Goal: Task Accomplishment & Management: Complete application form

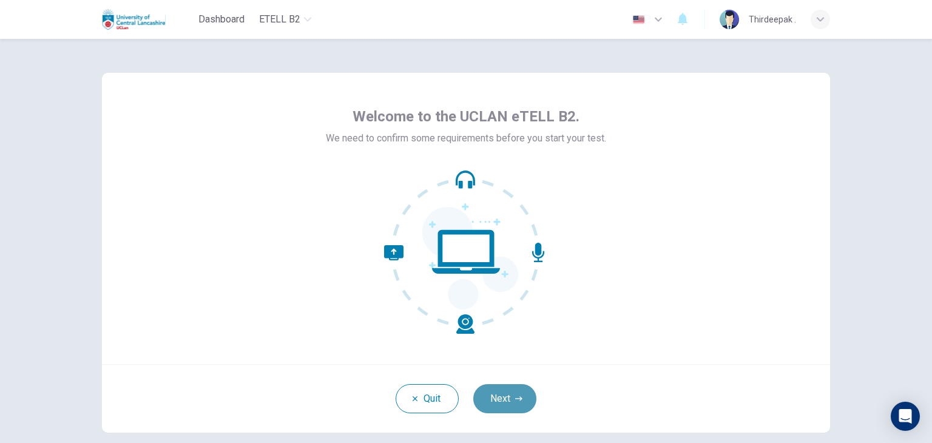
click at [490, 394] on button "Next" at bounding box center [504, 398] width 63 height 29
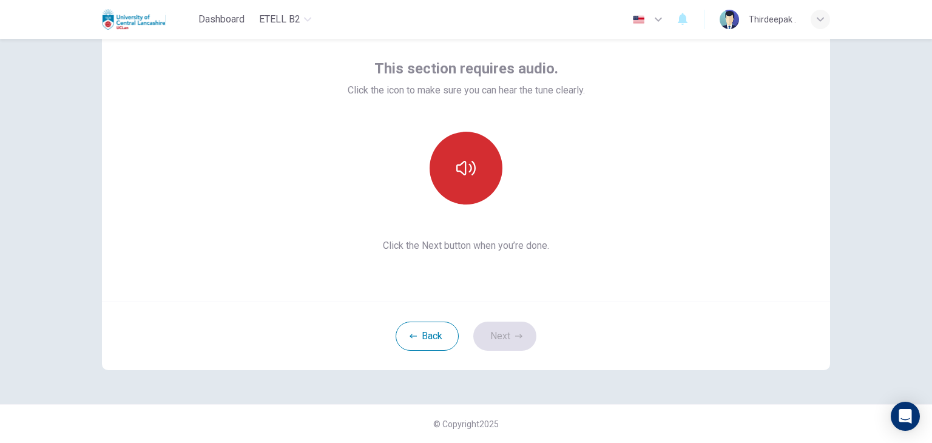
scroll to position [2, 0]
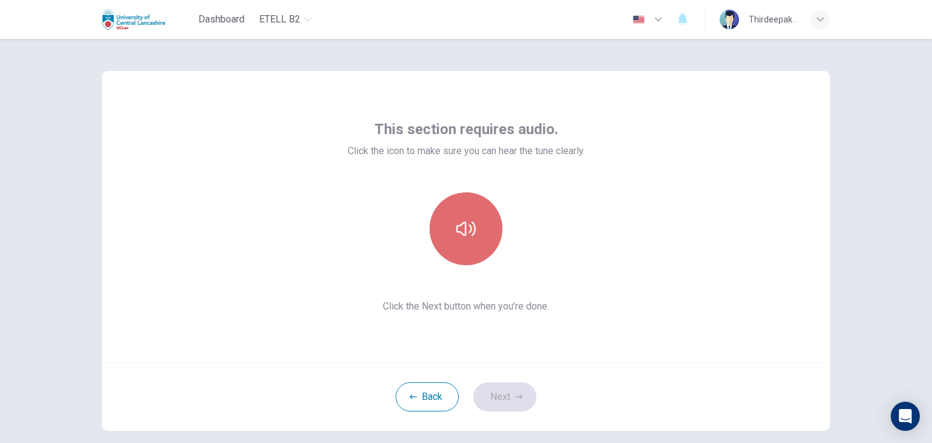
click at [472, 224] on icon "button" at bounding box center [465, 228] width 19 height 19
click at [468, 235] on icon "button" at bounding box center [465, 228] width 19 height 19
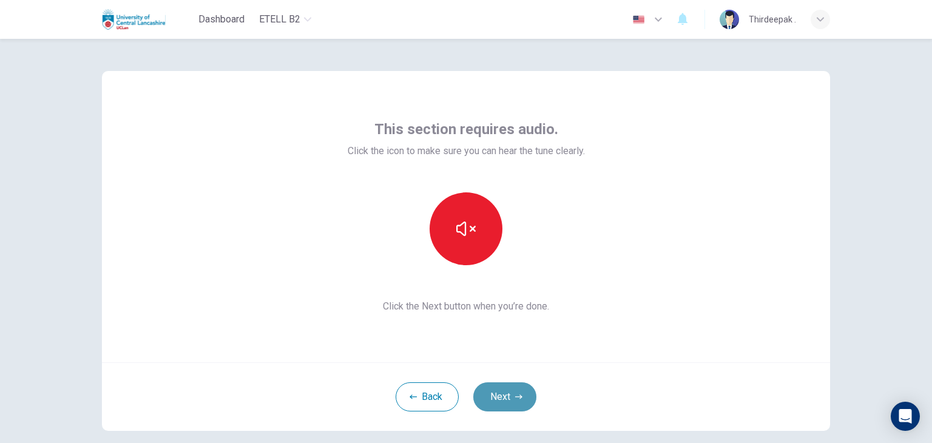
click at [498, 398] on button "Next" at bounding box center [504, 396] width 63 height 29
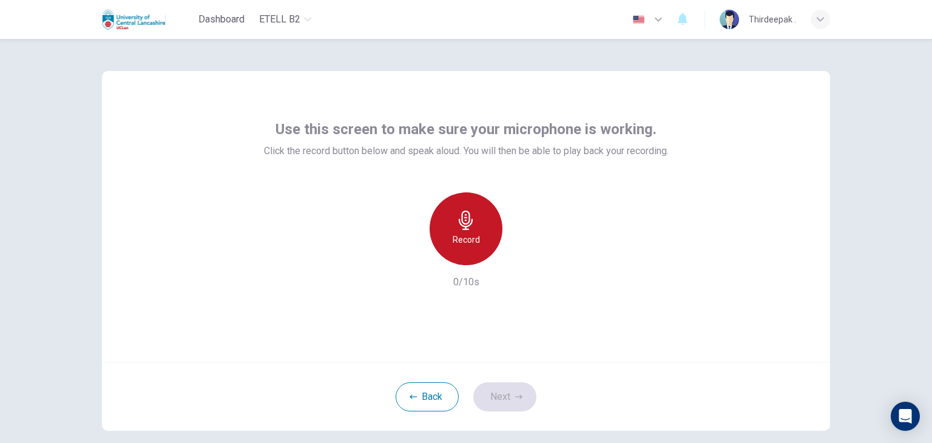
click at [473, 222] on div "Record" at bounding box center [466, 228] width 73 height 73
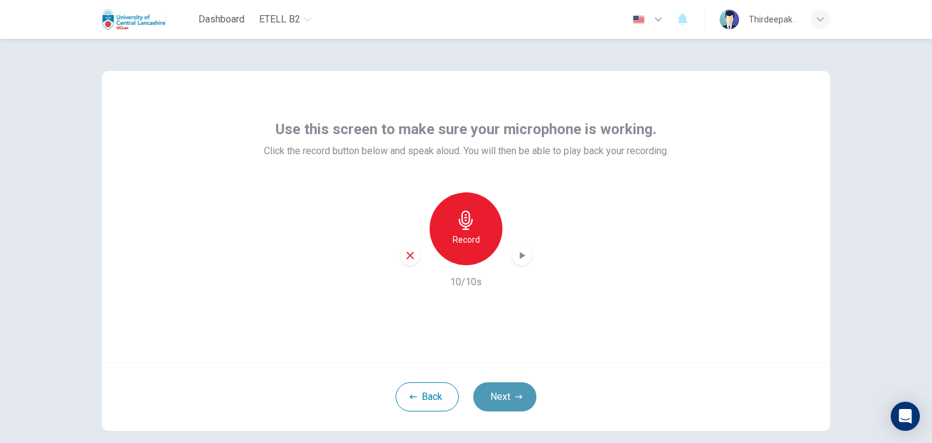
click at [490, 397] on button "Next" at bounding box center [504, 396] width 63 height 29
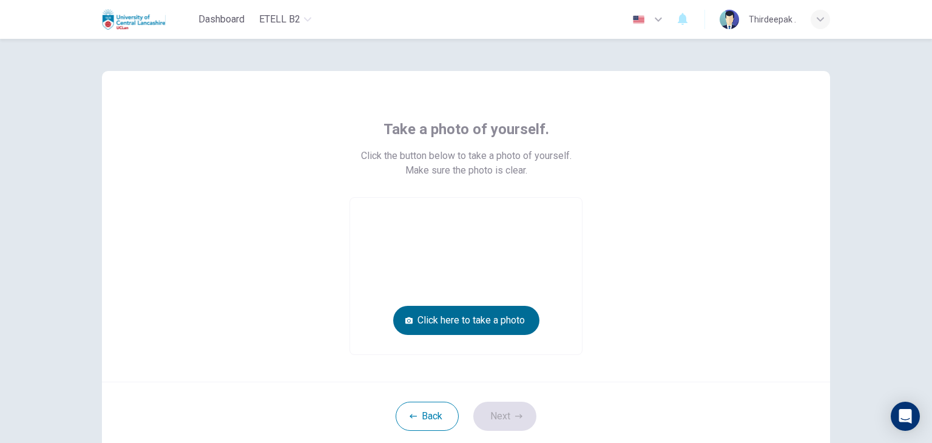
click at [444, 320] on button "Click here to take a photo" at bounding box center [466, 320] width 146 height 29
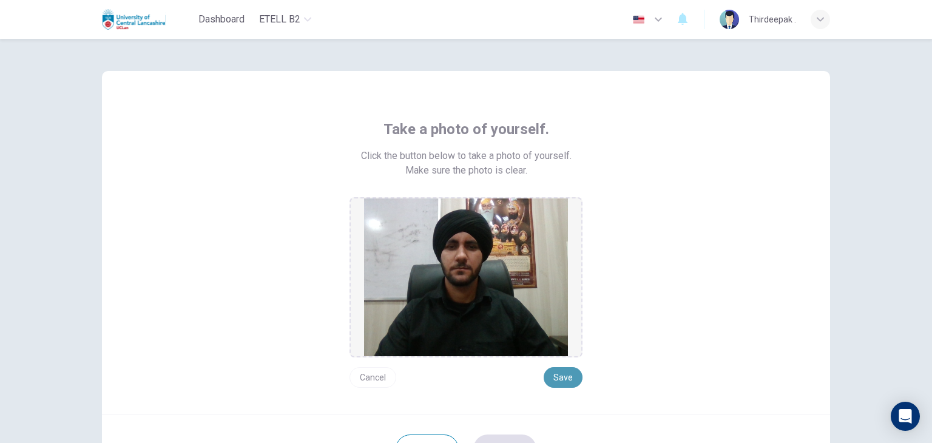
click at [551, 377] on button "Save" at bounding box center [563, 377] width 39 height 21
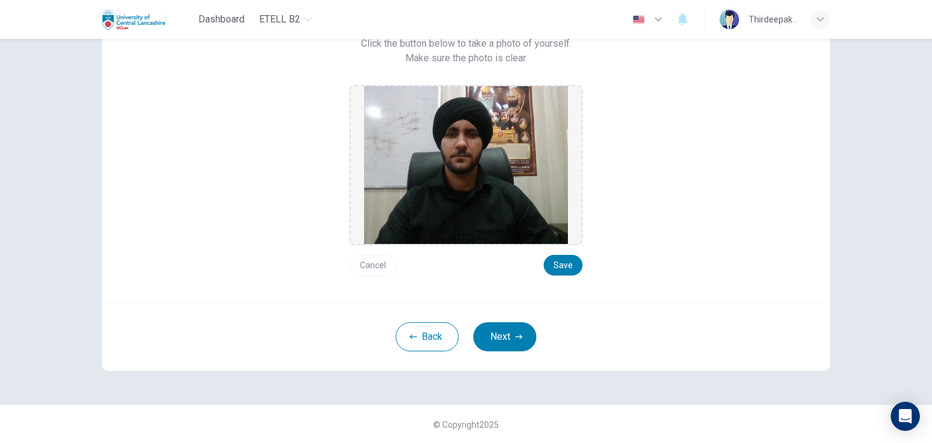
scroll to position [53, 0]
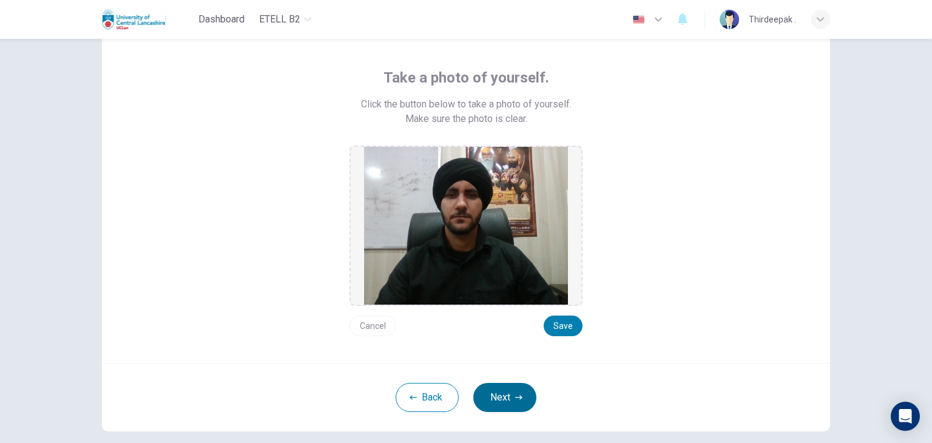
click at [505, 394] on button "Next" at bounding box center [504, 397] width 63 height 29
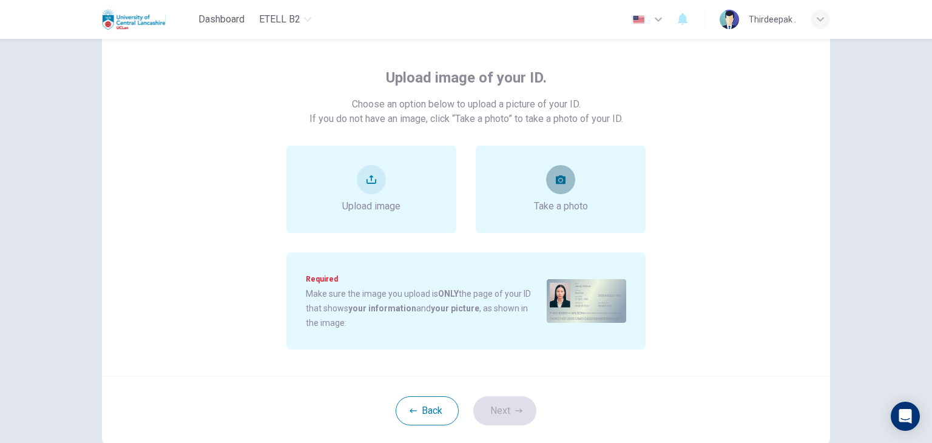
click at [547, 189] on button "take photo" at bounding box center [560, 179] width 29 height 29
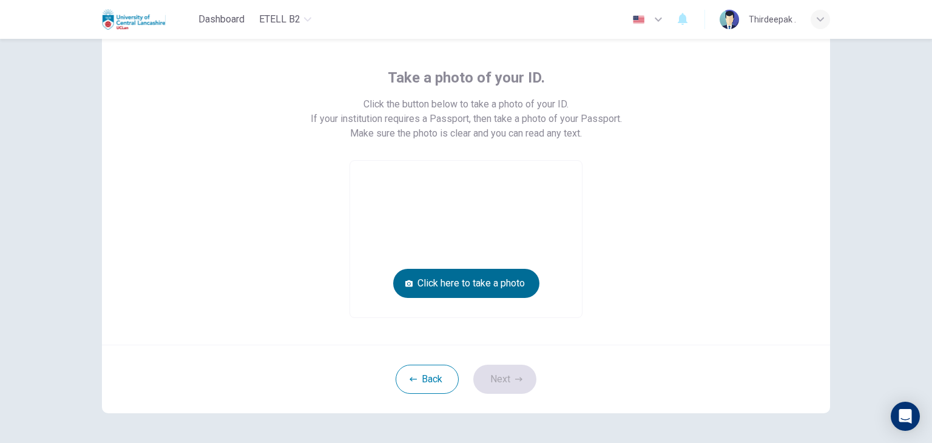
click at [450, 280] on button "Click here to take a photo" at bounding box center [466, 283] width 146 height 29
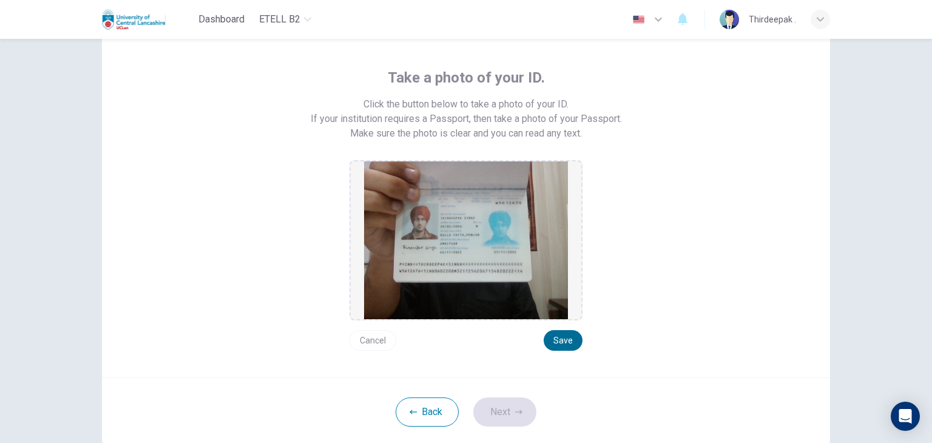
click at [564, 343] on button "Save" at bounding box center [563, 340] width 39 height 21
click at [503, 410] on button "Next" at bounding box center [504, 411] width 63 height 29
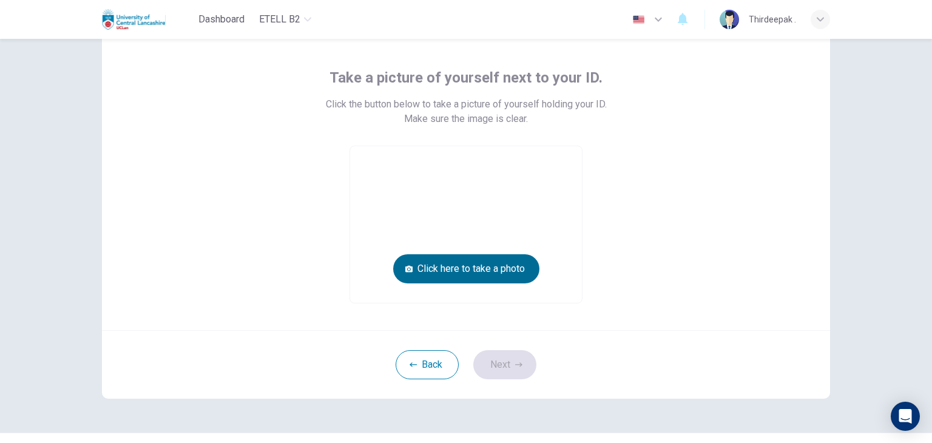
click at [473, 274] on button "Click here to take a photo" at bounding box center [466, 268] width 146 height 29
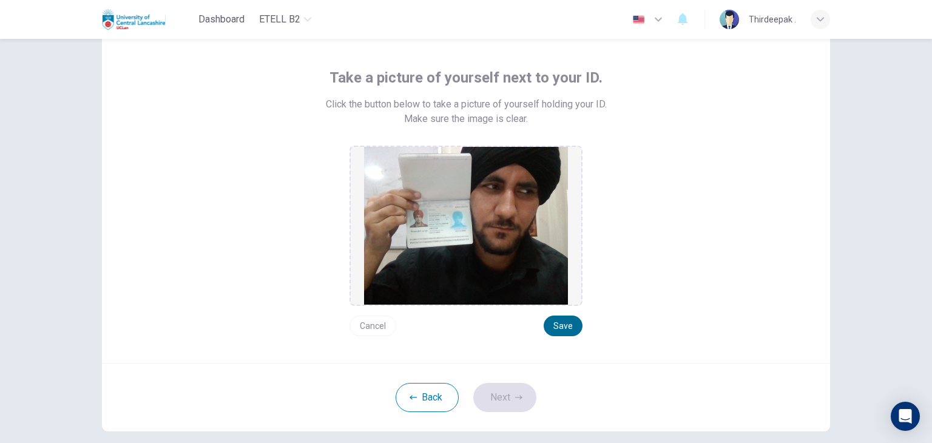
click at [555, 321] on button "Save" at bounding box center [563, 326] width 39 height 21
click at [370, 328] on button "Cancel" at bounding box center [373, 326] width 47 height 21
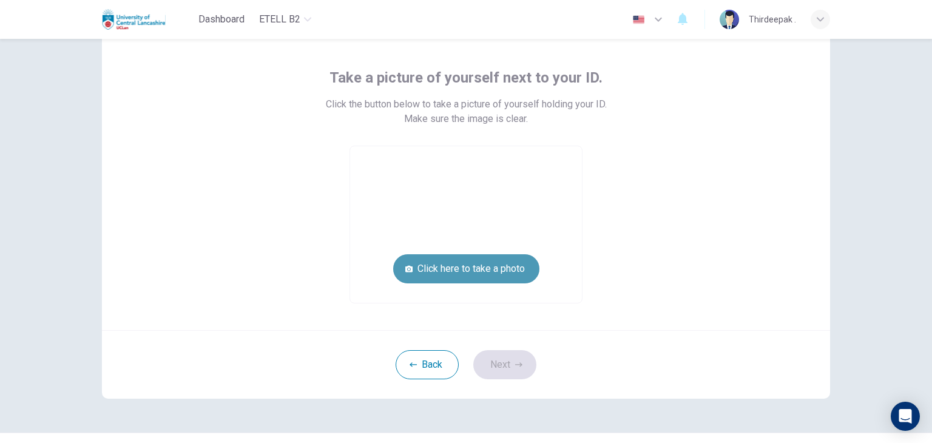
click at [444, 262] on button "Click here to take a photo" at bounding box center [466, 268] width 146 height 29
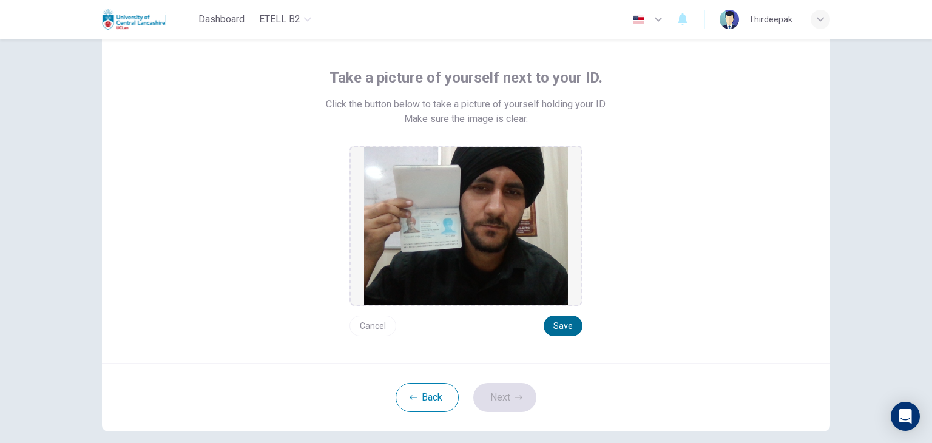
click at [558, 322] on button "Save" at bounding box center [563, 326] width 39 height 21
click at [476, 389] on button "Next" at bounding box center [504, 397] width 63 height 29
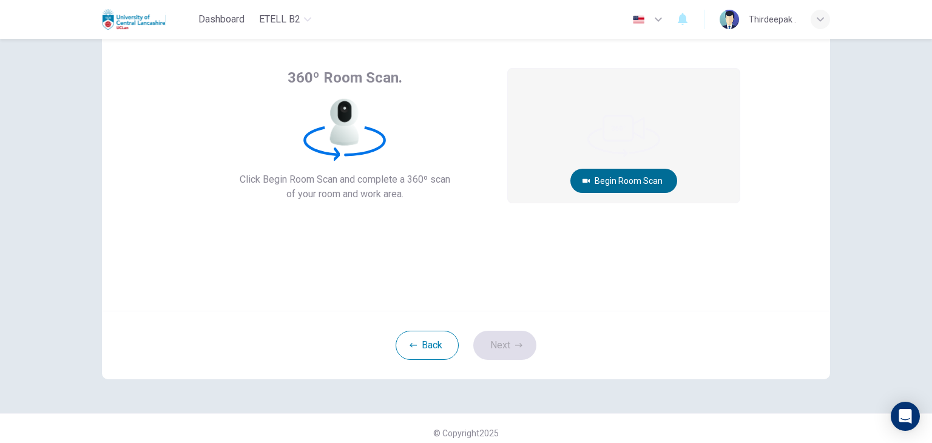
click at [640, 179] on button "Begin Room Scan" at bounding box center [623, 181] width 107 height 24
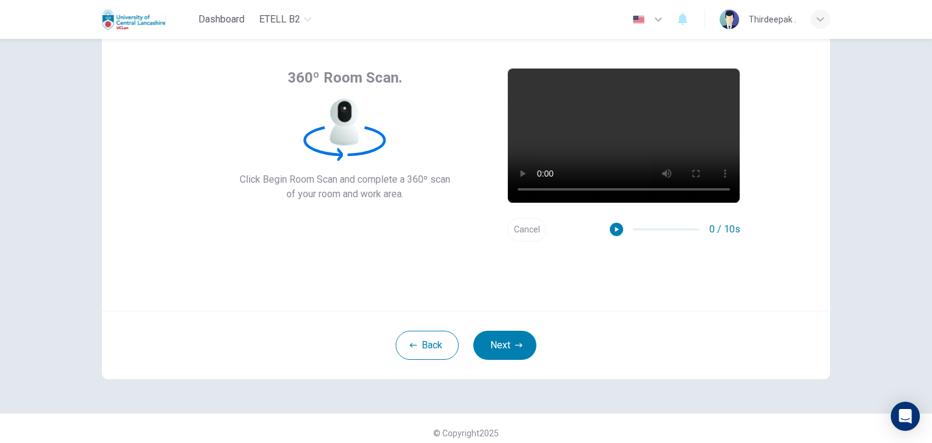
click at [786, 81] on div "360º Room Scan. Click Begin Room Scan and complete a 360º scan of your room and…" at bounding box center [466, 164] width 728 height 291
click at [499, 340] on button "Next" at bounding box center [504, 345] width 63 height 29
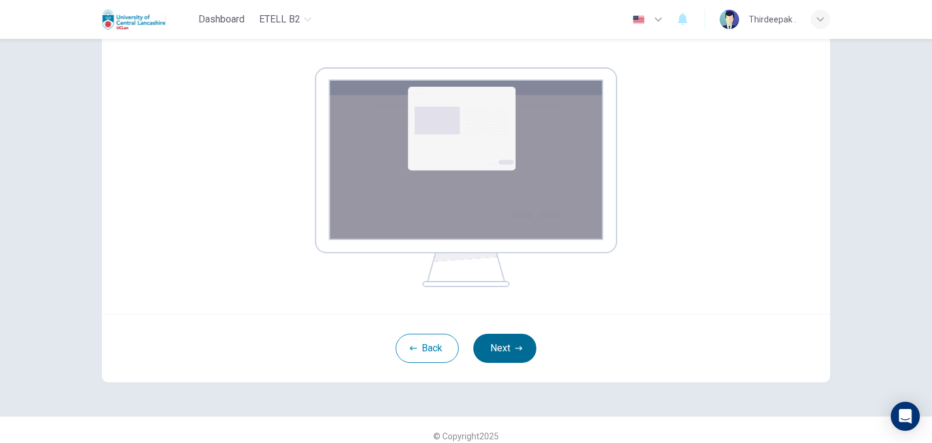
scroll to position [187, 0]
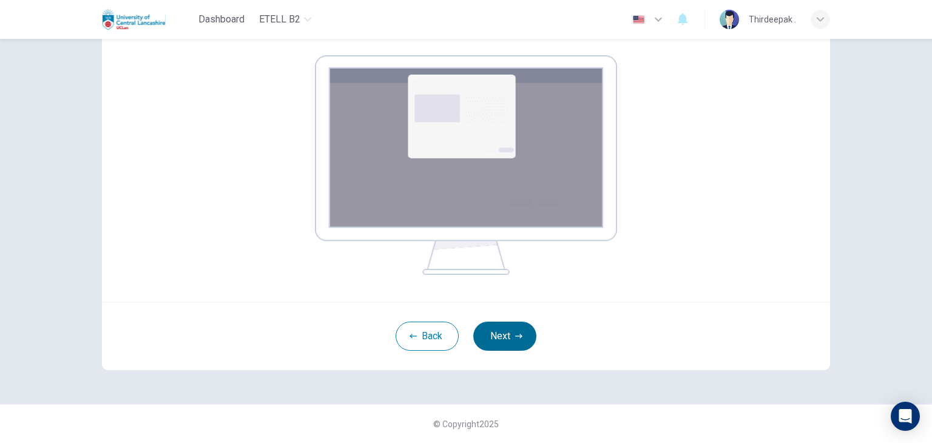
click at [494, 336] on button "Next" at bounding box center [504, 336] width 63 height 29
click at [505, 336] on button "Next" at bounding box center [504, 336] width 63 height 29
click at [527, 349] on div "Back Next" at bounding box center [466, 336] width 728 height 69
click at [520, 342] on button "Next" at bounding box center [504, 336] width 63 height 29
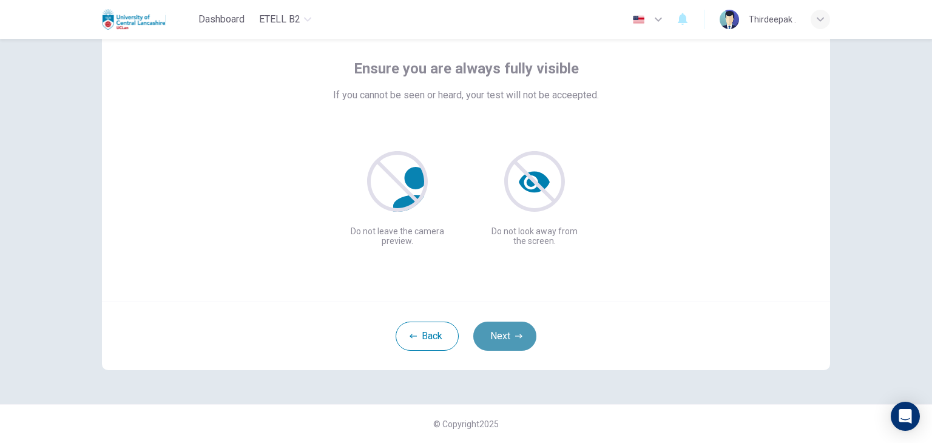
click at [485, 331] on button "Next" at bounding box center [504, 336] width 63 height 29
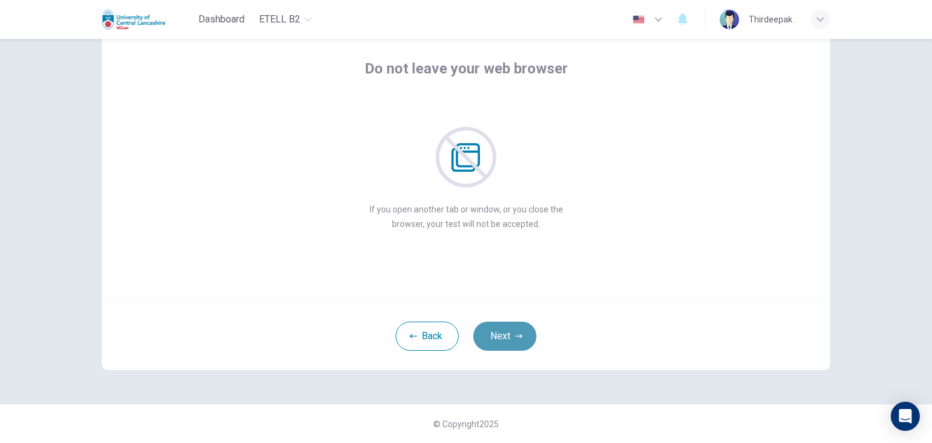
click at [497, 345] on button "Next" at bounding box center [504, 336] width 63 height 29
click at [497, 331] on button "Next" at bounding box center [504, 336] width 63 height 29
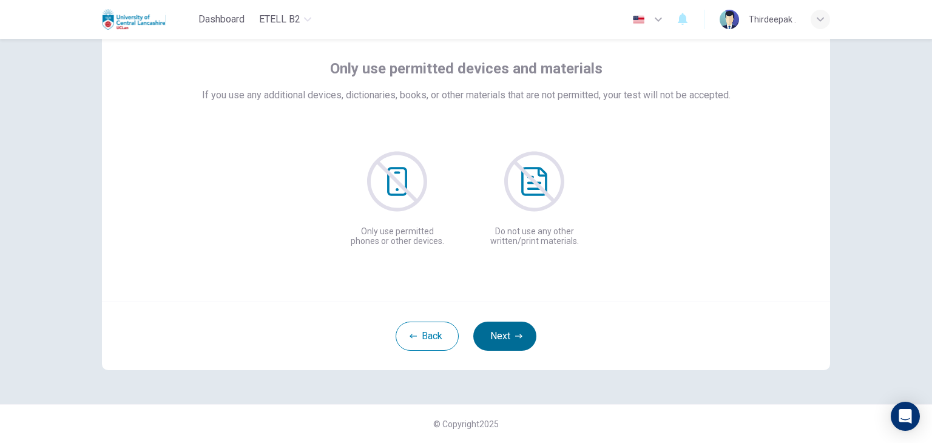
click at [497, 331] on button "Next" at bounding box center [504, 336] width 63 height 29
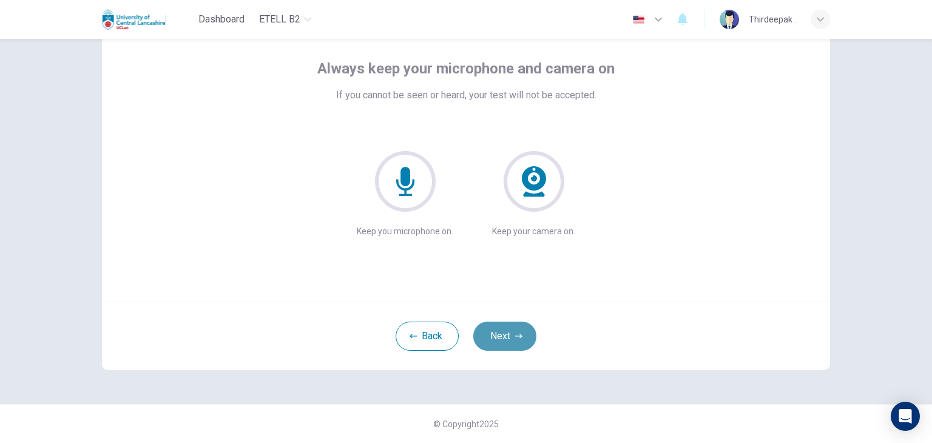
click at [497, 333] on button "Next" at bounding box center [504, 336] width 63 height 29
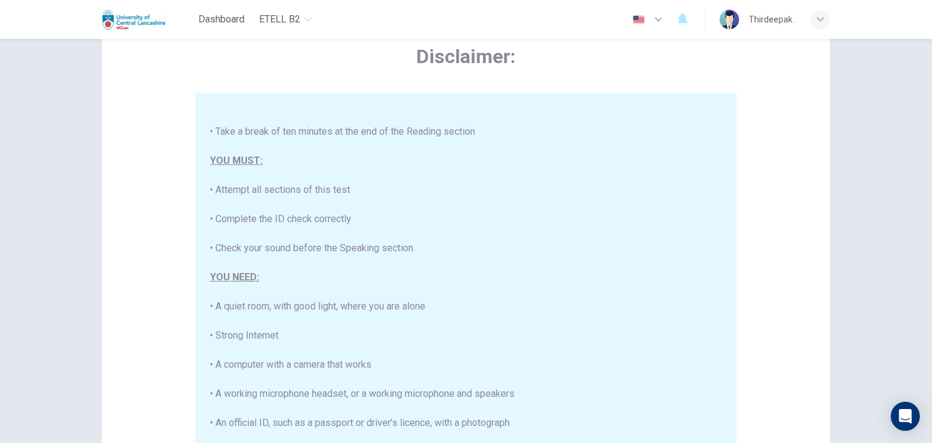
scroll to position [123, 0]
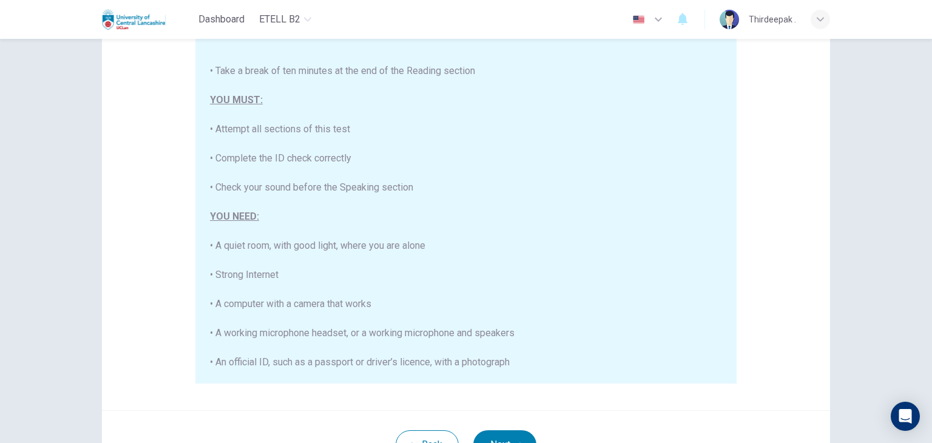
click at [614, 170] on div "This is the e-TELL English language test. This test will last about 3 hours. Pl…" at bounding box center [466, 92] width 512 height 553
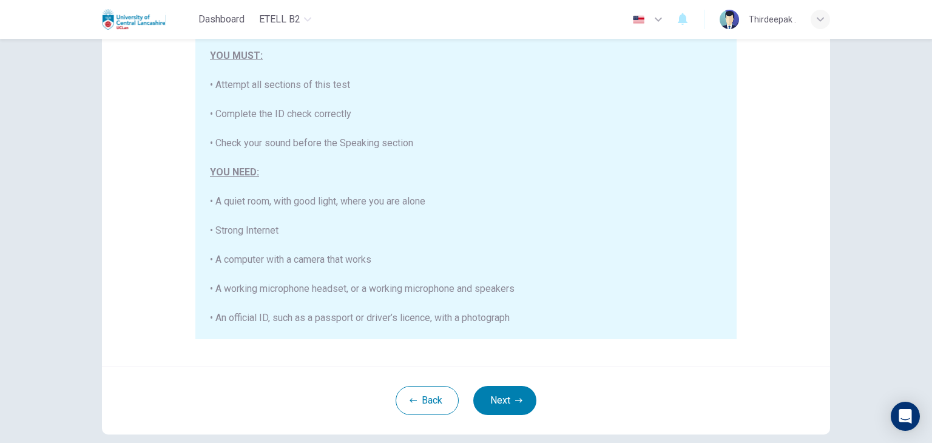
scroll to position [232, 0]
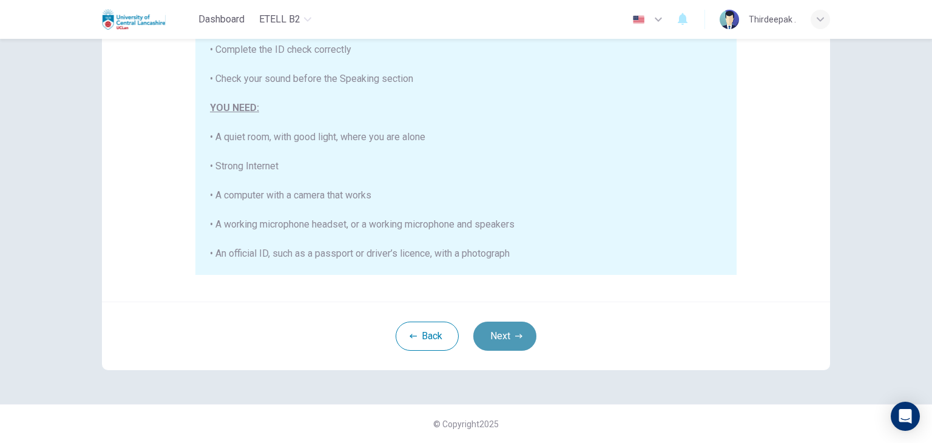
click at [495, 337] on button "Next" at bounding box center [504, 336] width 63 height 29
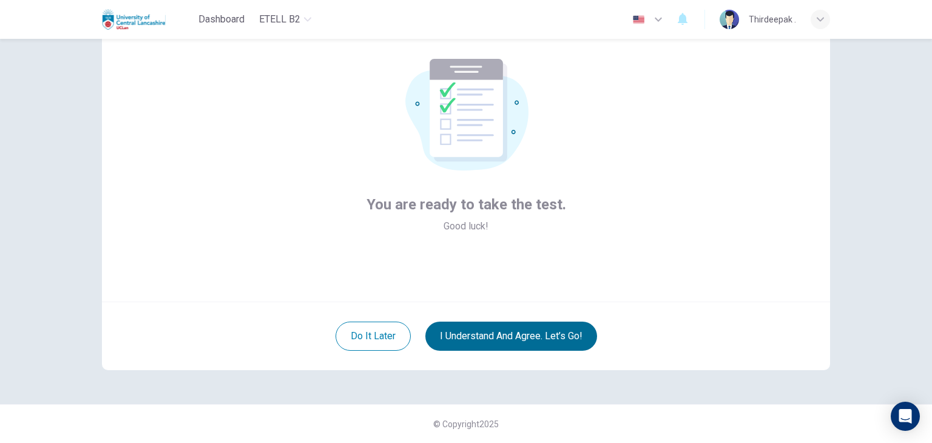
click at [503, 335] on button "I understand and agree. Let’s go!" at bounding box center [511, 336] width 172 height 29
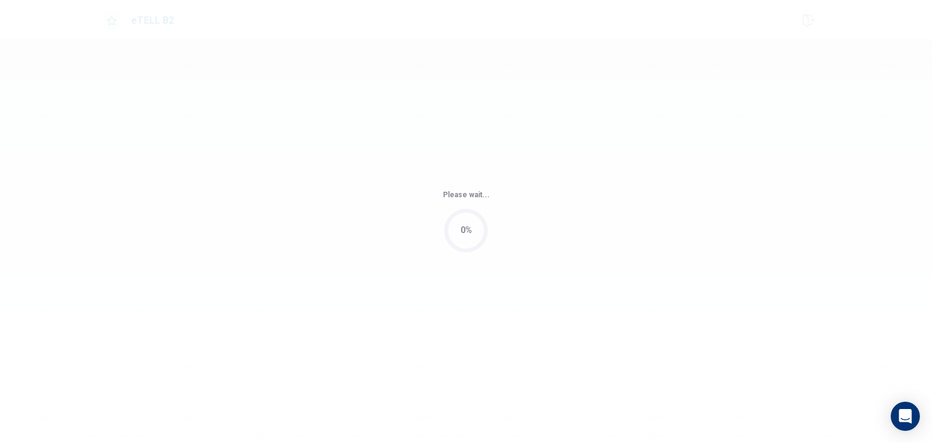
click at [527, 332] on div "Please wait... 0%" at bounding box center [466, 221] width 932 height 443
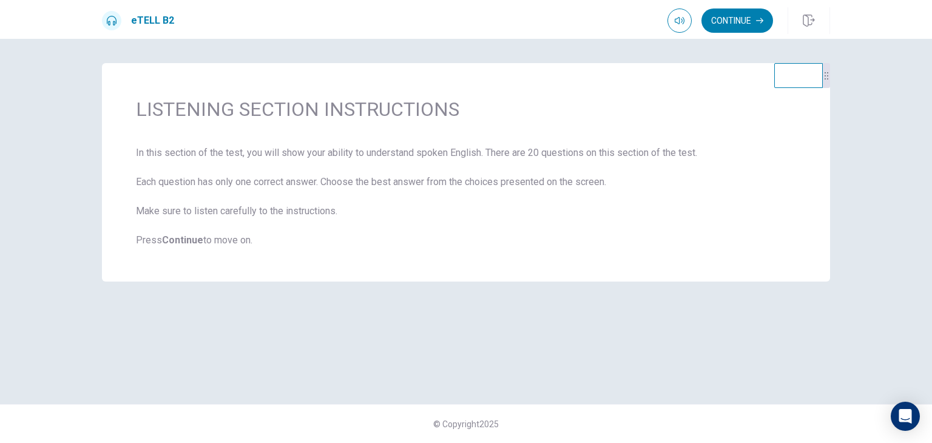
drag, startPoint x: 732, startPoint y: 15, endPoint x: 731, endPoint y: 21, distance: 6.3
click at [732, 15] on button "Continue" at bounding box center [738, 20] width 72 height 24
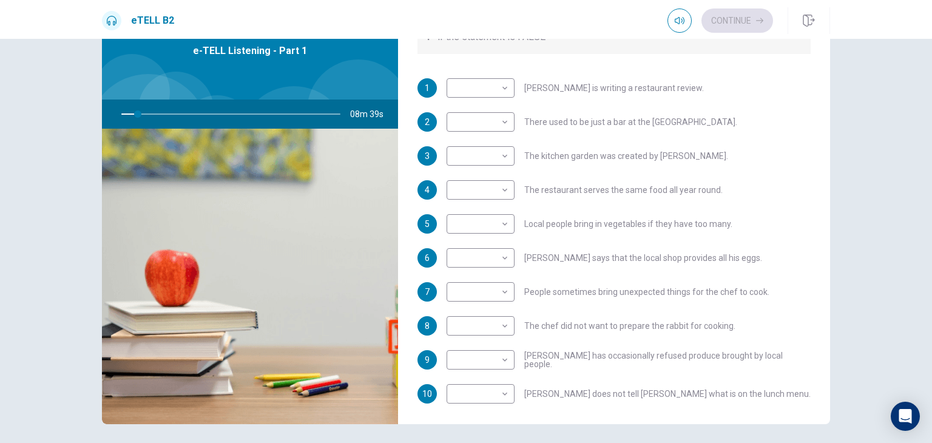
scroll to position [214, 0]
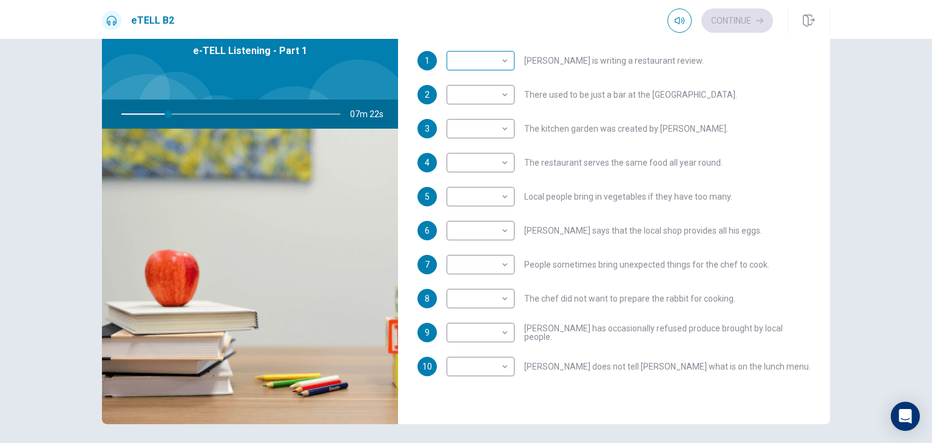
click at [493, 59] on body "This site uses cookies, as explained in our Privacy Policy . If you agree to th…" at bounding box center [466, 221] width 932 height 443
type input "**"
click at [482, 80] on li "T" at bounding box center [478, 79] width 68 height 19
type input "*"
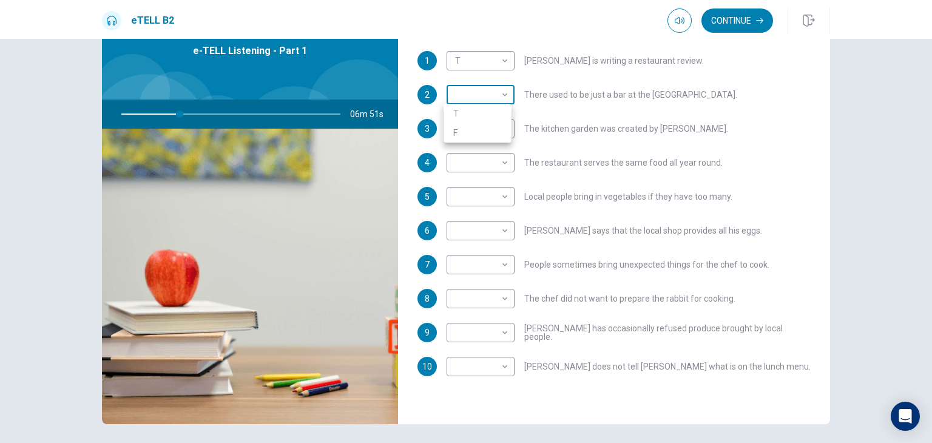
click at [498, 95] on body "This site uses cookies, as explained in our Privacy Policy . If you agree to th…" at bounding box center [466, 221] width 932 height 443
type input "**"
click at [491, 110] on li "T" at bounding box center [478, 113] width 68 height 19
type input "*"
type input "**"
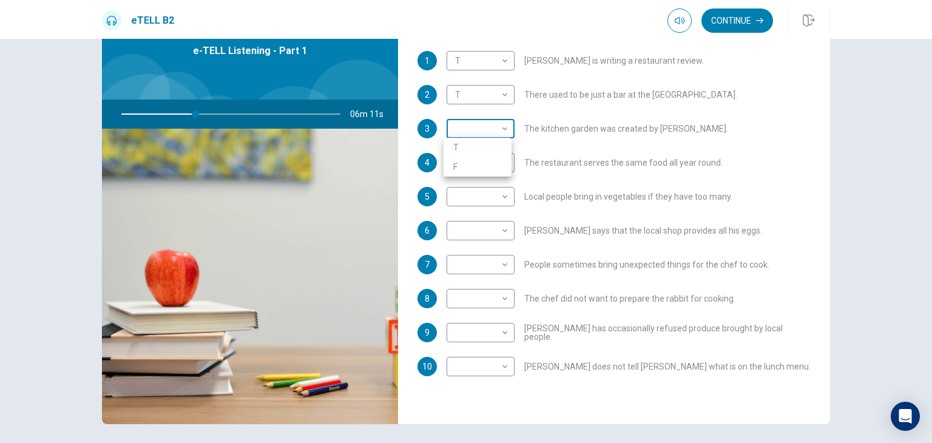
click at [483, 134] on body "This site uses cookies, as explained in our Privacy Policy . If you agree to th…" at bounding box center [466, 221] width 932 height 443
click at [484, 169] on li "F" at bounding box center [478, 166] width 68 height 19
type input "*"
click at [505, 167] on body "This site uses cookies, as explained in our Privacy Policy . If you agree to th…" at bounding box center [466, 221] width 932 height 443
type input "**"
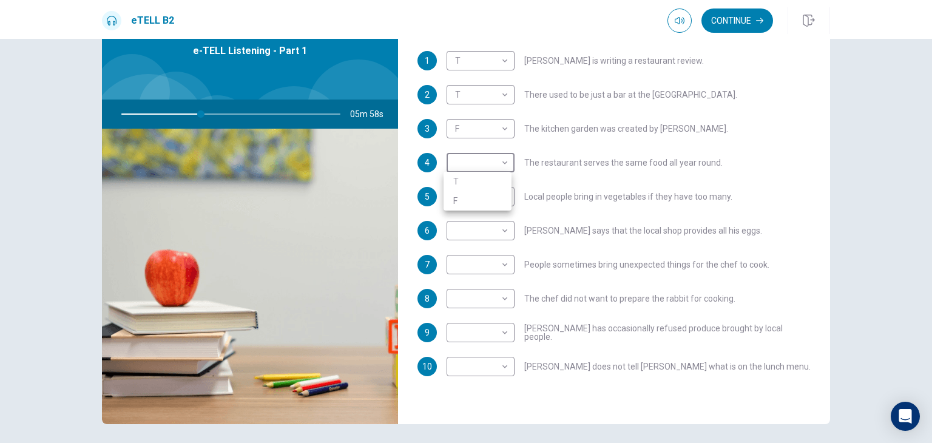
click at [500, 200] on li "F" at bounding box center [478, 200] width 68 height 19
type input "*"
click at [496, 200] on body "This site uses cookies, as explained in our Privacy Policy . If you agree to th…" at bounding box center [466, 221] width 932 height 443
type input "**"
click at [485, 234] on li "F" at bounding box center [478, 234] width 68 height 19
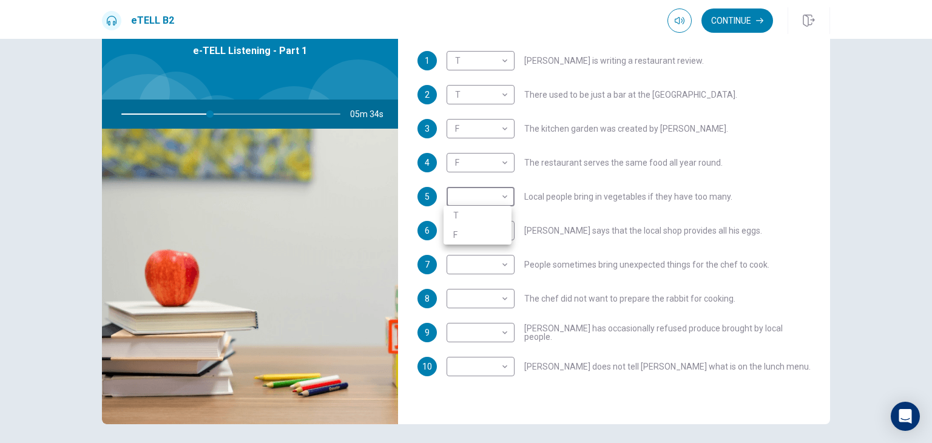
type input "*"
click at [492, 229] on body "This site uses cookies, as explained in our Privacy Policy . If you agree to th…" at bounding box center [466, 221] width 932 height 443
click at [479, 191] on div at bounding box center [466, 221] width 932 height 443
click at [494, 198] on body "This site uses cookies, as explained in our Privacy Policy . If you agree to th…" at bounding box center [466, 221] width 932 height 443
type input "**"
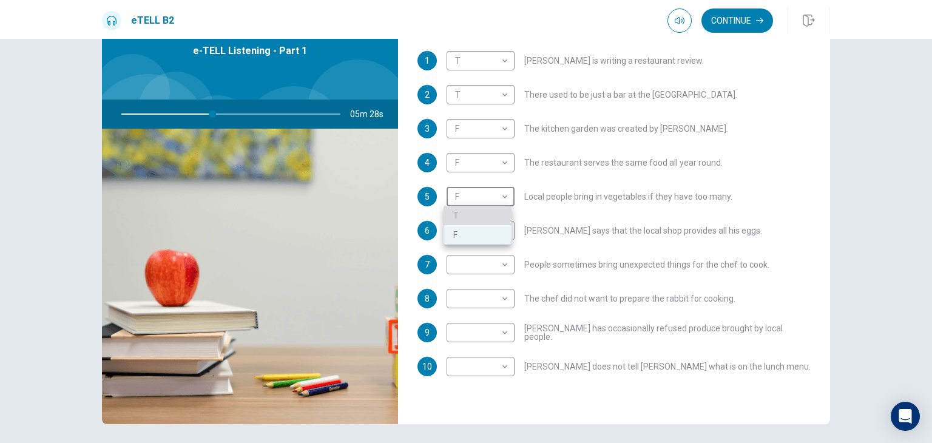
click at [489, 212] on li "T" at bounding box center [478, 215] width 68 height 19
type input "*"
click at [498, 232] on body "This site uses cookies, as explained in our Privacy Policy . If you agree to th…" at bounding box center [466, 221] width 932 height 443
type input "**"
click at [490, 267] on li "F" at bounding box center [478, 268] width 68 height 19
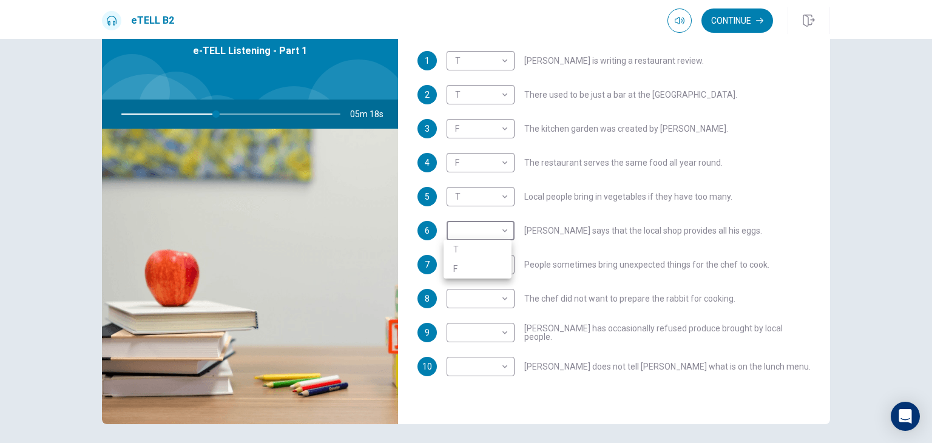
type input "*"
click at [503, 266] on body "This site uses cookies, as explained in our Privacy Policy . If you agree to th…" at bounding box center [466, 221] width 932 height 443
type input "**"
click at [481, 299] on li "F" at bounding box center [478, 302] width 68 height 19
type input "*"
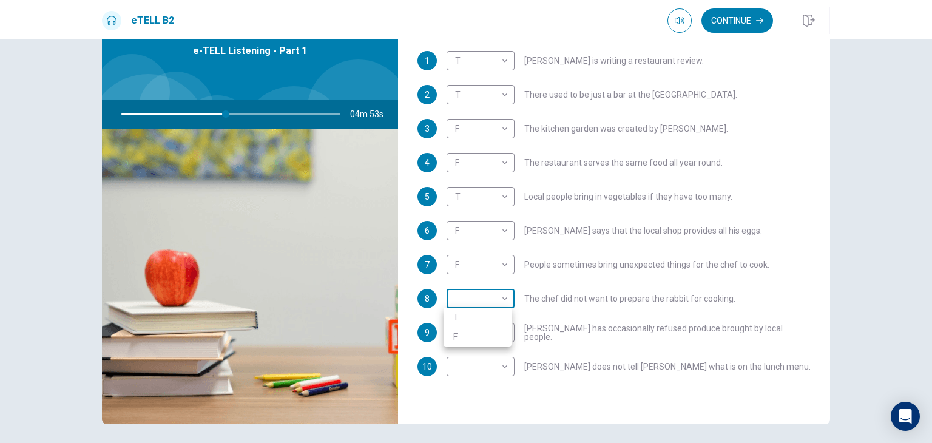
click at [495, 300] on body "This site uses cookies, as explained in our Privacy Policy . If you agree to th…" at bounding box center [466, 221] width 932 height 443
type input "**"
click at [493, 333] on li "F" at bounding box center [478, 336] width 68 height 19
type input "*"
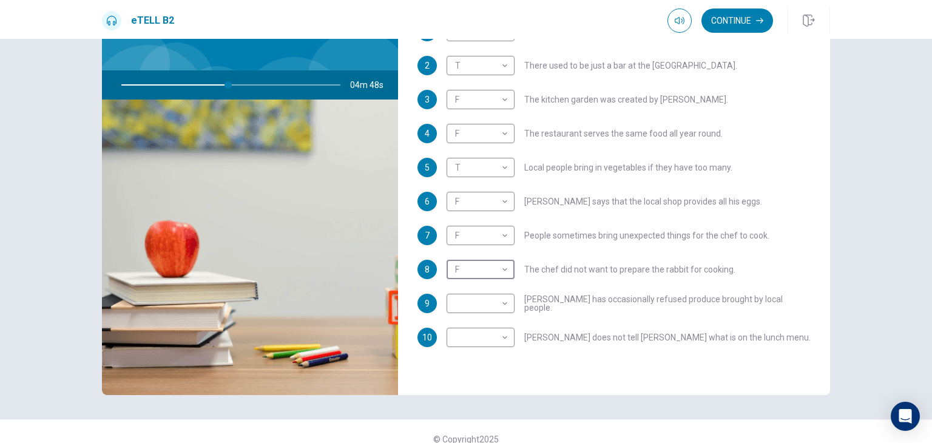
scroll to position [105, 0]
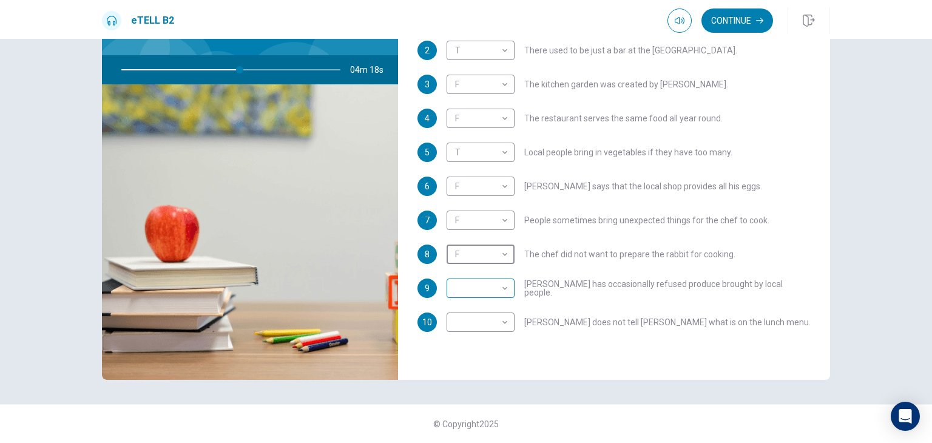
click at [496, 289] on body "This site uses cookies, as explained in our Privacy Policy . If you agree to th…" at bounding box center [466, 221] width 932 height 443
type input "**"
click at [482, 307] on li "T" at bounding box center [478, 306] width 68 height 19
type input "*"
click at [483, 323] on body "This site uses cookies, as explained in our Privacy Policy . If you agree to th…" at bounding box center [466, 221] width 932 height 443
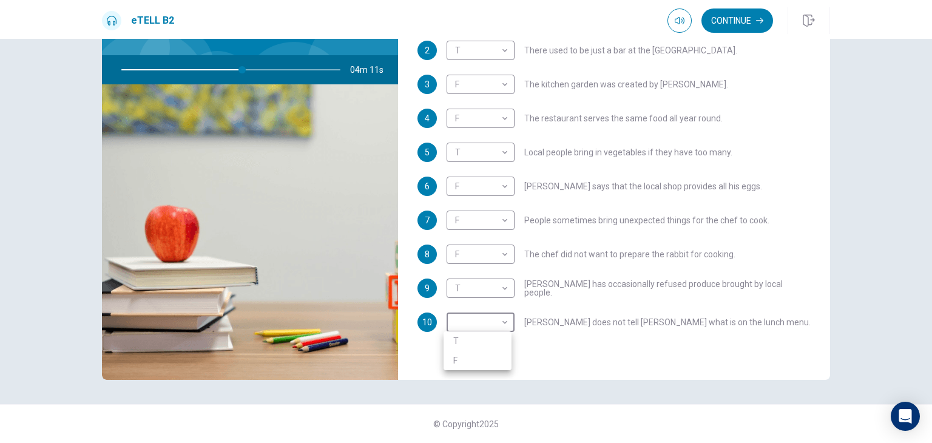
type input "**"
click at [476, 362] on li "F" at bounding box center [478, 360] width 68 height 19
type input "*"
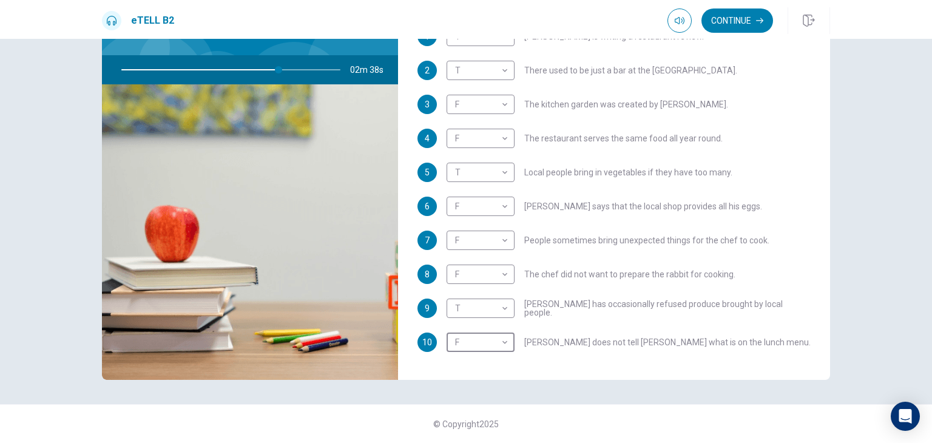
scroll to position [214, 0]
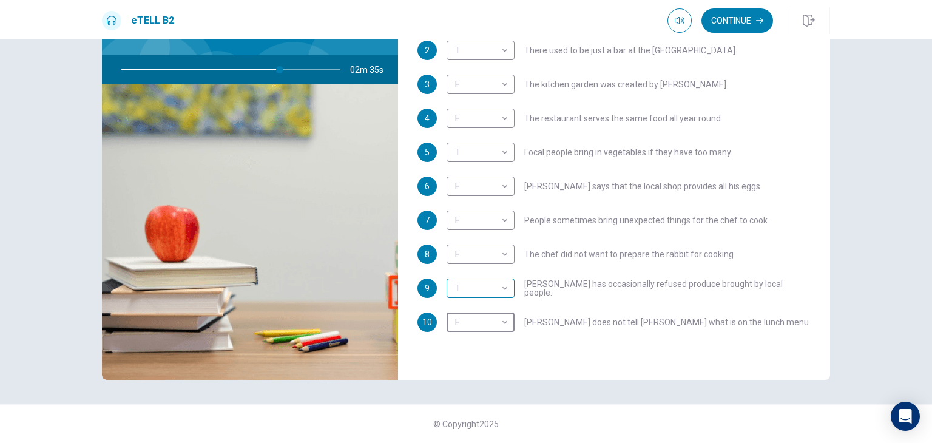
click at [472, 290] on body "This site uses cookies, as explained in our Privacy Policy . If you agree to th…" at bounding box center [466, 221] width 932 height 443
type input "**"
click at [461, 324] on li "F" at bounding box center [478, 326] width 68 height 19
type input "*"
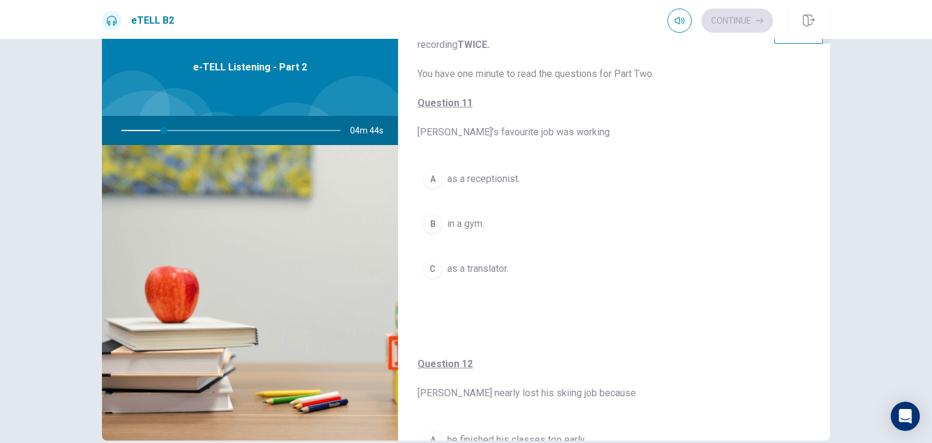
scroll to position [0, 0]
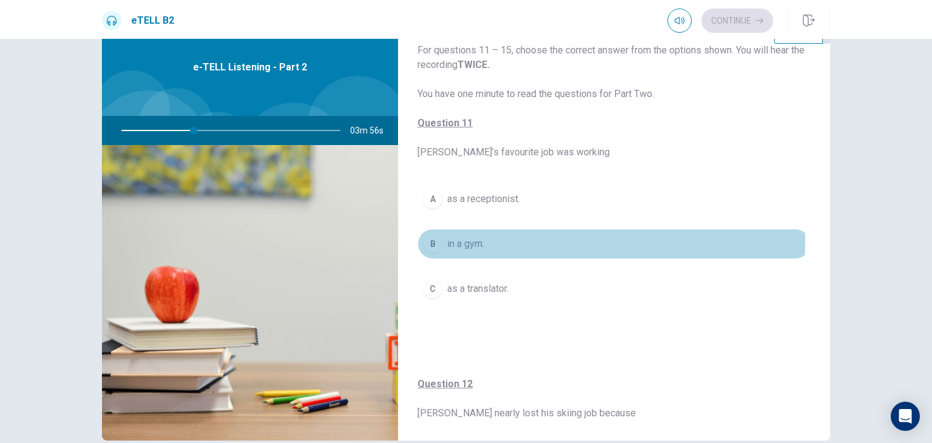
click at [441, 242] on button "B in a gym." at bounding box center [614, 244] width 393 height 30
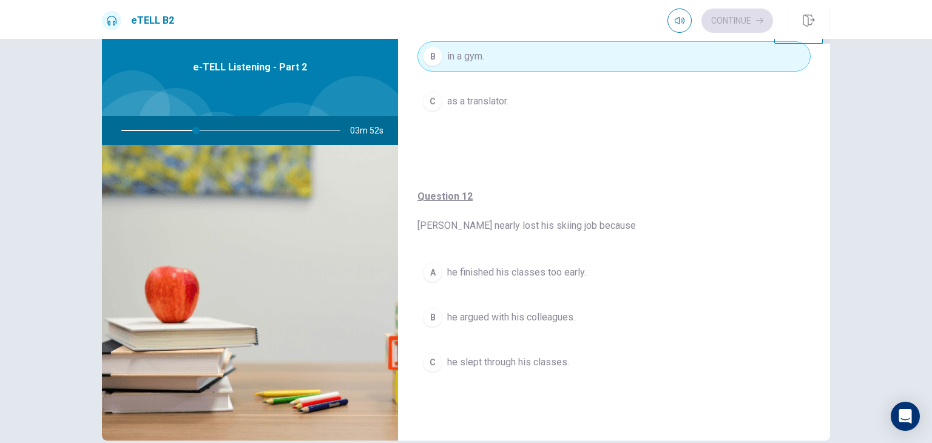
scroll to position [243, 0]
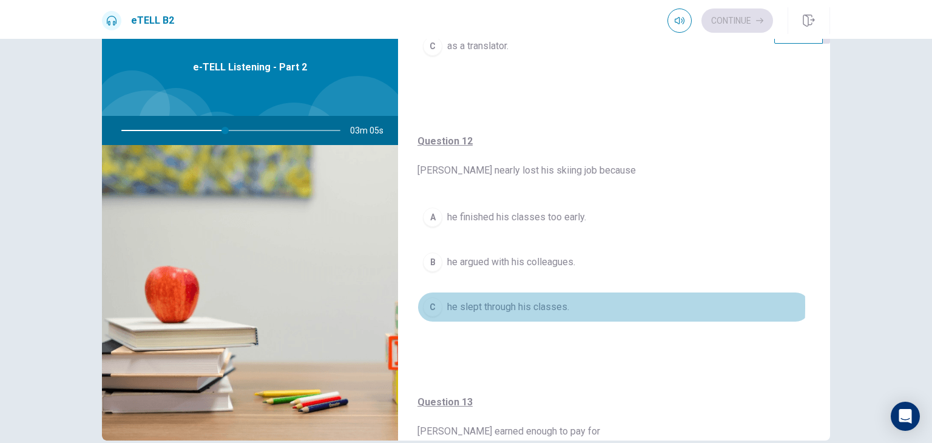
click at [428, 304] on div "C" at bounding box center [432, 306] width 19 height 19
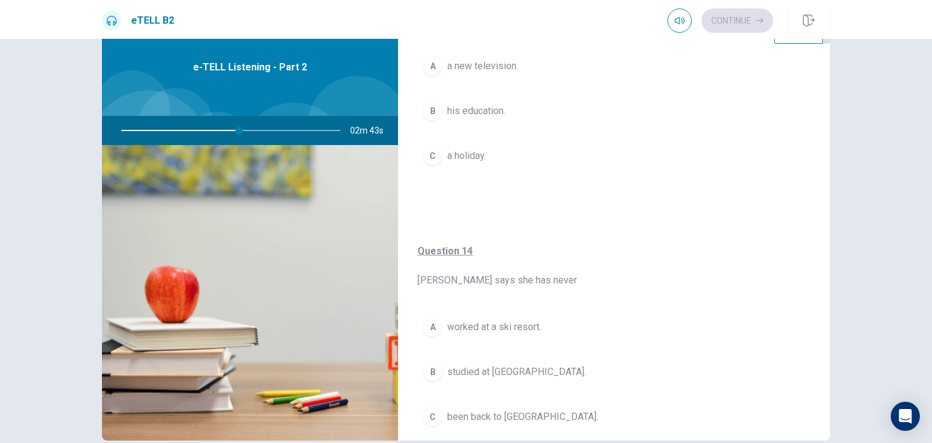
scroll to position [728, 0]
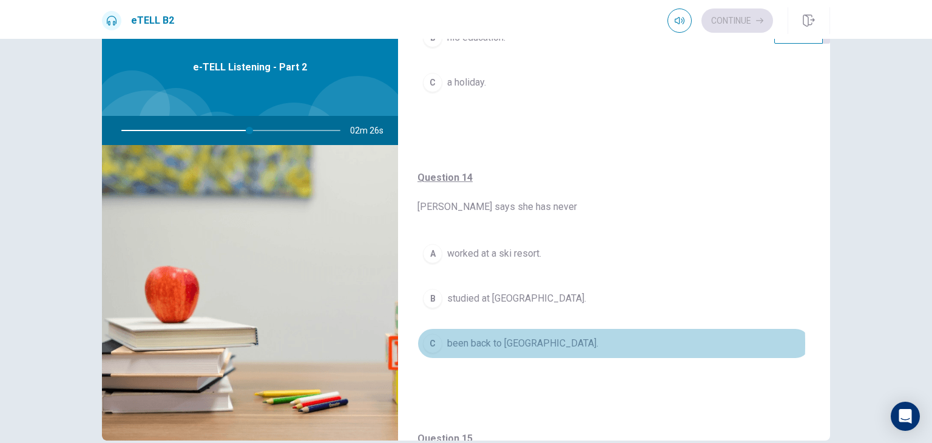
click at [433, 340] on div "C" at bounding box center [432, 343] width 19 height 19
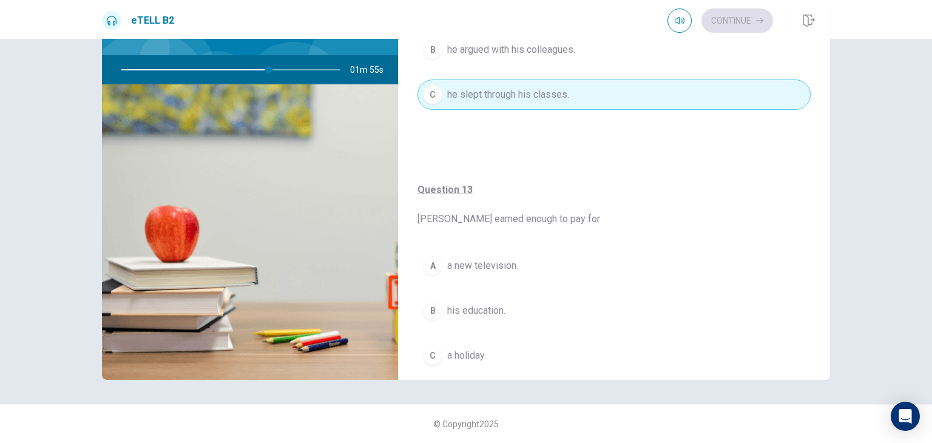
scroll to position [405, 0]
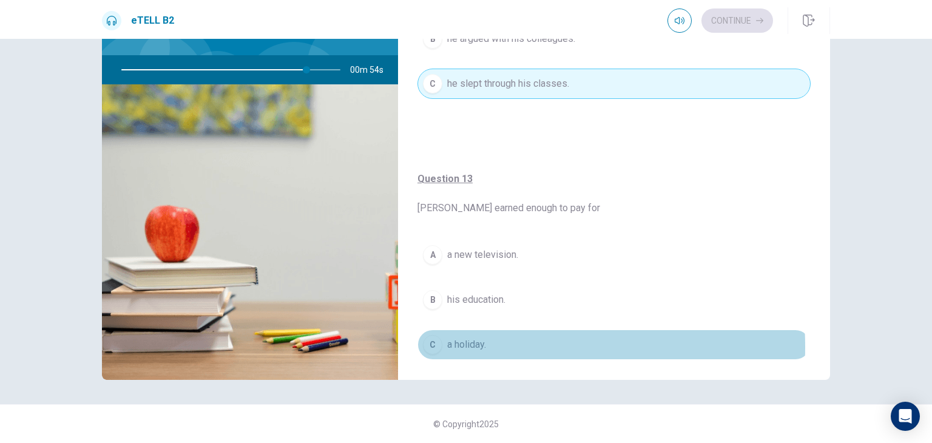
click at [447, 344] on span "a holiday." at bounding box center [466, 344] width 39 height 15
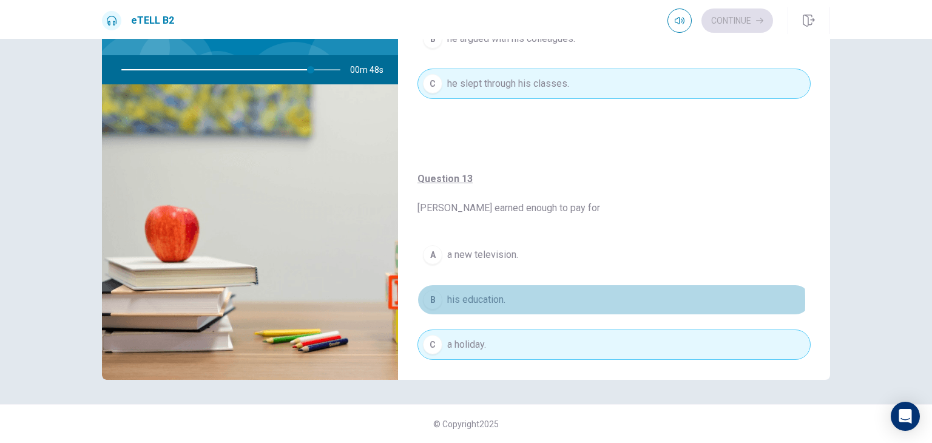
click at [435, 299] on div "B" at bounding box center [432, 299] width 19 height 19
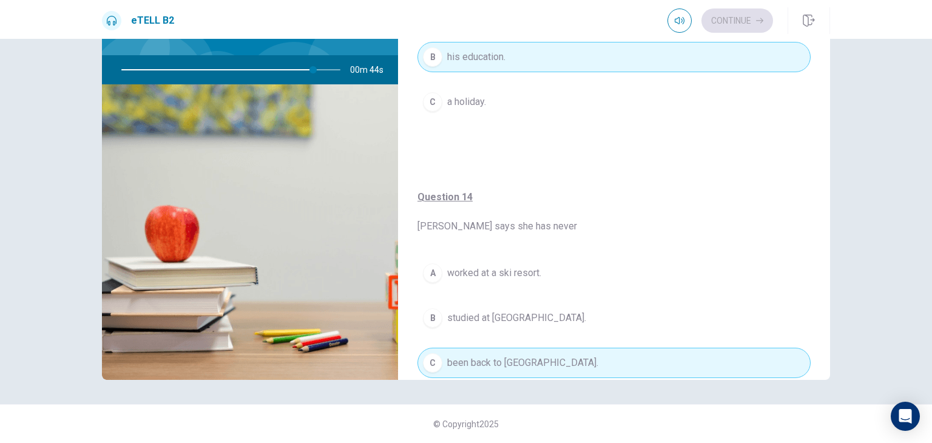
scroll to position [709, 0]
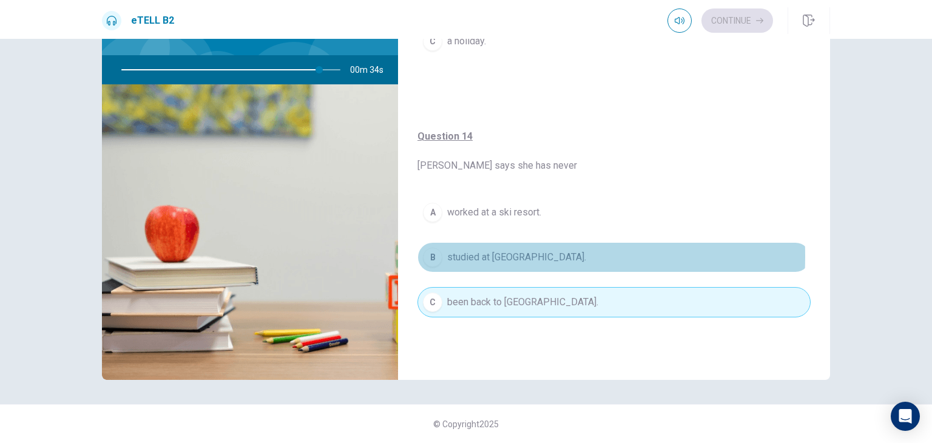
click at [451, 252] on span "studied at [GEOGRAPHIC_DATA]." at bounding box center [516, 257] width 139 height 15
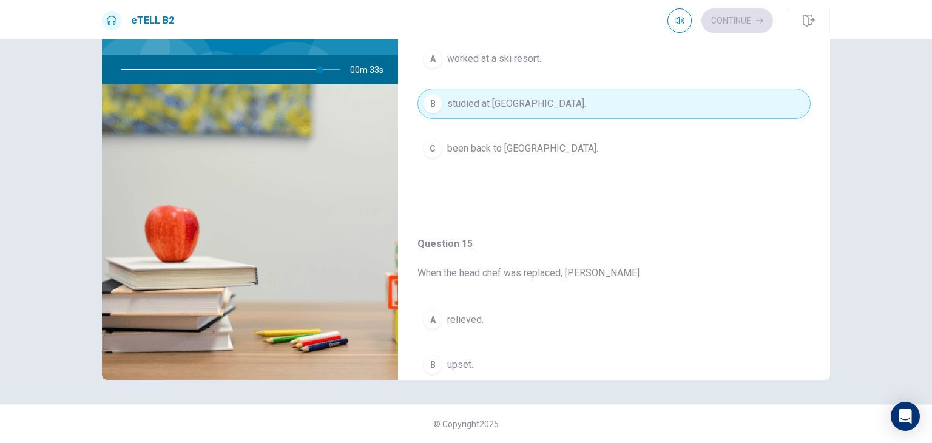
scroll to position [891, 0]
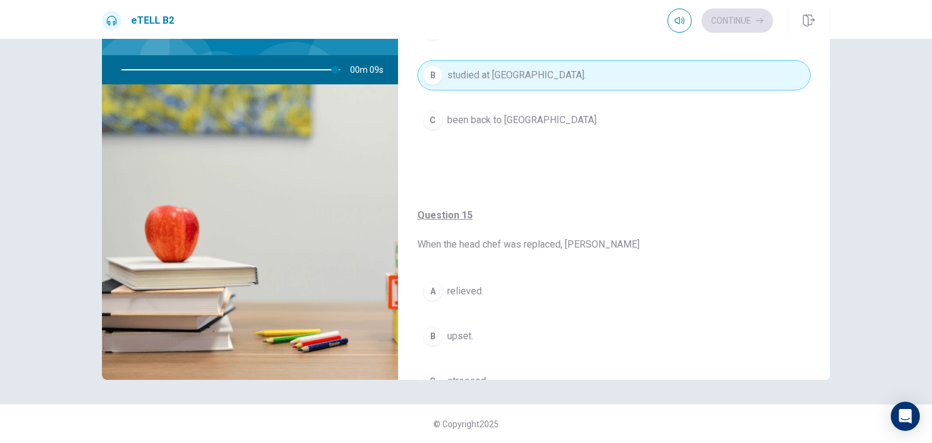
click at [471, 374] on span "stressed." at bounding box center [467, 381] width 41 height 15
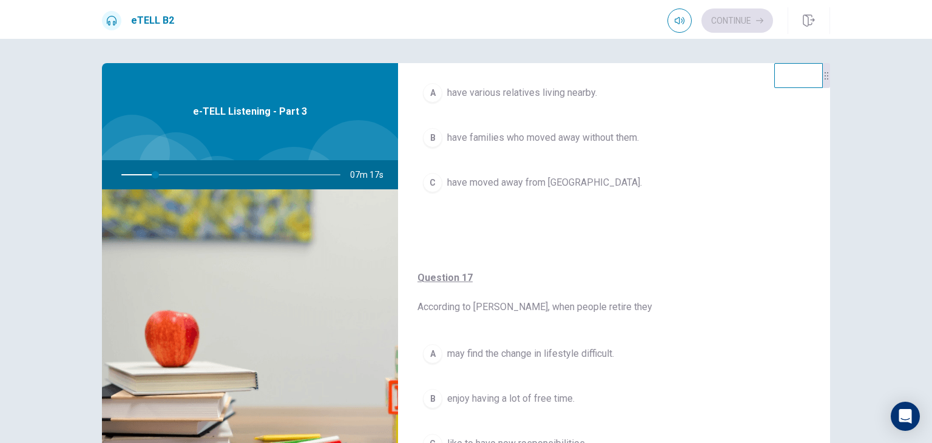
scroll to position [0, 0]
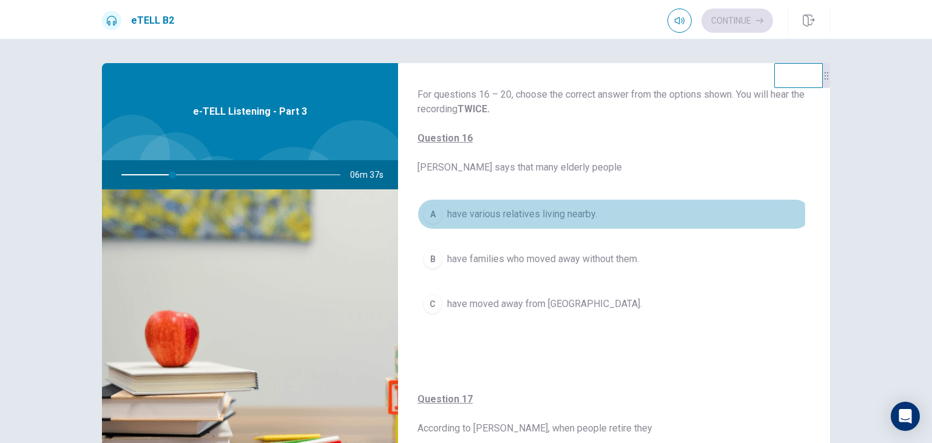
click at [450, 215] on span "have various relatives living nearby." at bounding box center [522, 214] width 150 height 15
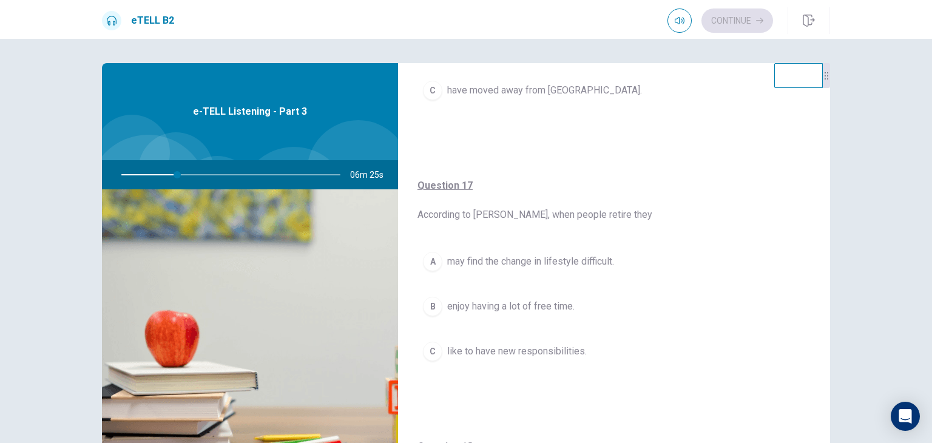
scroll to position [243, 0]
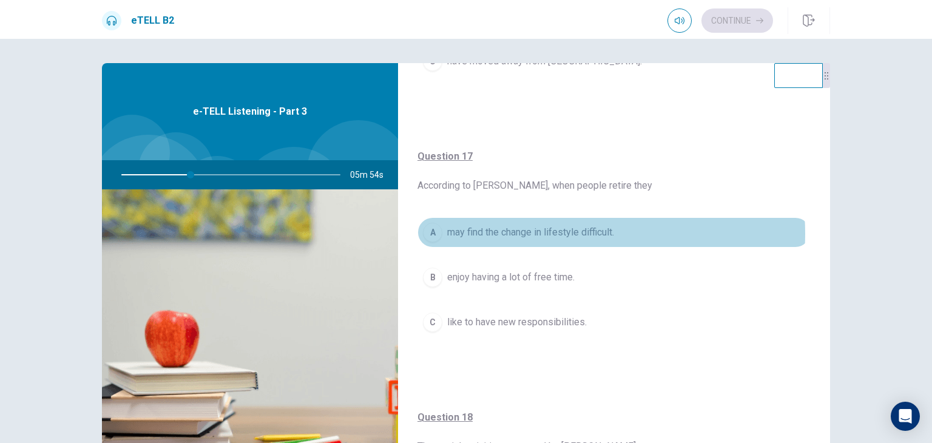
click at [548, 233] on span "may find the change in lifestyle difficult." at bounding box center [530, 232] width 167 height 15
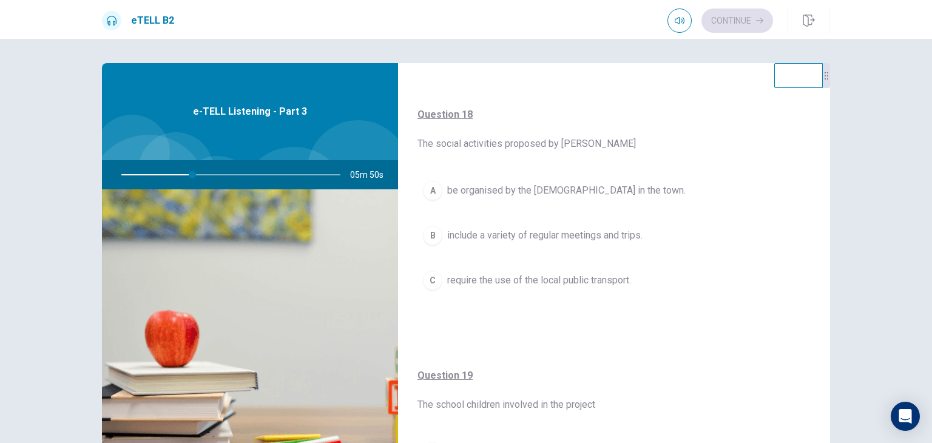
scroll to position [546, 0]
click at [617, 230] on span "include a variety of regular meetings and trips." at bounding box center [544, 235] width 195 height 15
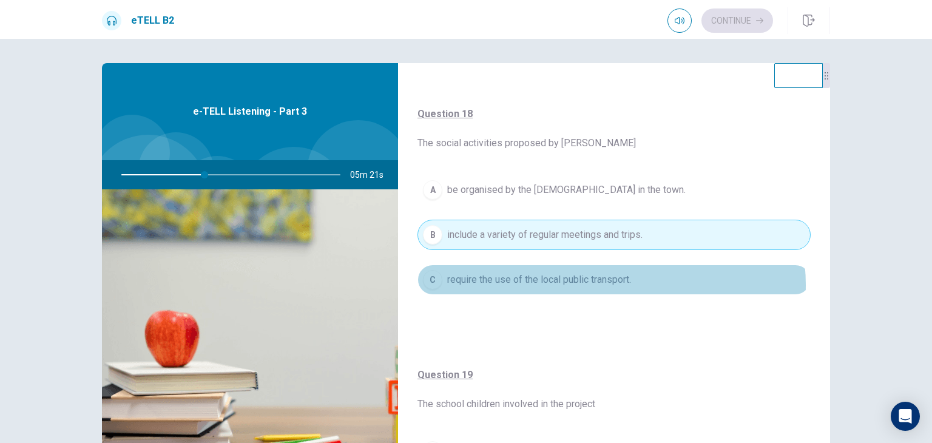
click at [606, 283] on span "require the use of the local public transport." at bounding box center [539, 279] width 184 height 15
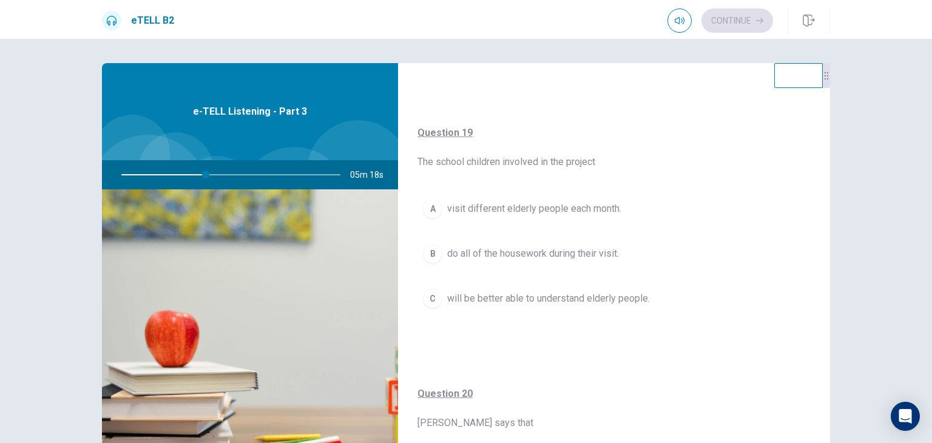
scroll to position [789, 0]
click at [616, 298] on span "will be better able to understand elderly people." at bounding box center [548, 298] width 203 height 15
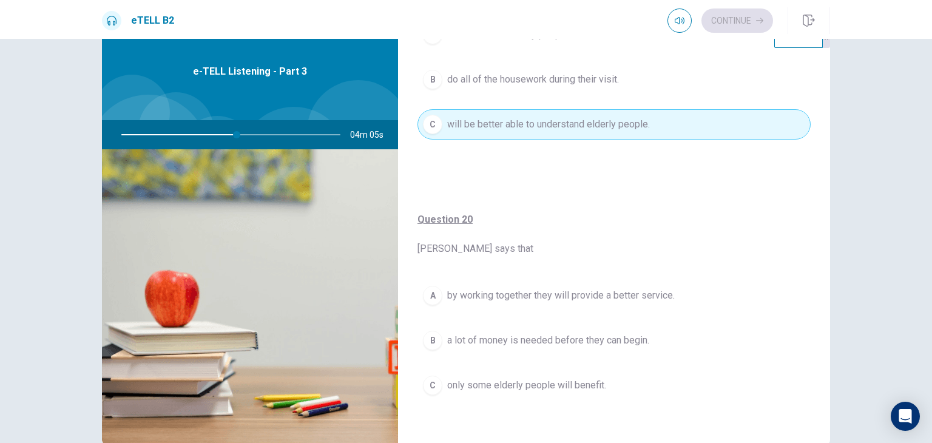
scroll to position [61, 0]
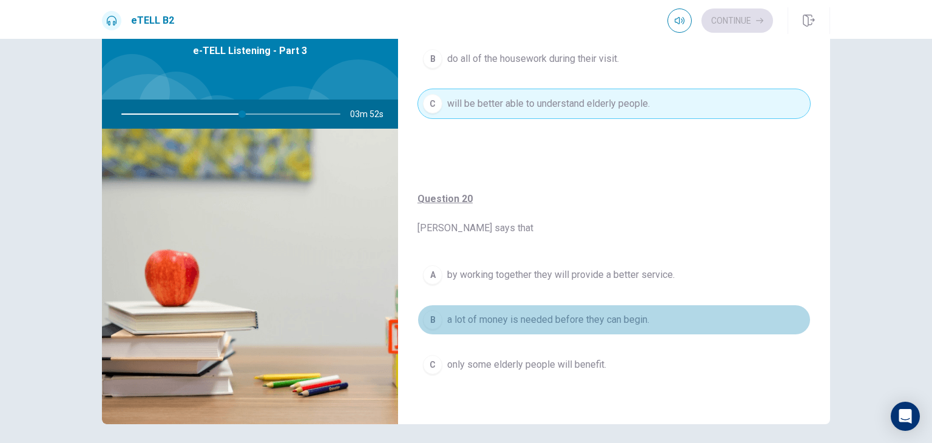
click at [612, 316] on span "a lot of money is needed before they can begin." at bounding box center [548, 320] width 202 height 15
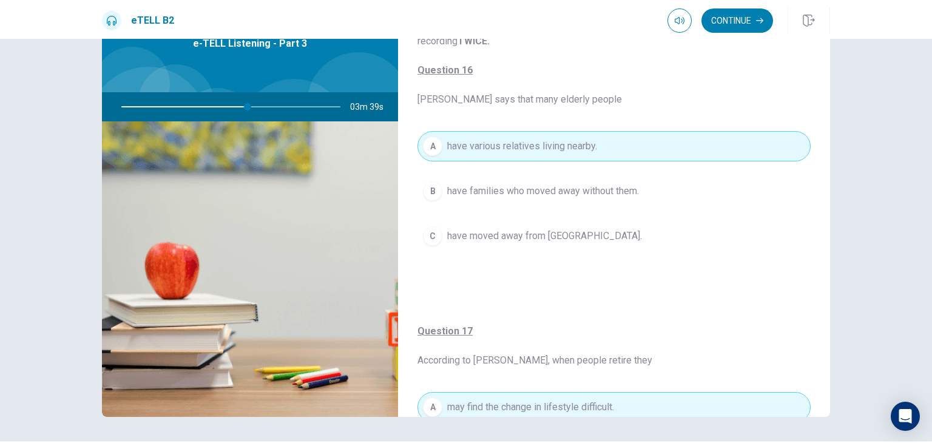
scroll to position [0, 0]
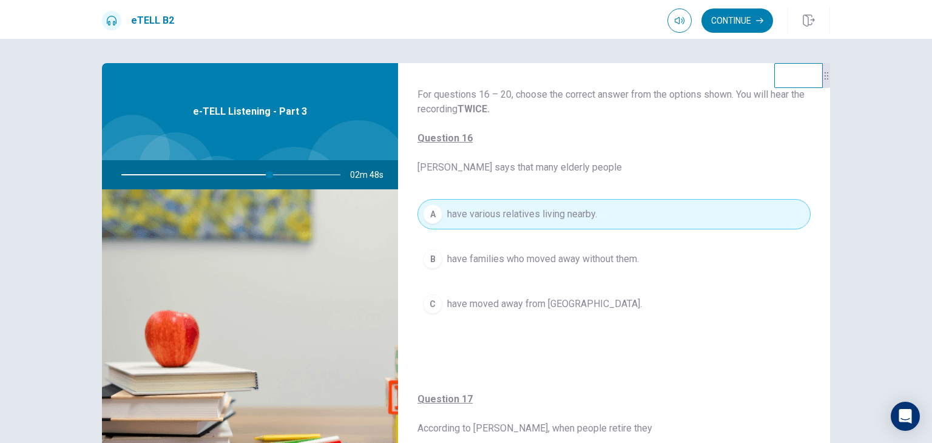
click at [613, 260] on span "have families who moved away without them." at bounding box center [543, 259] width 192 height 15
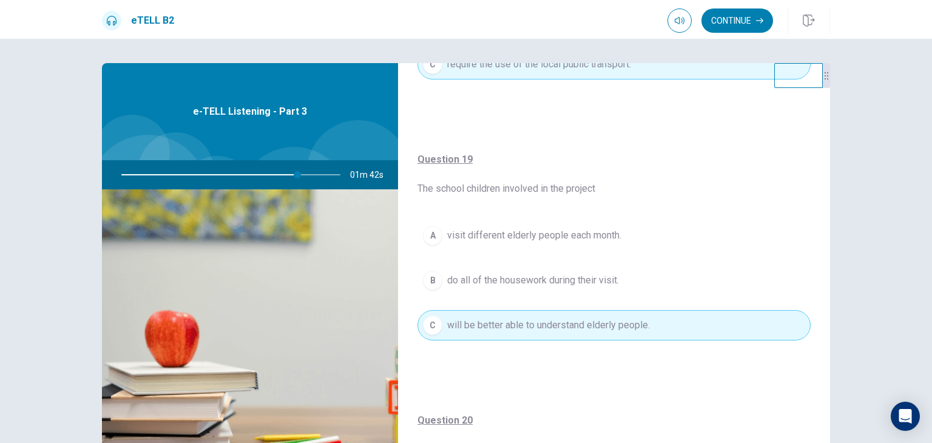
scroll to position [789, 0]
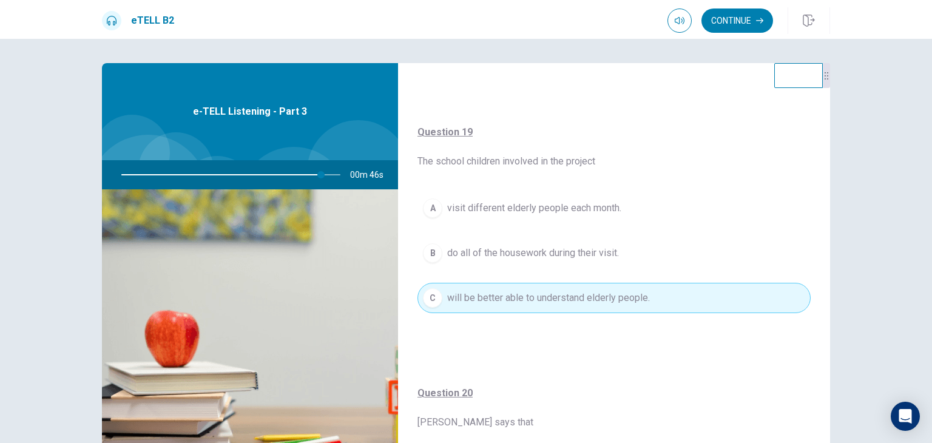
click at [583, 203] on span "visit different elderly people each month." at bounding box center [534, 208] width 174 height 15
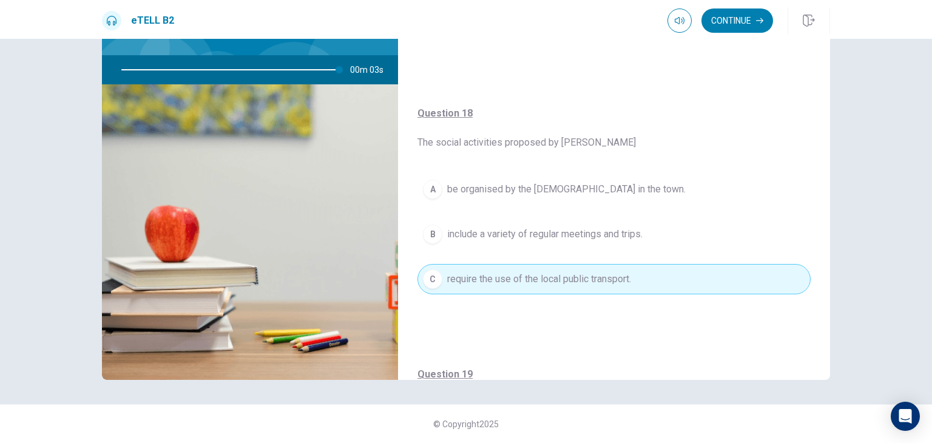
scroll to position [437, 0]
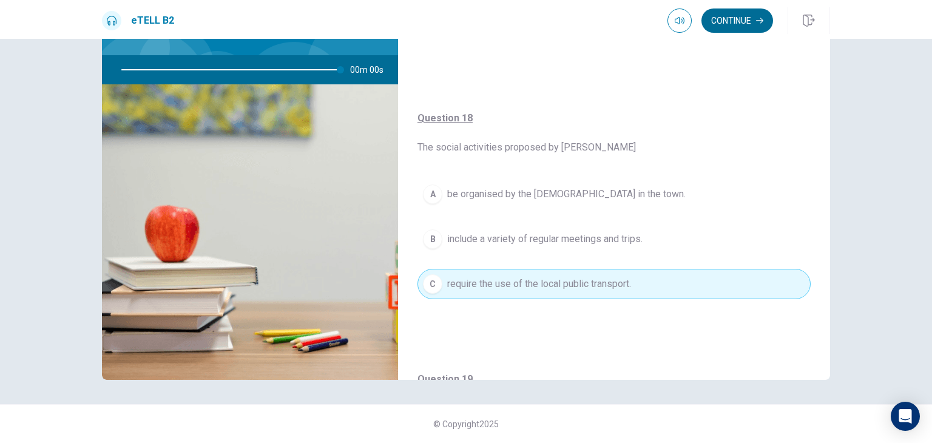
type input "*"
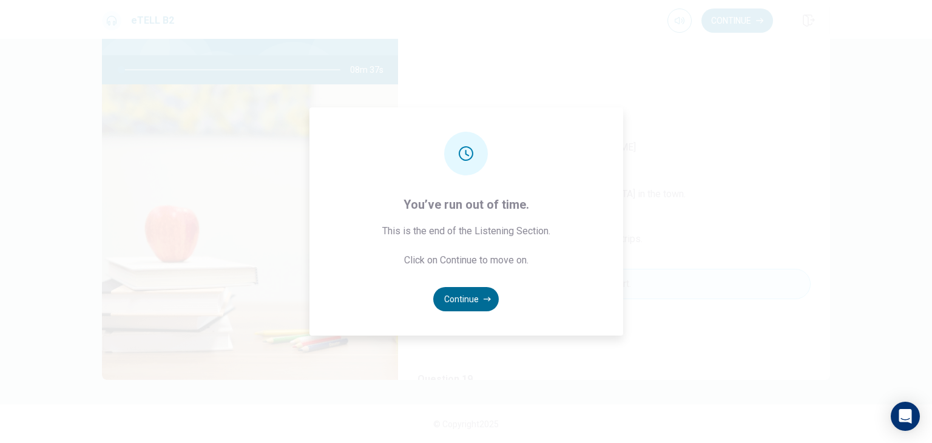
click at [470, 298] on button "Continue" at bounding box center [466, 299] width 66 height 24
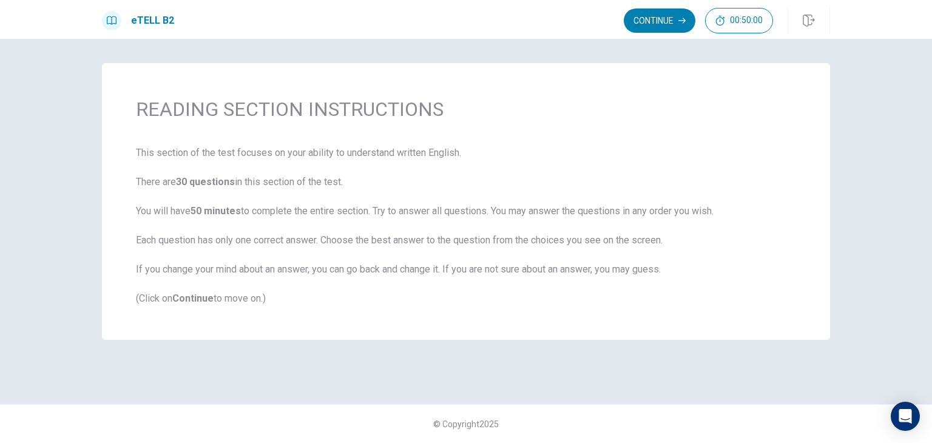
scroll to position [0, 0]
click at [655, 21] on button "Continue" at bounding box center [660, 20] width 72 height 24
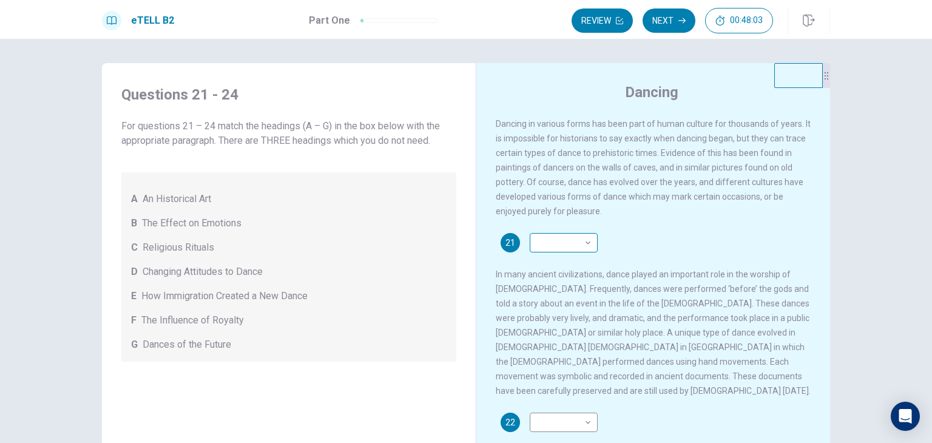
click at [580, 236] on body "This site uses cookies, as explained in our Privacy Policy . If you agree to th…" at bounding box center [466, 221] width 932 height 443
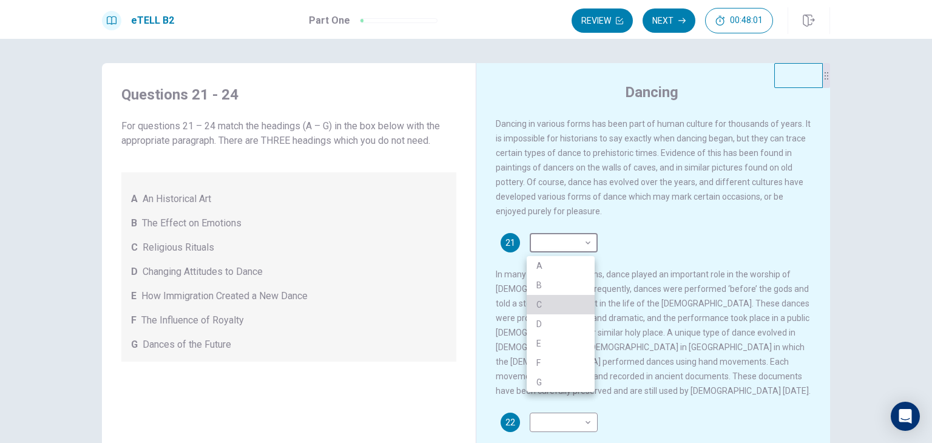
click at [558, 304] on li "C" at bounding box center [561, 304] width 68 height 19
type input "*"
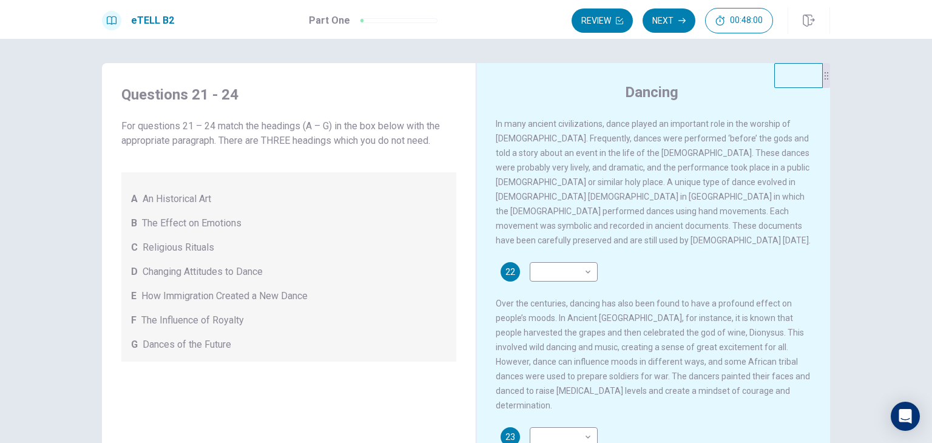
scroll to position [182, 0]
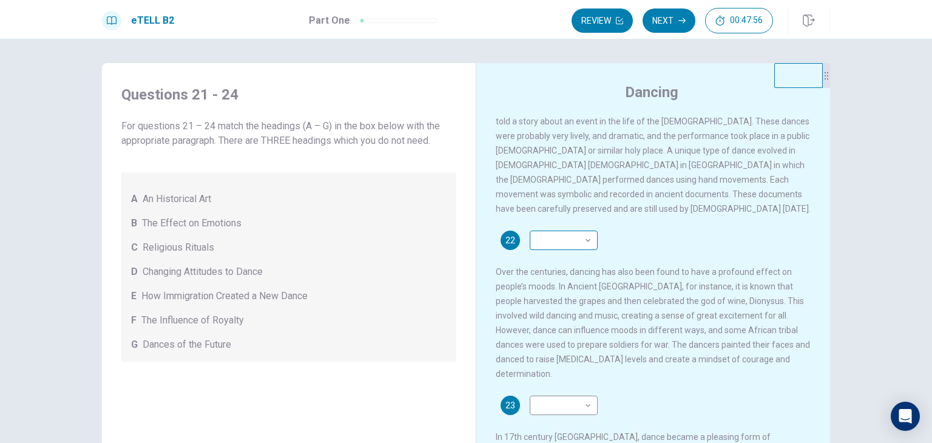
click at [575, 226] on body "This site uses cookies, as explained in our Privacy Policy . If you agree to th…" at bounding box center [466, 221] width 932 height 443
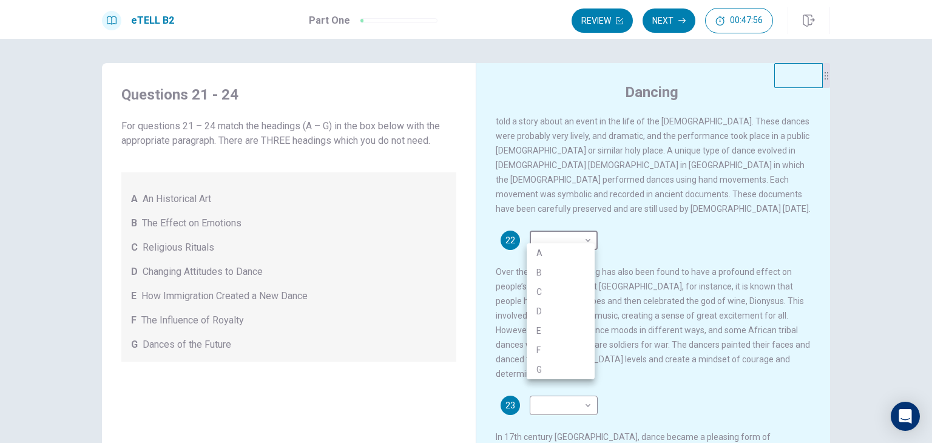
click at [578, 272] on li "B" at bounding box center [561, 272] width 68 height 19
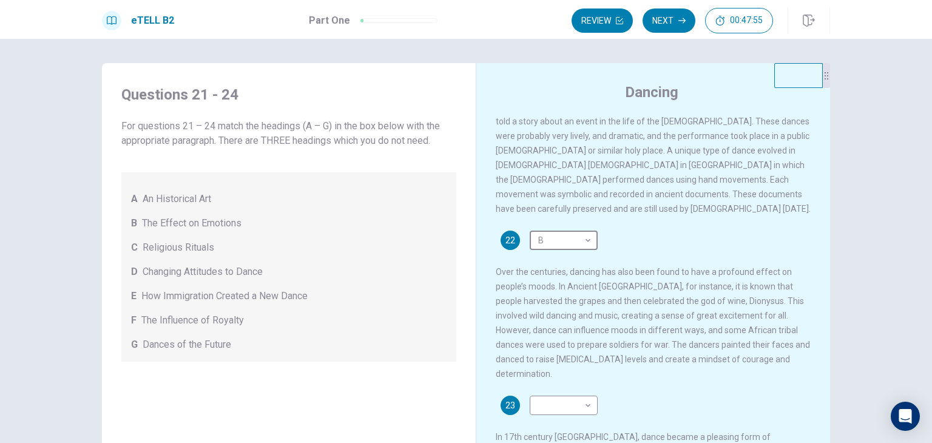
type input "*"
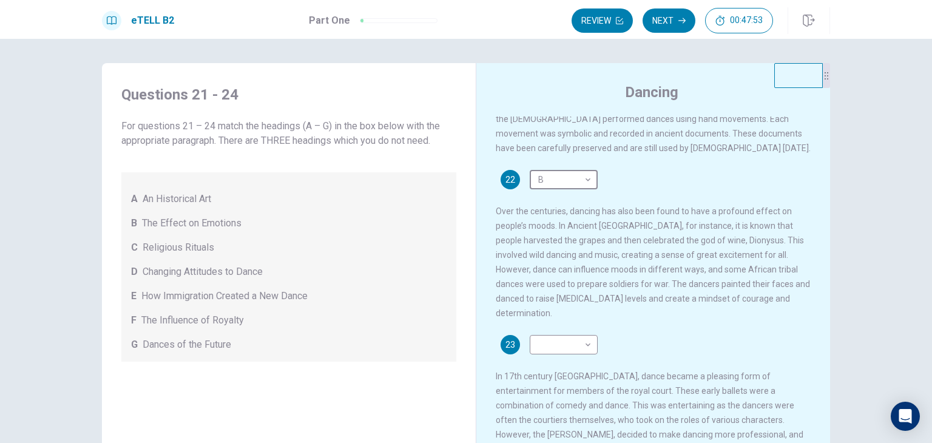
scroll to position [303, 0]
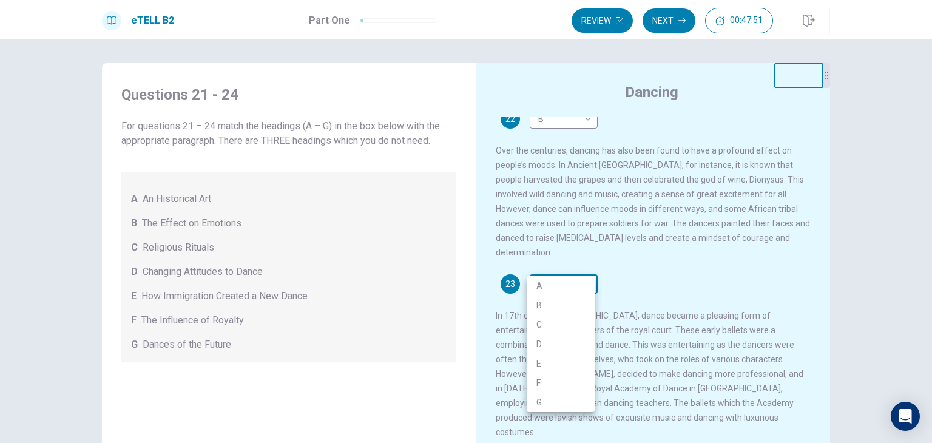
click at [583, 262] on body "This site uses cookies, as explained in our Privacy Policy . If you agree to th…" at bounding box center [466, 221] width 932 height 443
click at [637, 274] on div at bounding box center [466, 221] width 932 height 443
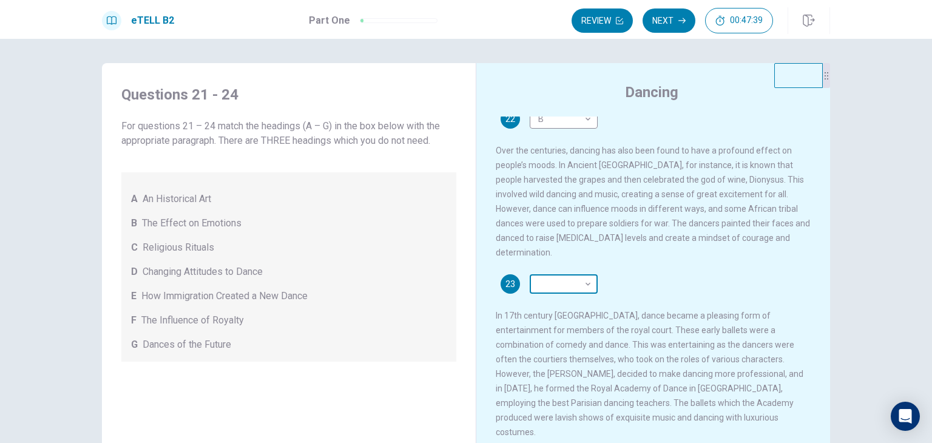
click at [588, 270] on body "This site uses cookies, as explained in our Privacy Policy . If you agree to th…" at bounding box center [466, 221] width 932 height 443
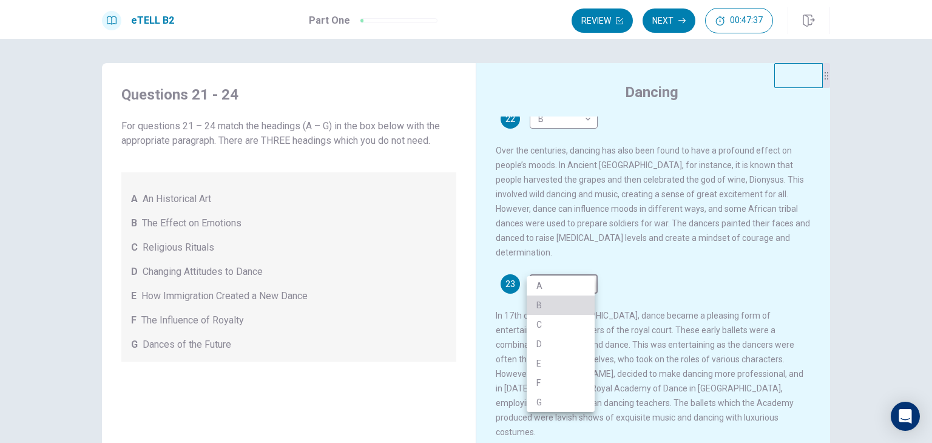
click at [560, 305] on li "B" at bounding box center [561, 305] width 68 height 19
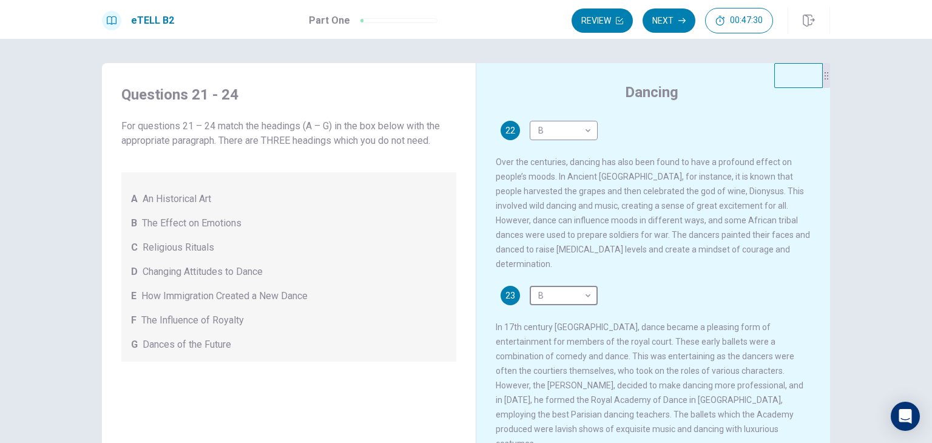
scroll to position [277, 0]
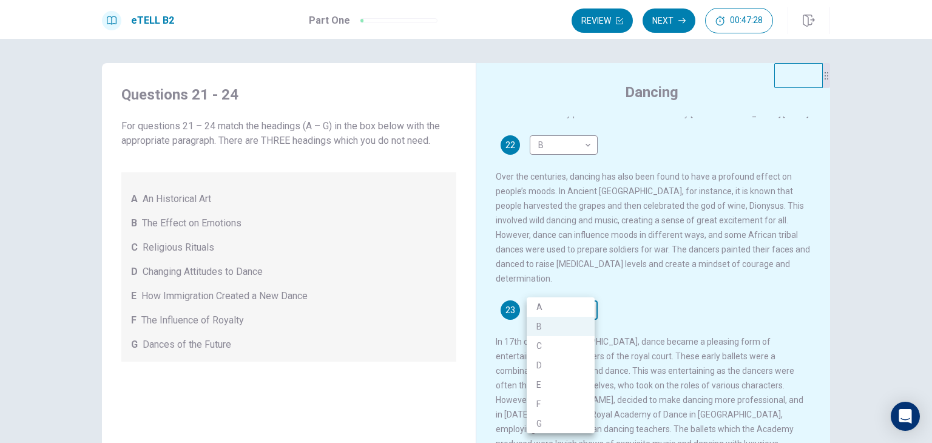
click at [584, 298] on body "This site uses cookies, as explained in our Privacy Policy . If you agree to th…" at bounding box center [466, 221] width 932 height 443
click at [558, 402] on li "F" at bounding box center [561, 403] width 68 height 19
type input "*"
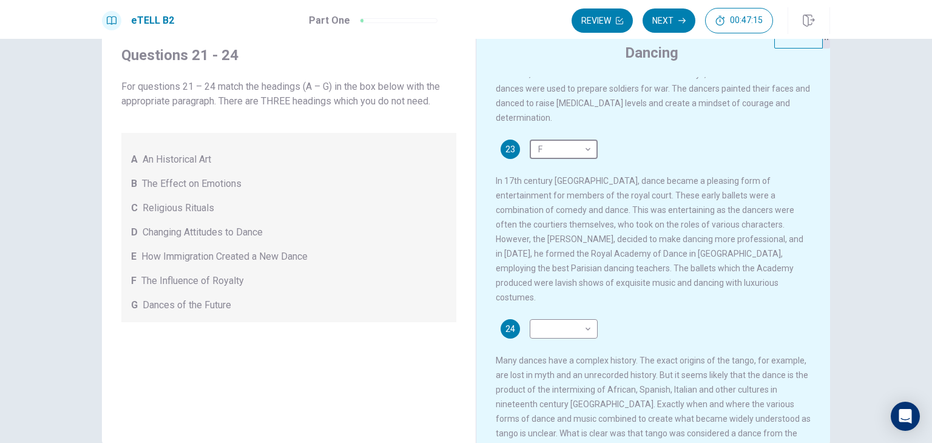
scroll to position [61, 0]
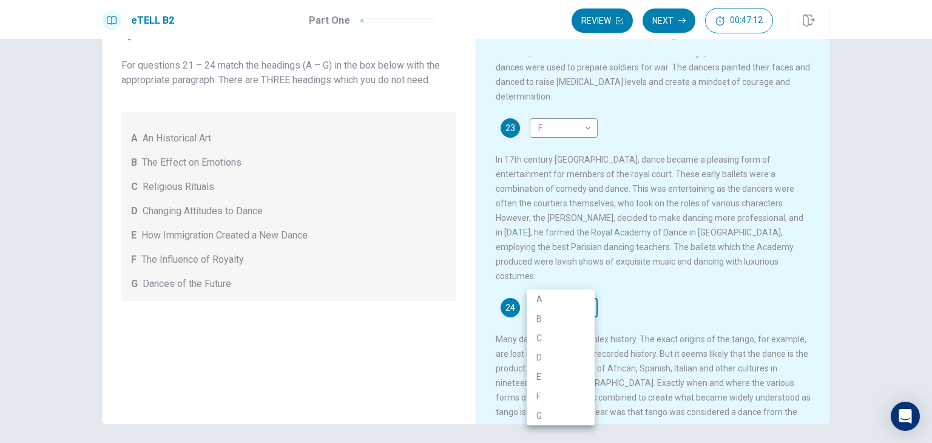
click at [584, 285] on body "This site uses cookies, as explained in our Privacy Policy . If you agree to th…" at bounding box center [466, 221] width 932 height 443
click at [567, 357] on li "D" at bounding box center [561, 357] width 68 height 19
click at [569, 284] on body "This site uses cookies, as explained in our Privacy Policy . If you agree to th…" at bounding box center [466, 221] width 932 height 443
click at [560, 373] on li "E" at bounding box center [561, 376] width 68 height 19
type input "*"
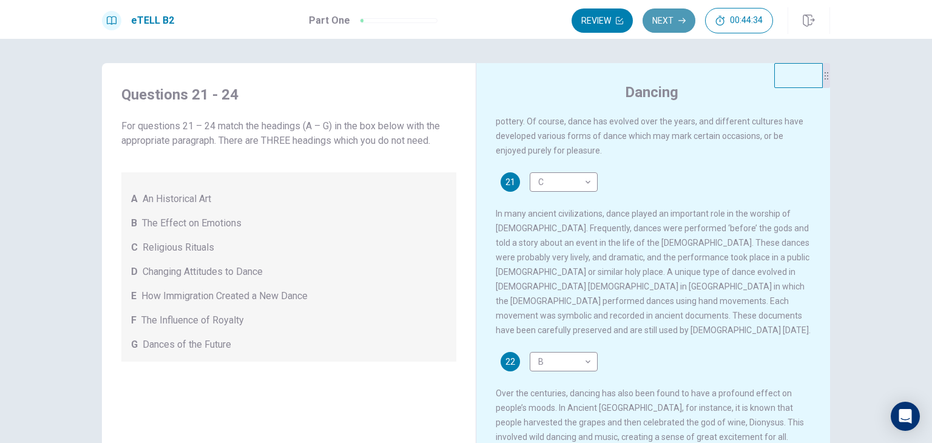
click at [660, 19] on button "Next" at bounding box center [669, 20] width 53 height 24
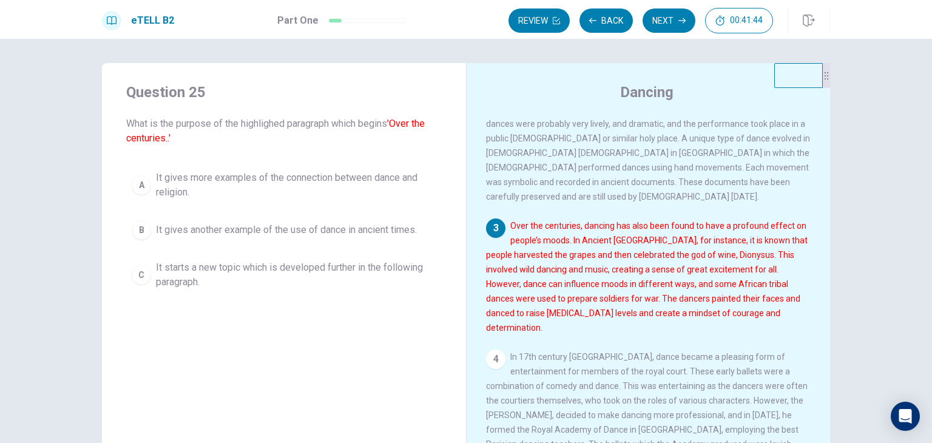
scroll to position [159, 0]
click at [493, 220] on div "3" at bounding box center [495, 229] width 19 height 19
click at [371, 263] on span "It starts a new topic which is developed further in the following paragraph." at bounding box center [296, 274] width 280 height 29
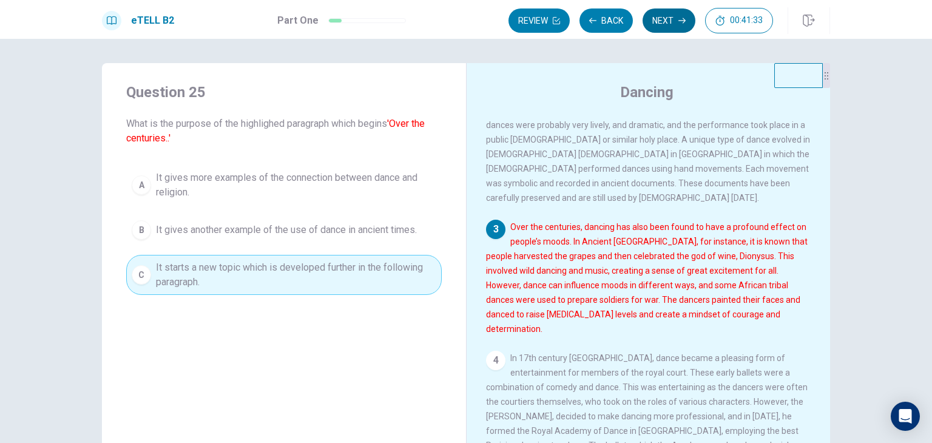
click at [670, 20] on button "Next" at bounding box center [669, 20] width 53 height 24
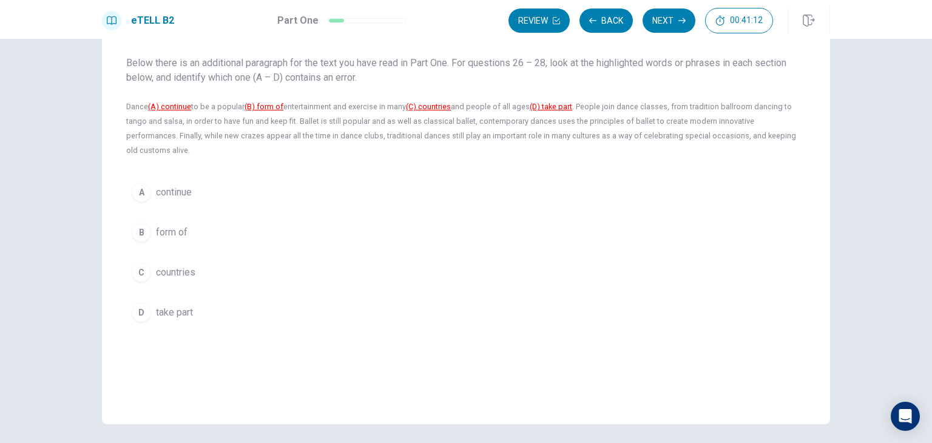
scroll to position [0, 0]
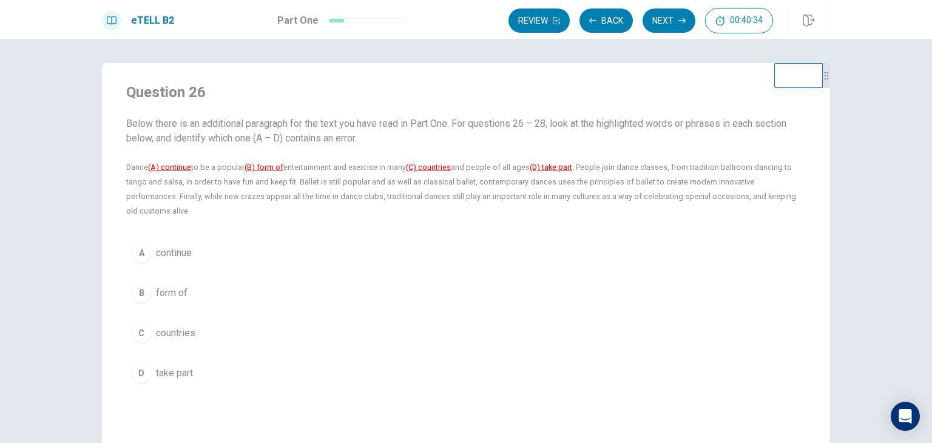
click at [156, 326] on span "countries" at bounding box center [175, 333] width 39 height 15
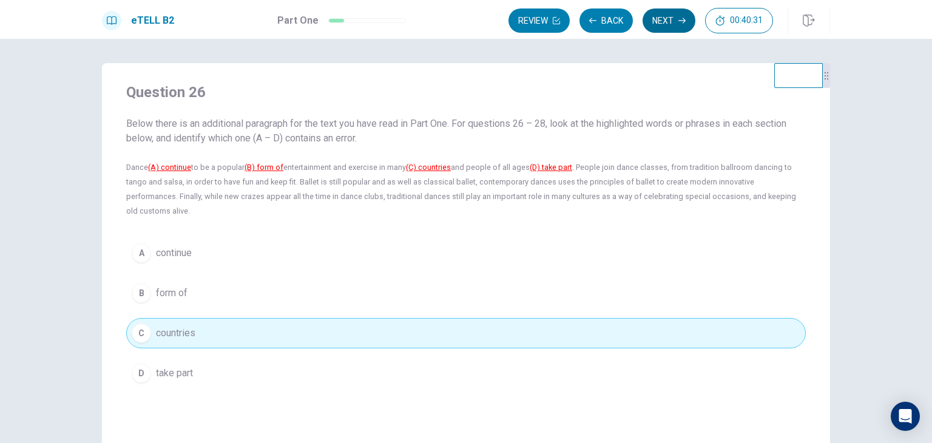
click at [665, 18] on button "Next" at bounding box center [669, 20] width 53 height 24
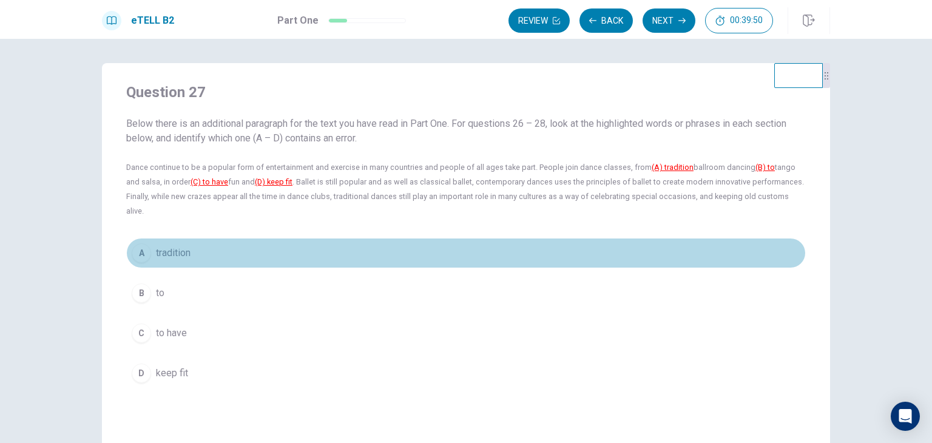
click at [184, 246] on span "tradition" at bounding box center [173, 253] width 35 height 15
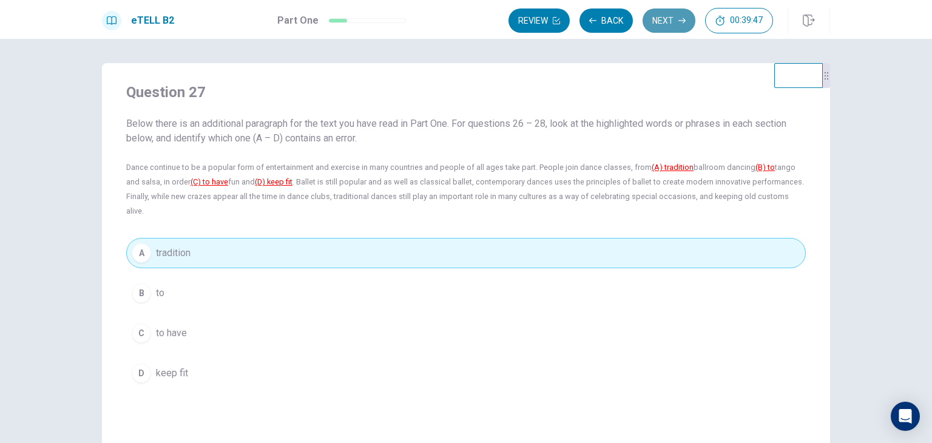
click at [681, 20] on icon "button" at bounding box center [681, 20] width 7 height 5
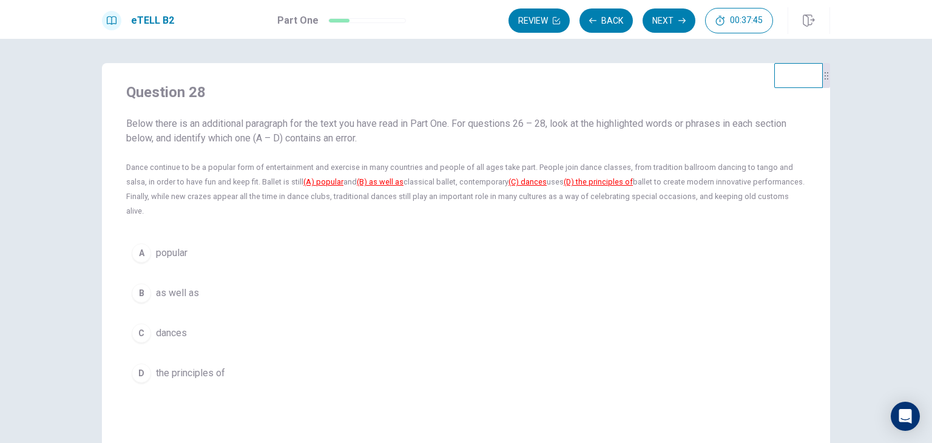
click at [584, 163] on p "Dance continue to be a popular form of entertainment and exercise in many count…" at bounding box center [466, 189] width 680 height 58
click at [174, 326] on span "dances" at bounding box center [171, 333] width 31 height 15
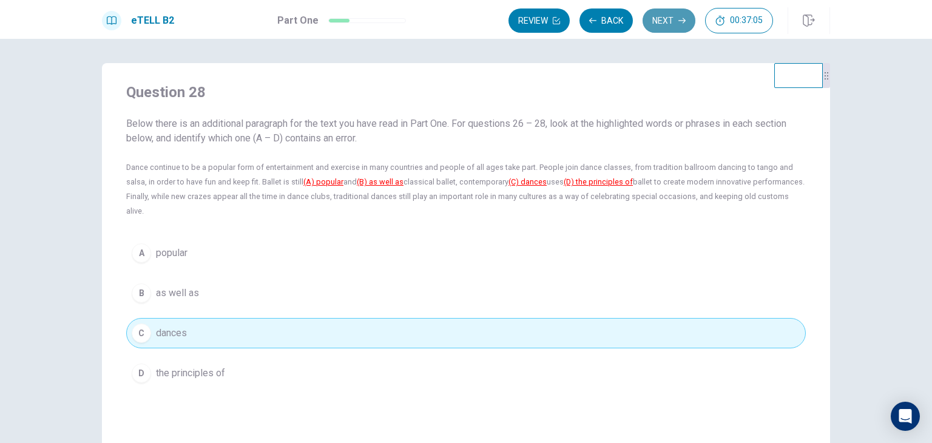
click at [664, 18] on button "Next" at bounding box center [669, 20] width 53 height 24
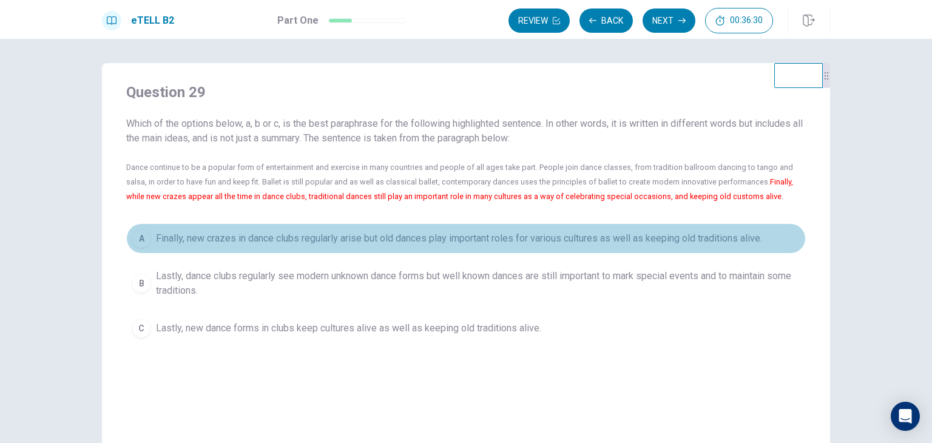
click at [166, 236] on span "Finally, new crazes in dance clubs regularly arise but old dances play importan…" at bounding box center [459, 238] width 606 height 15
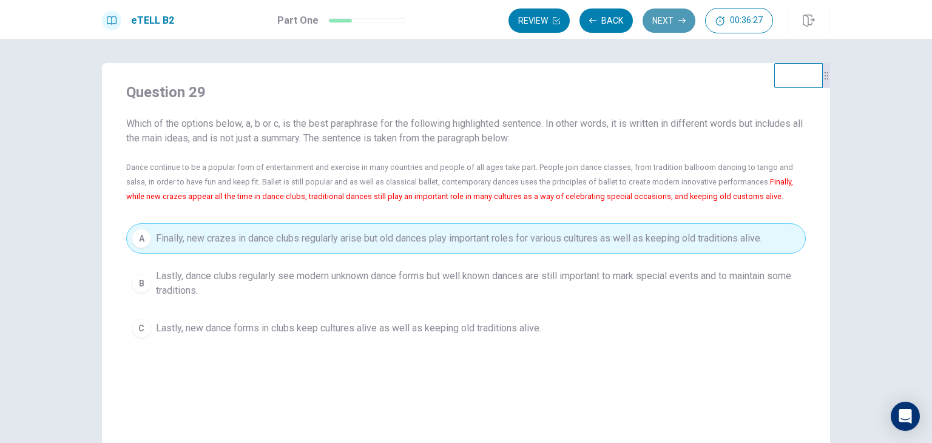
click at [669, 16] on button "Next" at bounding box center [669, 20] width 53 height 24
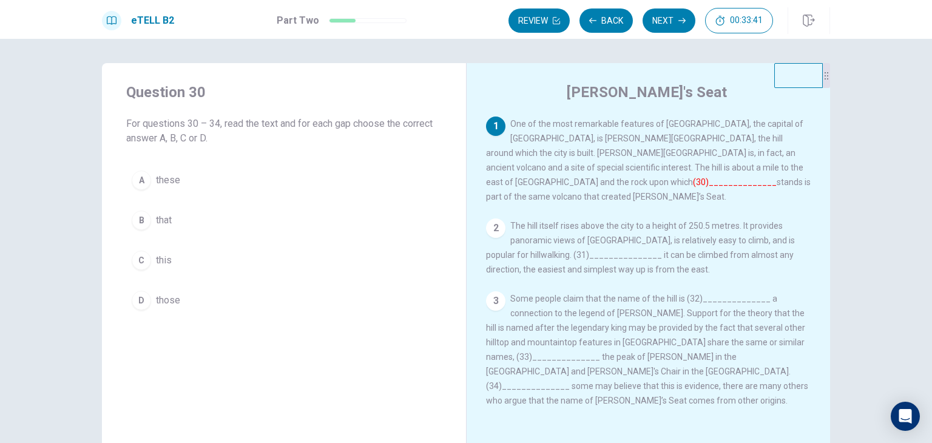
click at [709, 177] on font "(30)______________" at bounding box center [735, 182] width 84 height 10
click at [711, 158] on span "One of the most remarkable features of [GEOGRAPHIC_DATA], the capital of [GEOGR…" at bounding box center [648, 160] width 325 height 83
click at [714, 177] on font "(30)______________" at bounding box center [735, 182] width 84 height 10
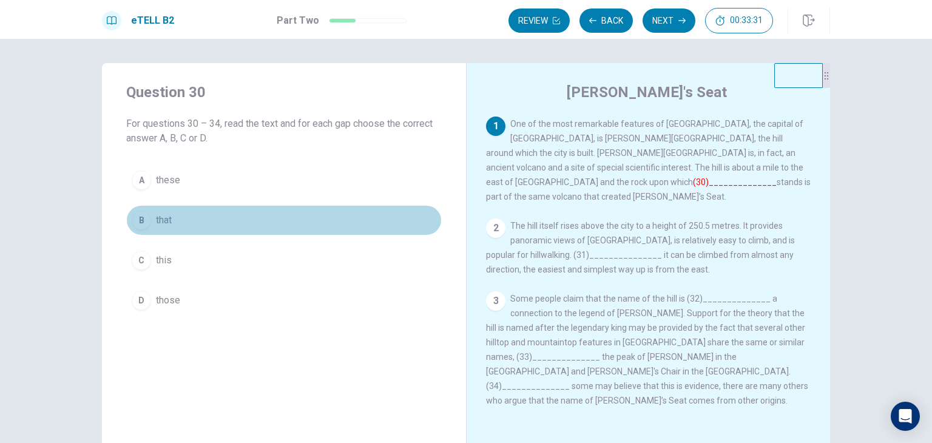
click at [169, 220] on span "that" at bounding box center [164, 220] width 16 height 15
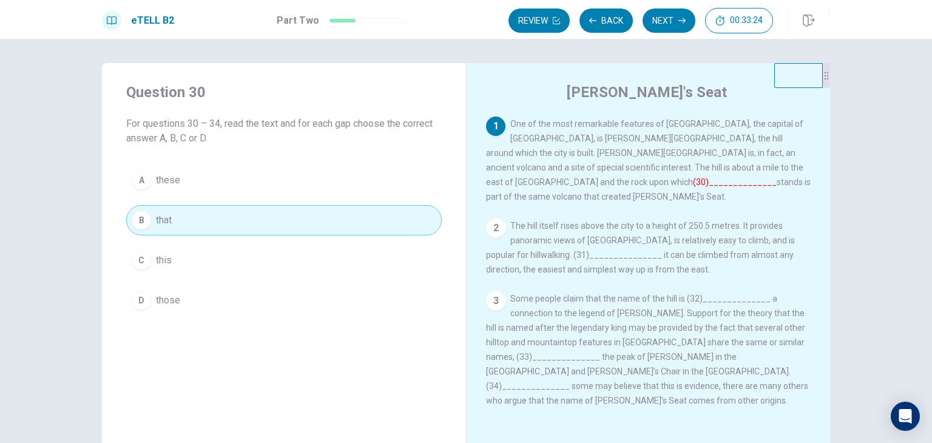
click at [580, 243] on span "The hill itself rises above the city to a height of 250.5 metres. It provides p…" at bounding box center [640, 247] width 309 height 53
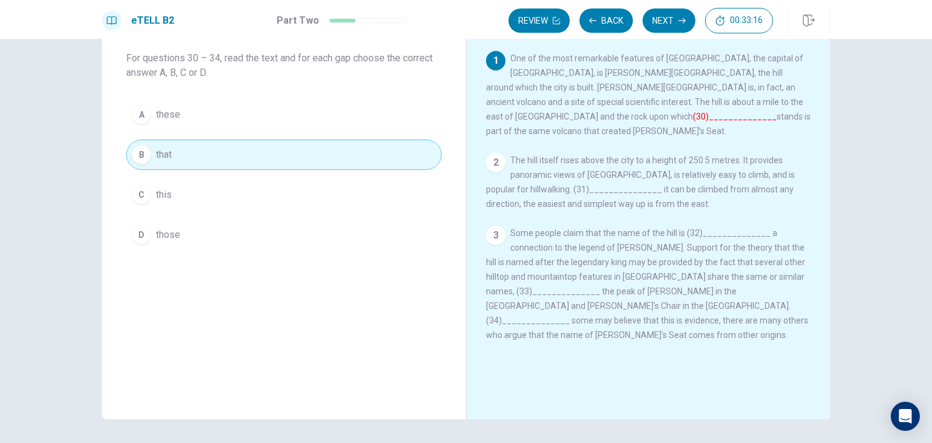
scroll to position [44, 0]
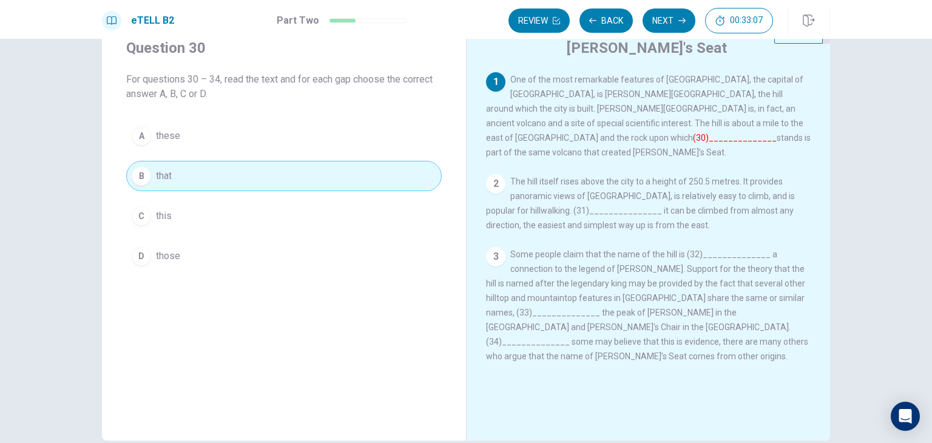
click at [709, 133] on font "(30)______________" at bounding box center [735, 138] width 84 height 10
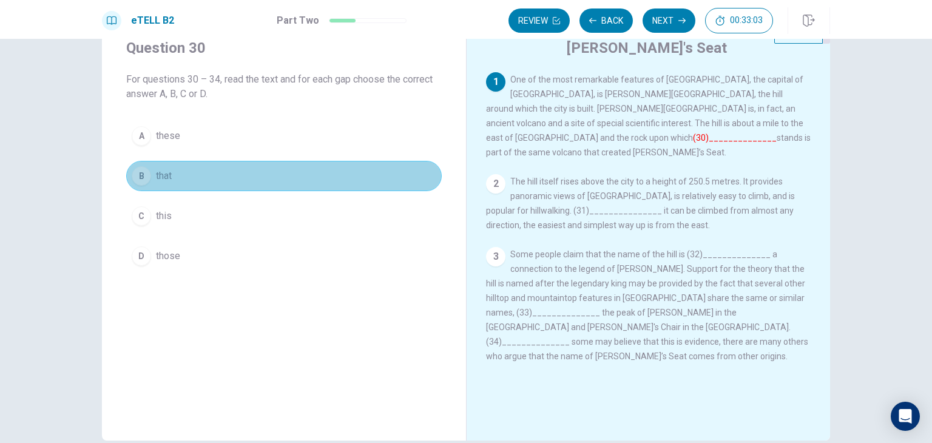
drag, startPoint x: 243, startPoint y: 168, endPoint x: 411, endPoint y: 172, distance: 168.8
click at [394, 174] on button "B that" at bounding box center [284, 176] width 316 height 30
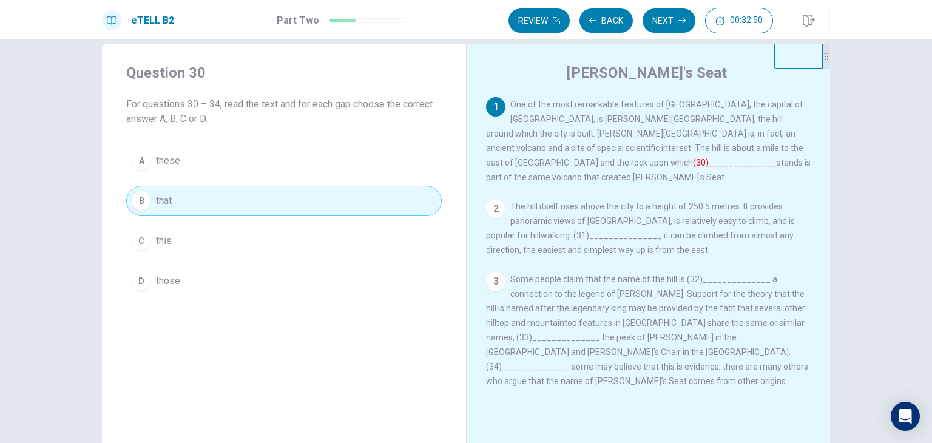
scroll to position [0, 0]
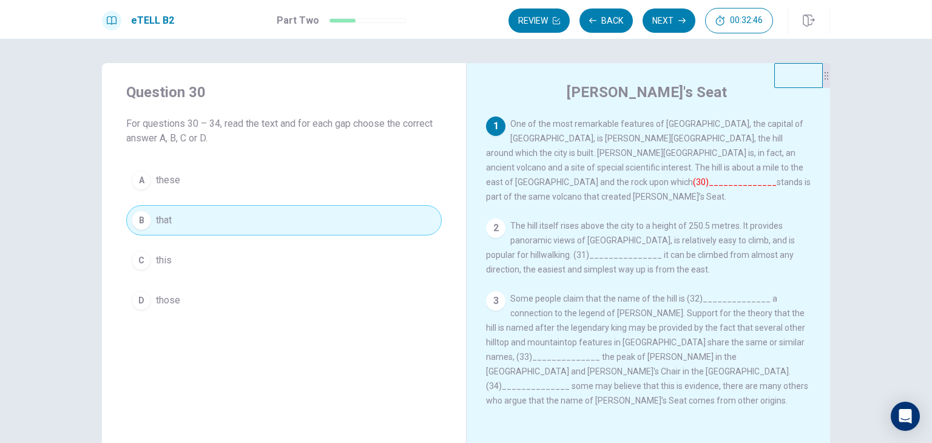
click at [494, 218] on div "2" at bounding box center [495, 227] width 19 height 19
click at [495, 117] on div "1" at bounding box center [495, 126] width 19 height 19
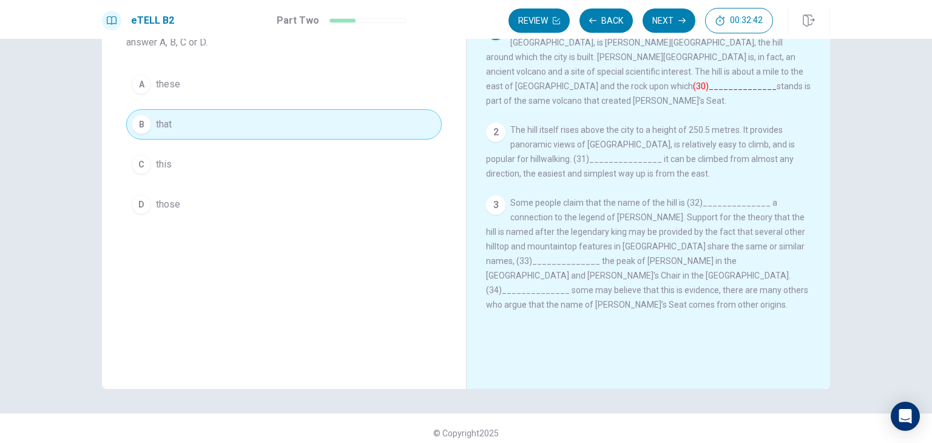
scroll to position [105, 0]
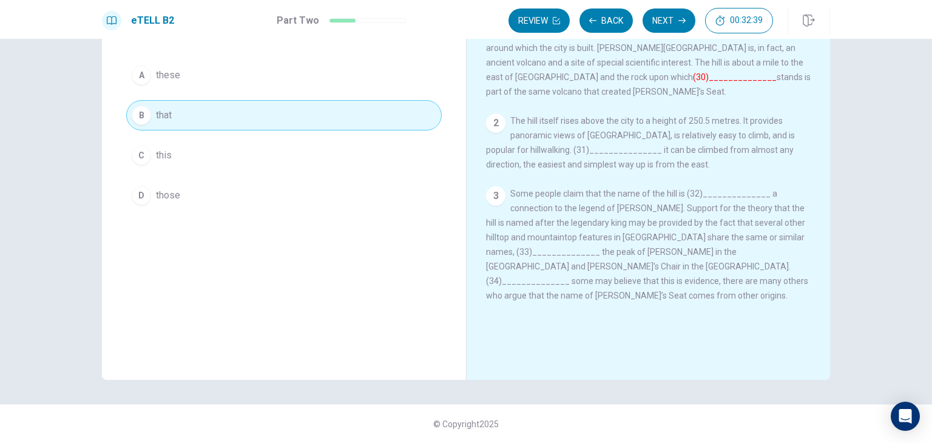
click at [709, 189] on span "Some people claim that the name of the hill is (32)______________ a connection …" at bounding box center [647, 245] width 322 height 112
drag, startPoint x: 704, startPoint y: 66, endPoint x: 635, endPoint y: 61, distance: 68.7
click at [635, 61] on div "eTELL B2 Part Two Review Back Next 00:32:35 Question 10 of 30 00:32:35 Review B…" at bounding box center [466, 221] width 932 height 443
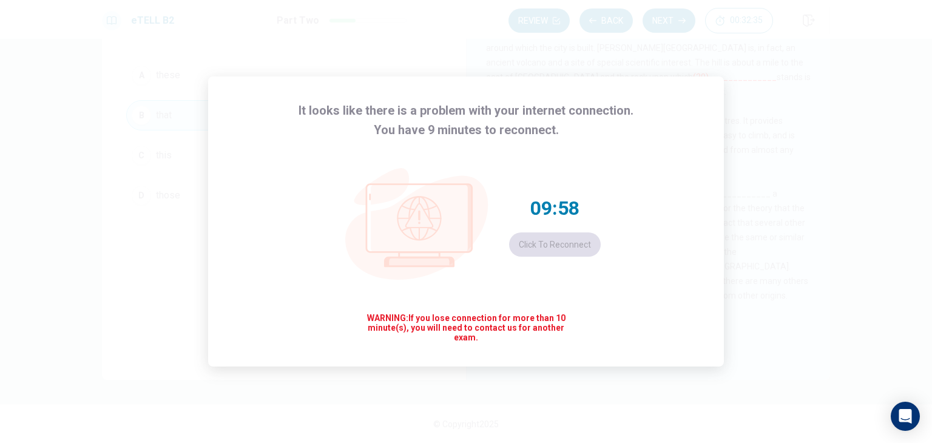
click at [713, 188] on div "It looks like there is a problem with your internet connection. You have 9 minu…" at bounding box center [466, 221] width 516 height 290
click at [783, 189] on div "It looks like there is a problem with your internet connection. You have 9 minu…" at bounding box center [466, 221] width 932 height 443
click at [752, 154] on div "It looks like there is a problem with your internet connection. You have 9 minu…" at bounding box center [466, 221] width 932 height 443
click at [556, 247] on button "Click to reconnect" at bounding box center [555, 244] width 92 height 24
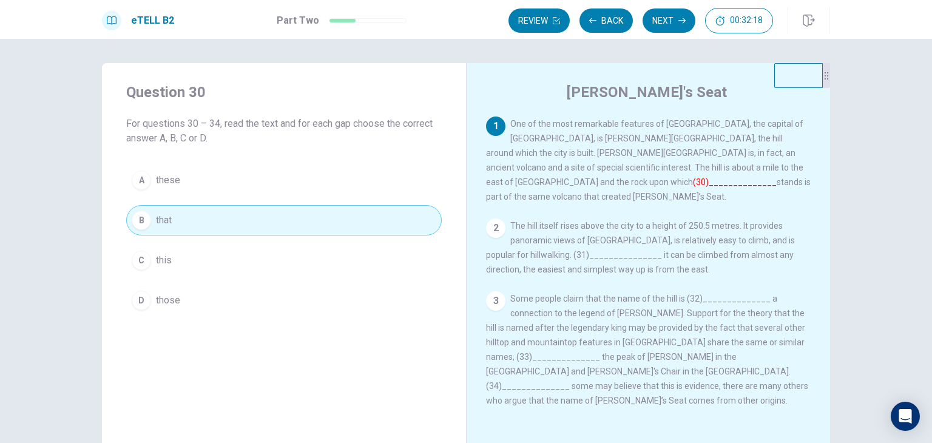
scroll to position [0, 0]
click at [693, 177] on font "(30)______________" at bounding box center [735, 182] width 84 height 10
click at [696, 177] on font "(30)______________" at bounding box center [735, 182] width 84 height 10
click at [697, 177] on font "(30)______________" at bounding box center [735, 182] width 84 height 10
click at [546, 115] on div "[PERSON_NAME]'s Seat 1 One of the most remarkable features of [GEOGRAPHIC_DATA]…" at bounding box center [648, 274] width 364 height 422
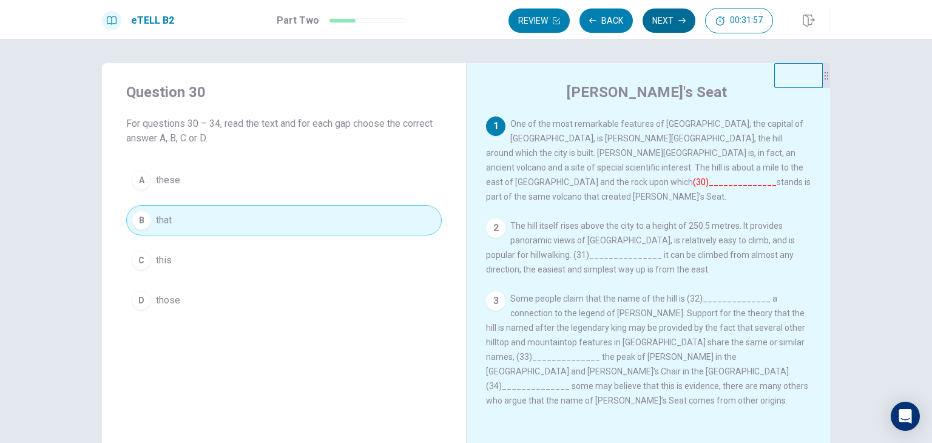
click at [670, 19] on button "Next" at bounding box center [669, 20] width 53 height 24
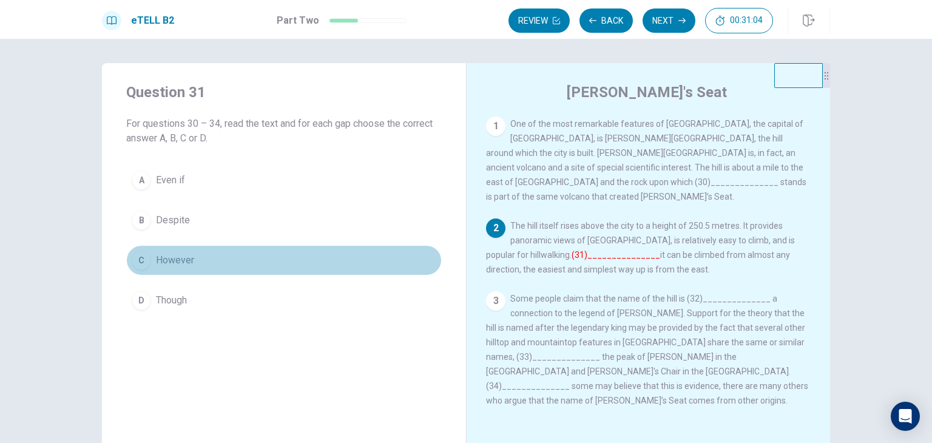
click at [180, 258] on span "However" at bounding box center [175, 260] width 38 height 15
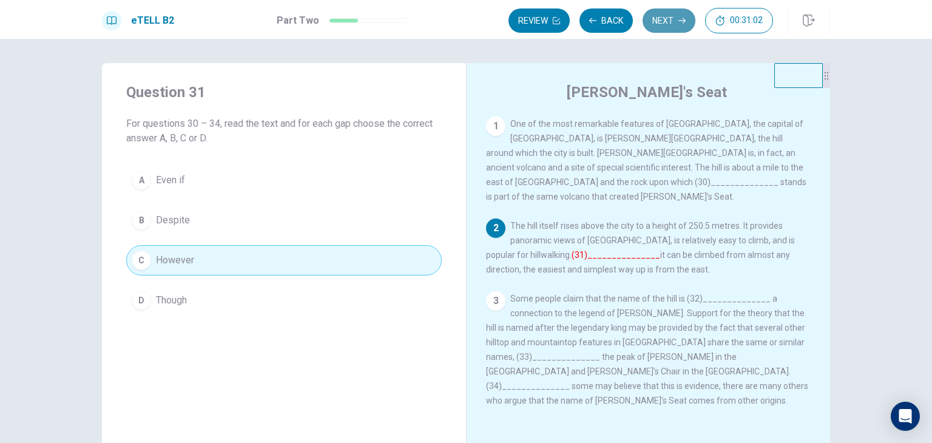
click at [670, 18] on button "Next" at bounding box center [669, 20] width 53 height 24
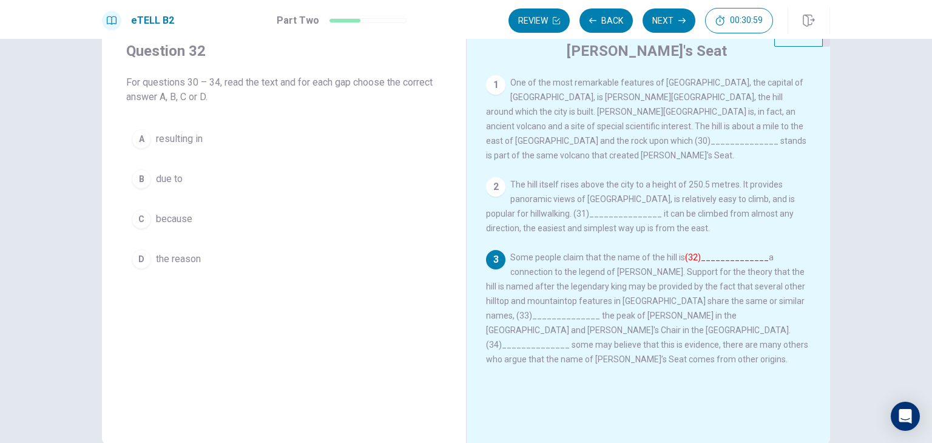
scroll to position [61, 0]
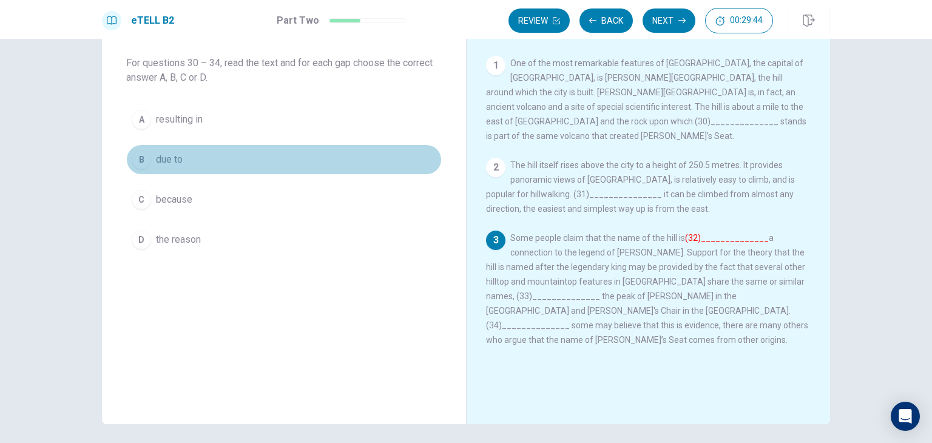
click at [179, 155] on span "due to" at bounding box center [169, 159] width 27 height 15
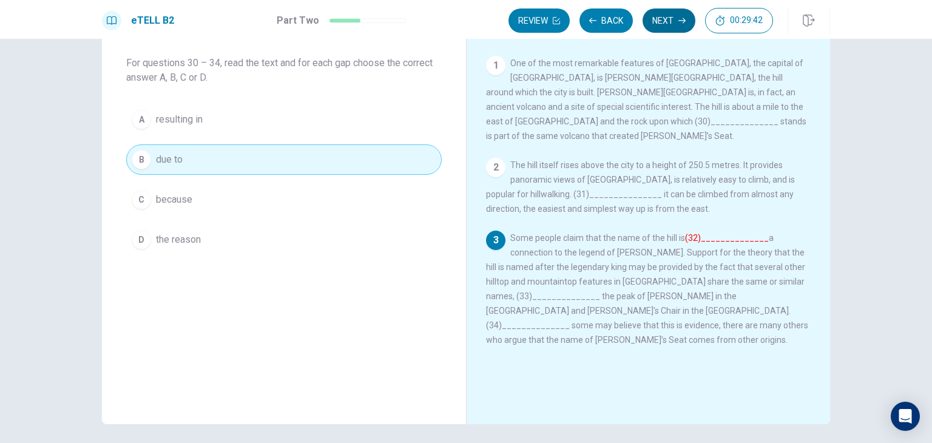
click at [668, 20] on button "Next" at bounding box center [669, 20] width 53 height 24
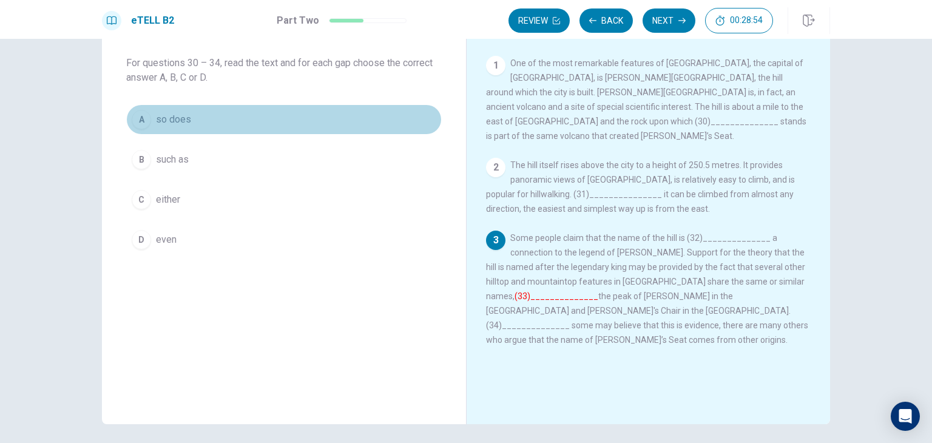
click at [169, 122] on span "so does" at bounding box center [173, 119] width 35 height 15
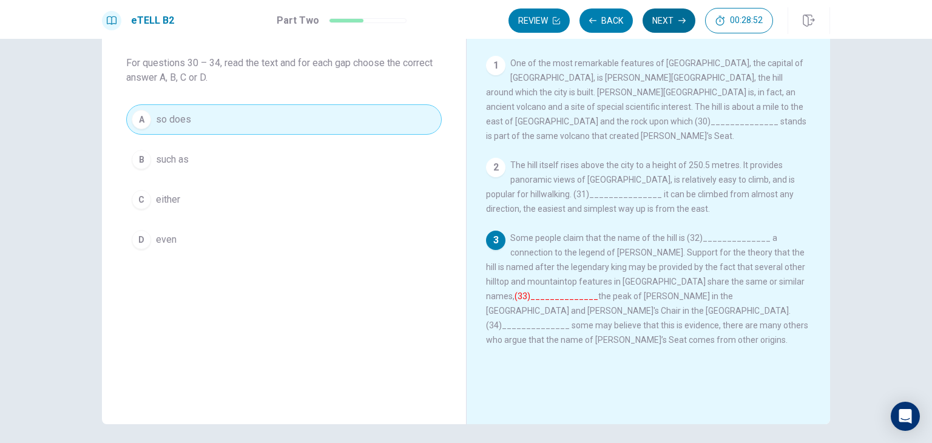
click at [686, 16] on button "Next" at bounding box center [669, 20] width 53 height 24
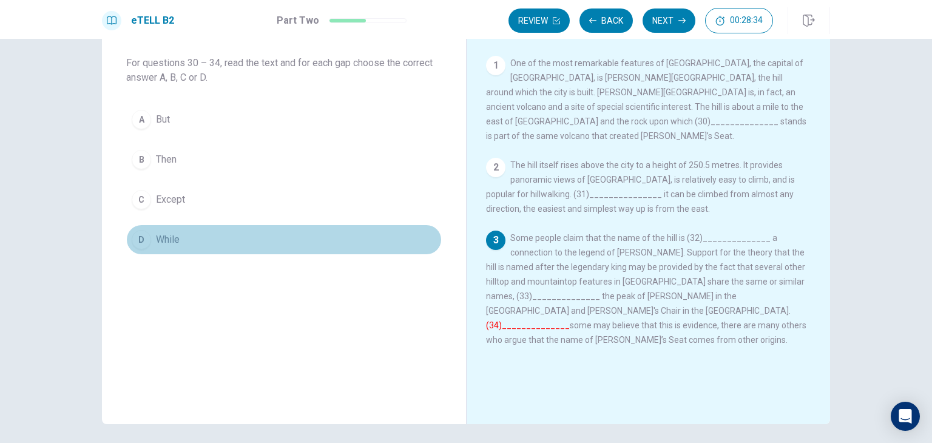
click at [345, 242] on button "D While" at bounding box center [284, 240] width 316 height 30
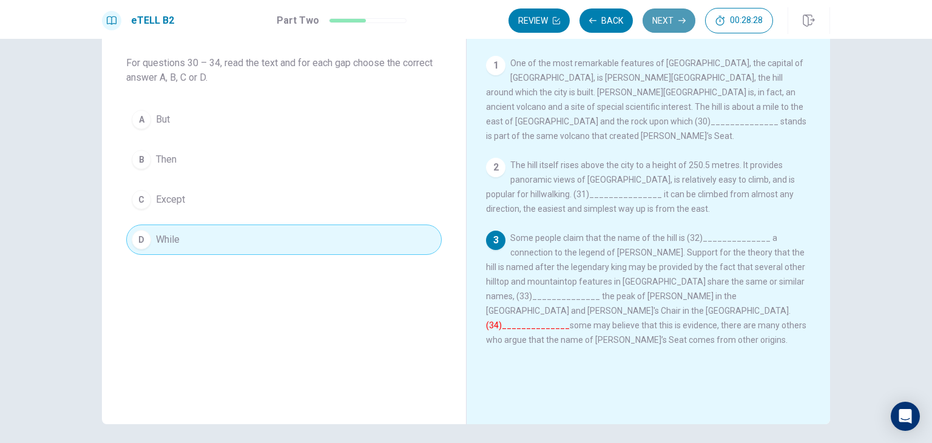
click at [658, 22] on button "Next" at bounding box center [669, 20] width 53 height 24
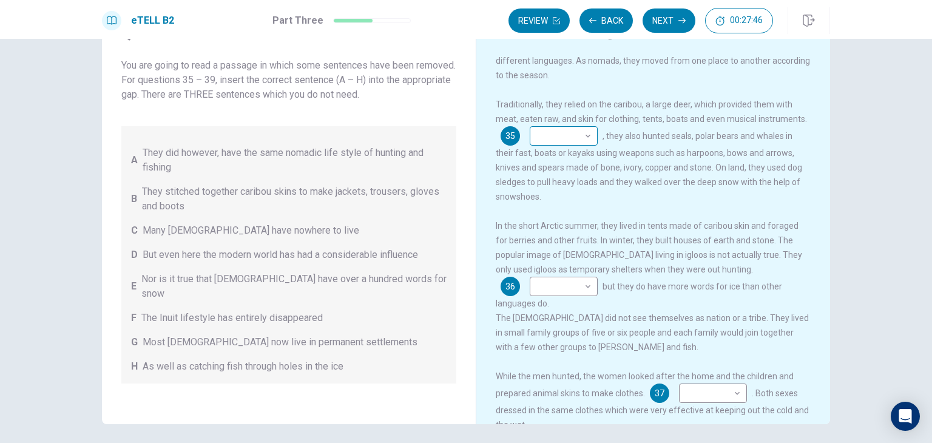
click at [552, 115] on body "This site uses cookies, as explained in our Privacy Policy . If you agree to th…" at bounding box center [466, 221] width 932 height 443
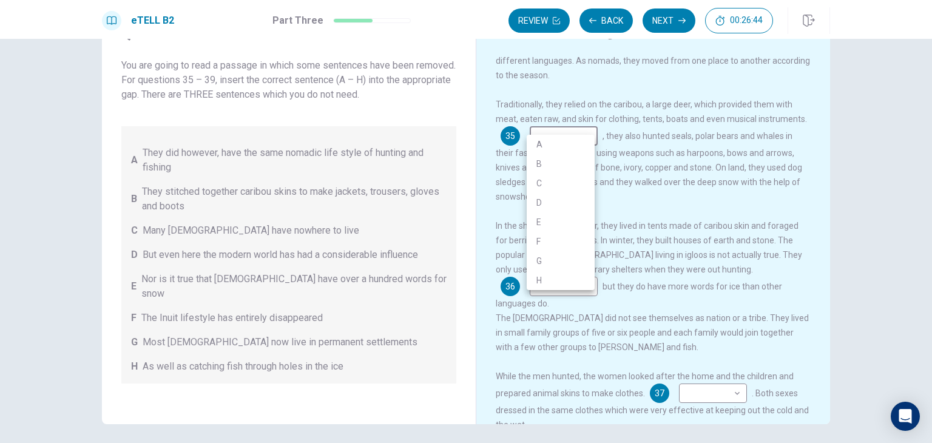
click at [522, 311] on div at bounding box center [466, 221] width 932 height 443
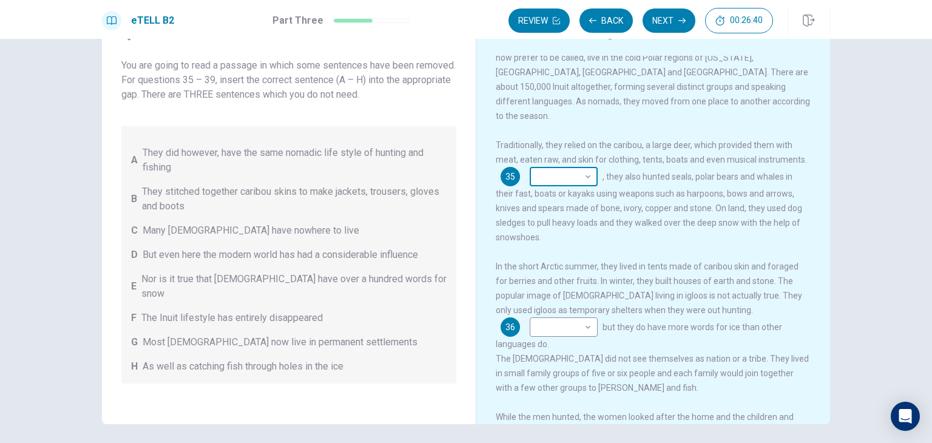
scroll to position [0, 0]
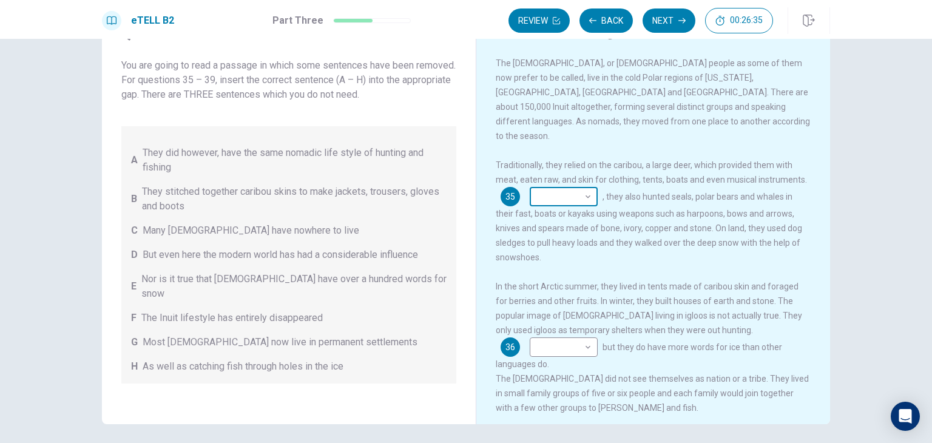
click at [586, 188] on body "This site uses cookies, as explained in our Privacy Policy . If you agree to th…" at bounding box center [466, 221] width 932 height 443
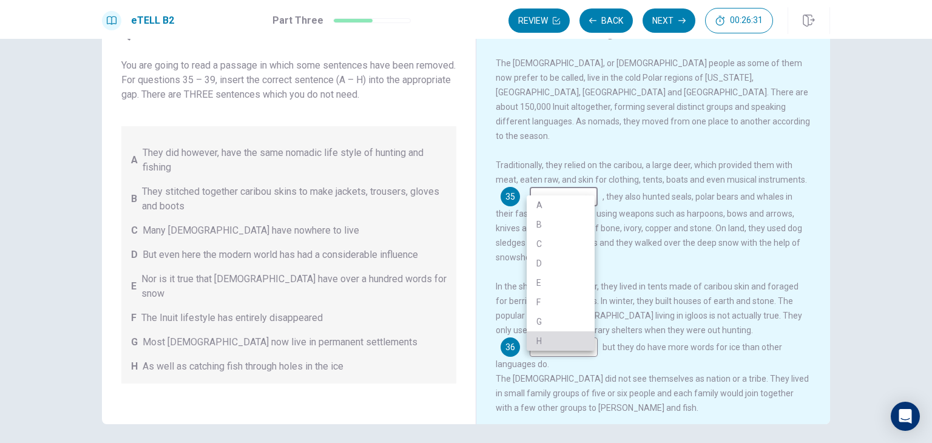
click at [567, 342] on li "H" at bounding box center [561, 340] width 68 height 19
type input "*"
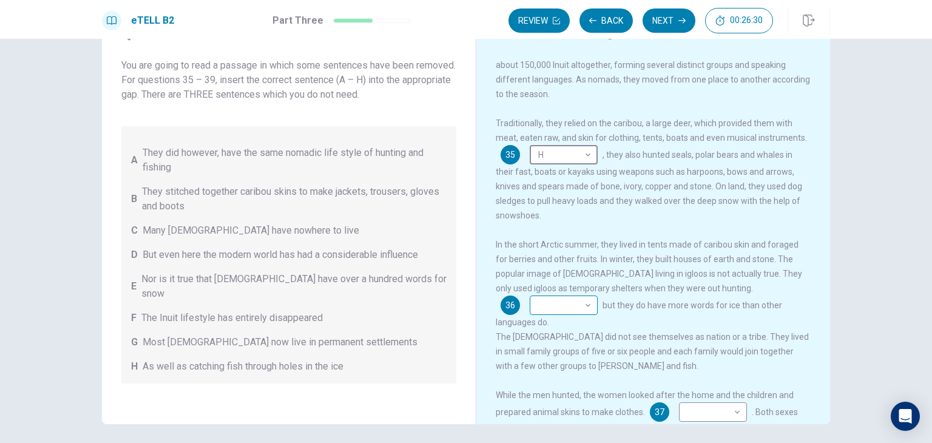
scroll to position [61, 0]
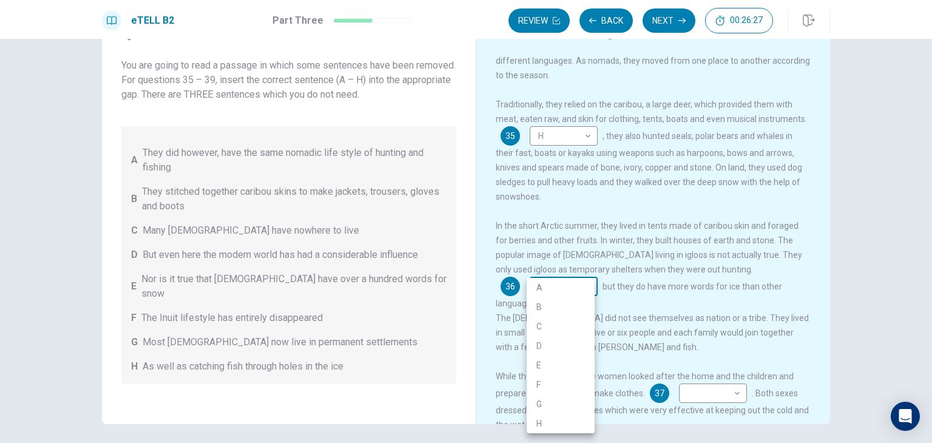
click at [578, 282] on body "This site uses cookies, as explained in our Privacy Policy . If you agree to th…" at bounding box center [466, 221] width 932 height 443
click at [661, 243] on div at bounding box center [466, 221] width 932 height 443
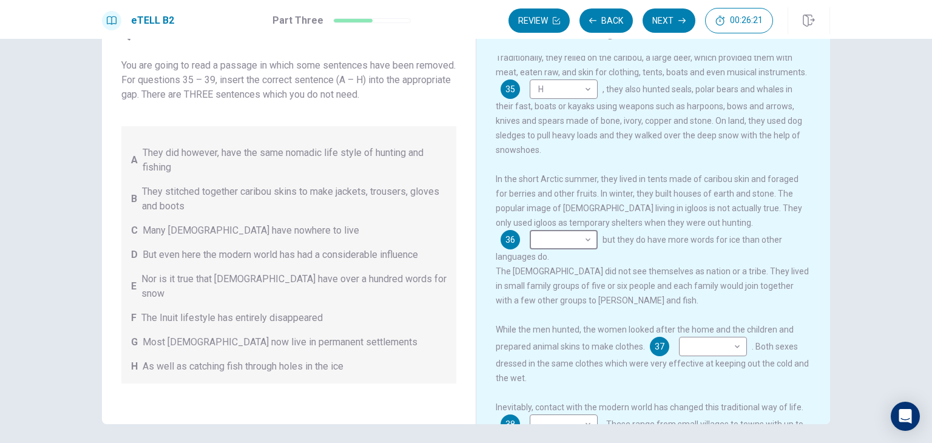
scroll to position [121, 0]
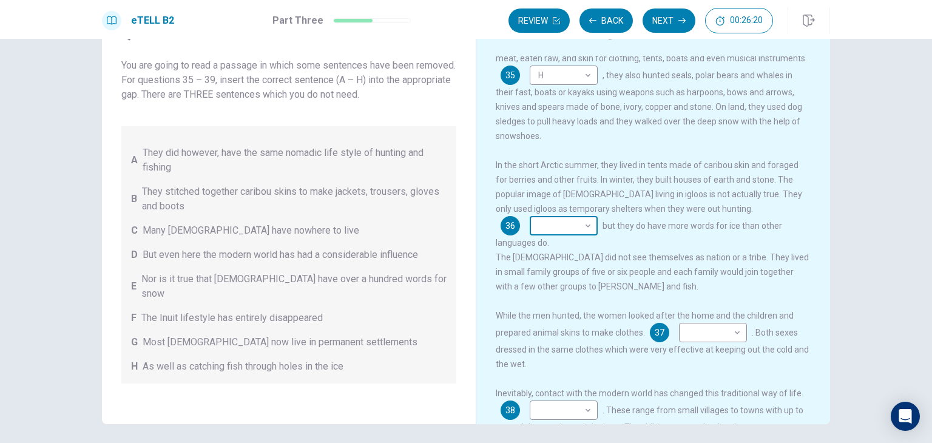
click at [573, 211] on body "This site uses cookies, as explained in our Privacy Policy . If you agree to th…" at bounding box center [466, 221] width 932 height 443
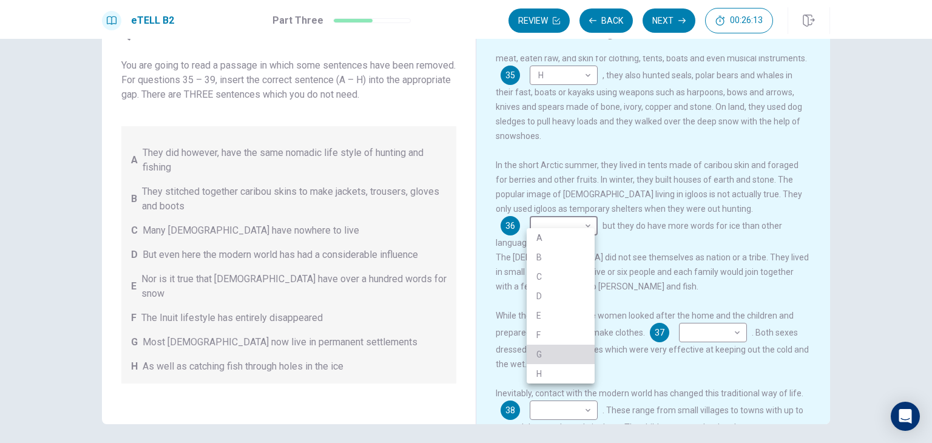
click at [543, 353] on li "G" at bounding box center [561, 354] width 68 height 19
type input "*"
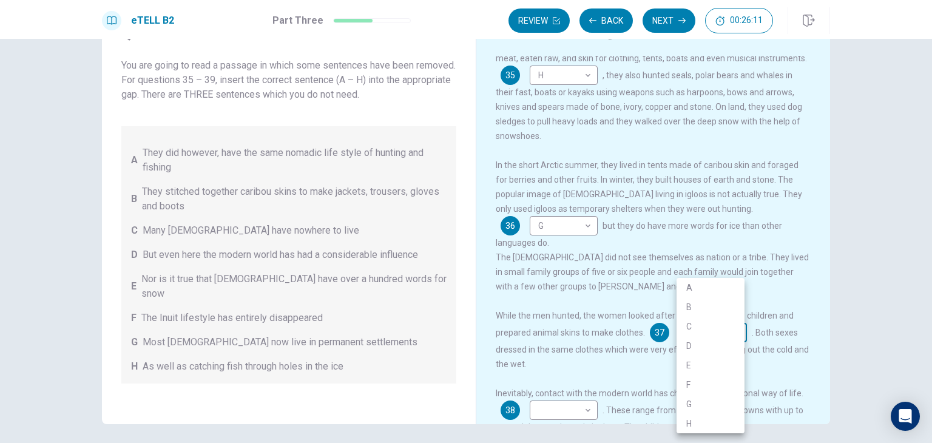
click at [737, 324] on body "This site uses cookies, as explained in our Privacy Policy . If you agree to th…" at bounding box center [466, 221] width 932 height 443
click at [711, 387] on li "F" at bounding box center [711, 384] width 68 height 19
type input "*"
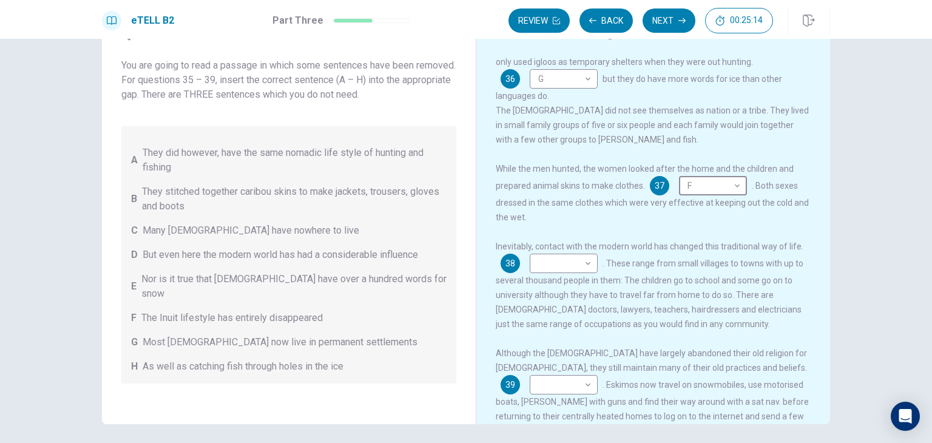
scroll to position [282, 0]
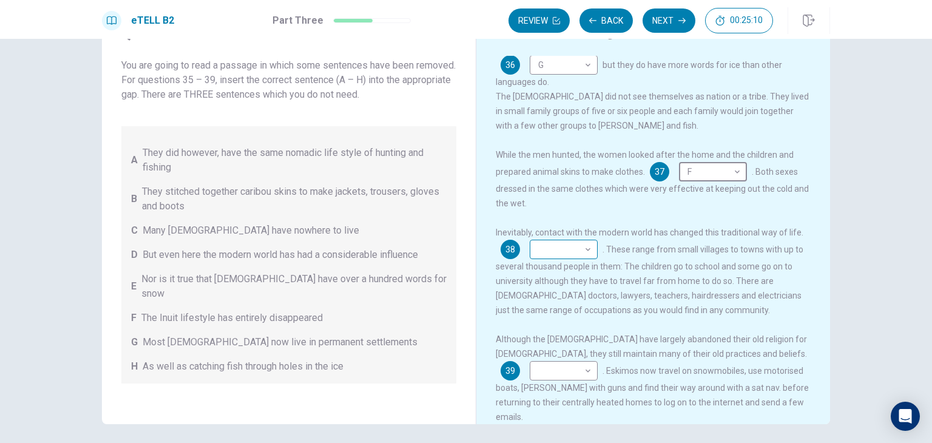
click at [557, 236] on body "This site uses cookies, as explained in our Privacy Policy . If you agree to th…" at bounding box center [466, 221] width 932 height 443
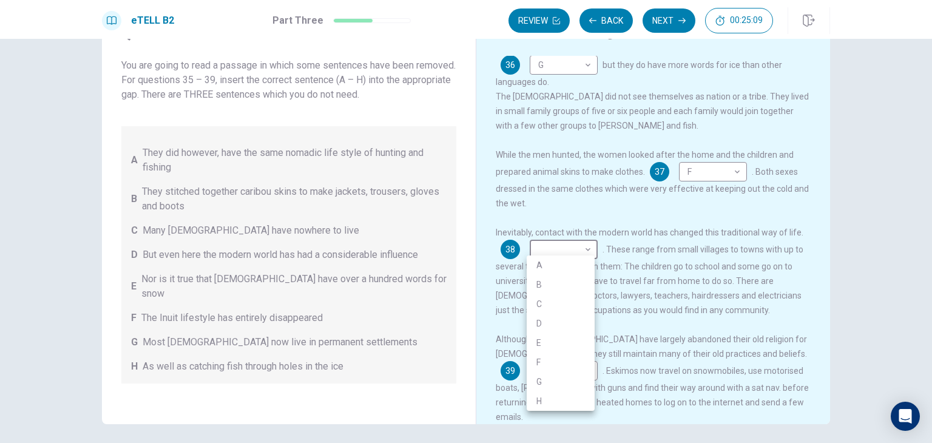
click at [561, 289] on li "B" at bounding box center [561, 284] width 68 height 19
type input "*"
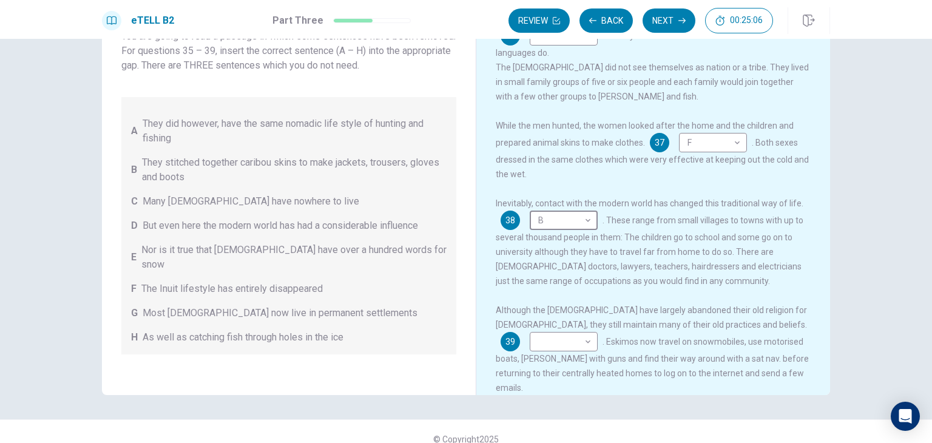
scroll to position [105, 0]
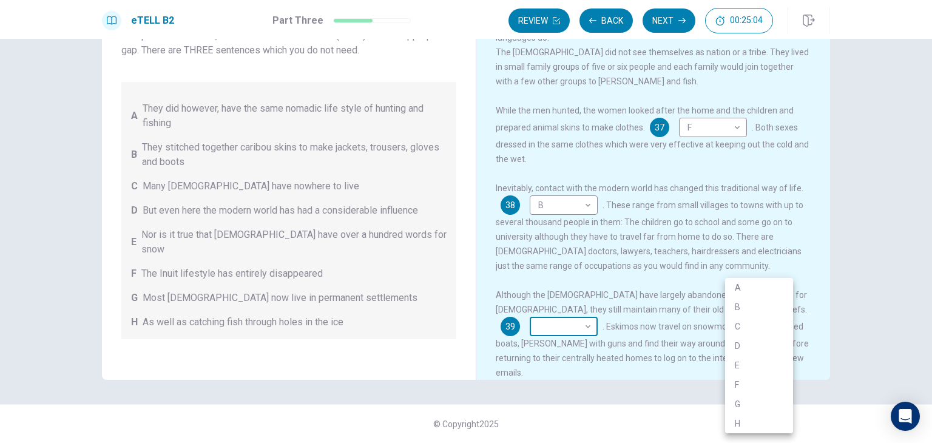
click at [757, 311] on body "This site uses cookies, as explained in our Privacy Policy . If you agree to th…" at bounding box center [466, 221] width 932 height 443
click at [757, 342] on li "D" at bounding box center [759, 345] width 68 height 19
type input "*"
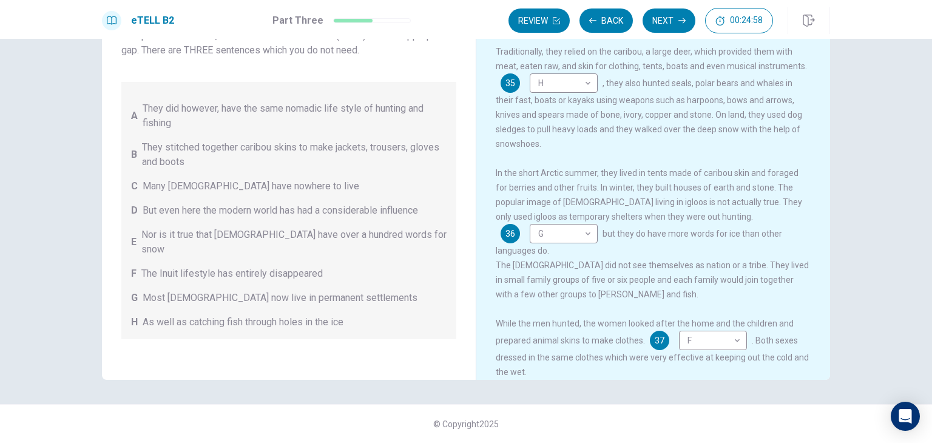
scroll to position [0, 0]
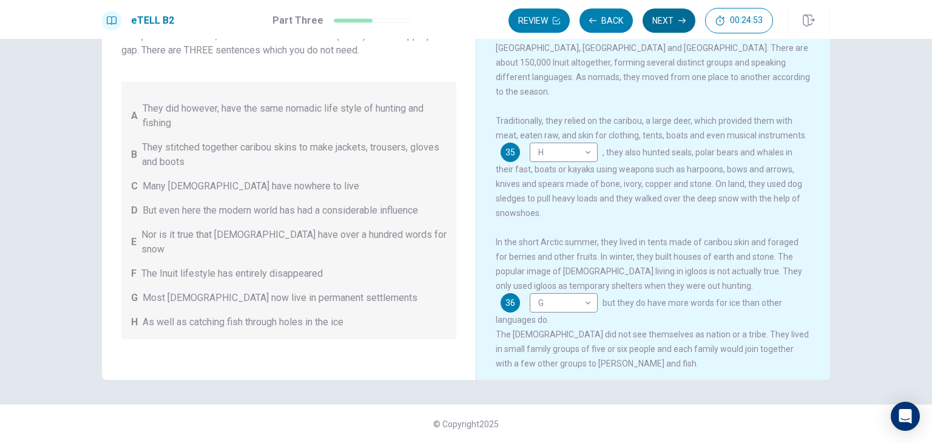
click at [674, 16] on button "Next" at bounding box center [669, 20] width 53 height 24
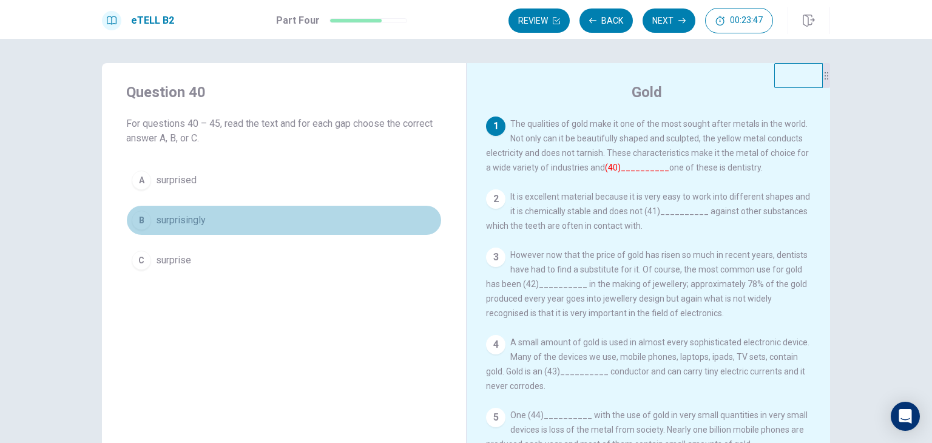
click at [196, 214] on span "surprisingly" at bounding box center [181, 220] width 50 height 15
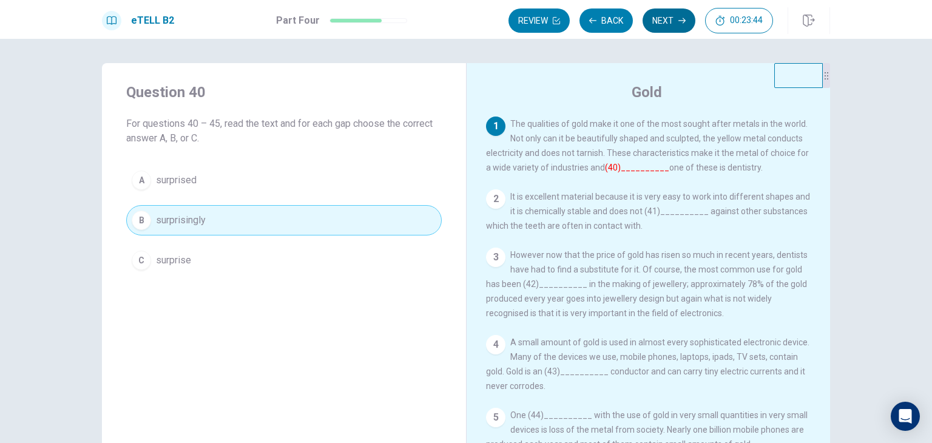
click at [679, 13] on button "Next" at bounding box center [669, 20] width 53 height 24
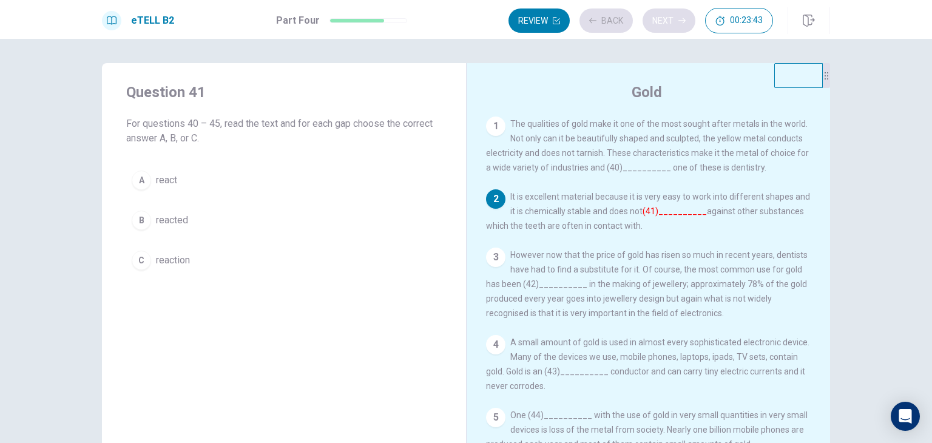
scroll to position [69, 0]
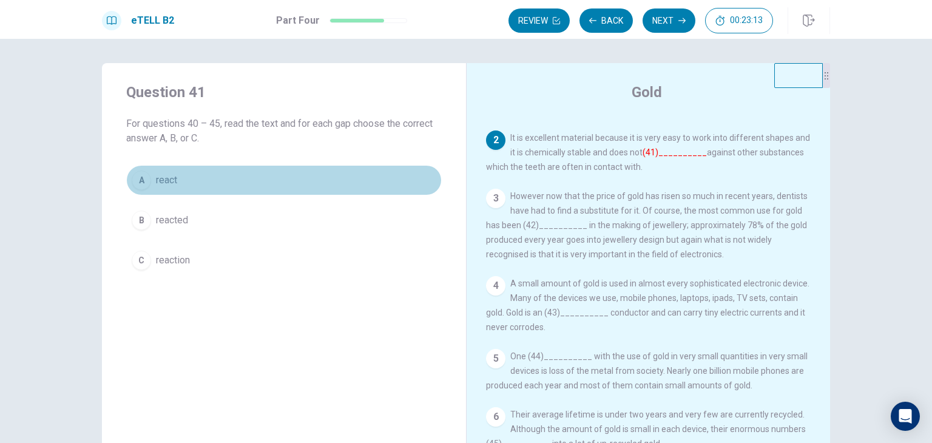
click at [225, 177] on button "A react" at bounding box center [284, 180] width 316 height 30
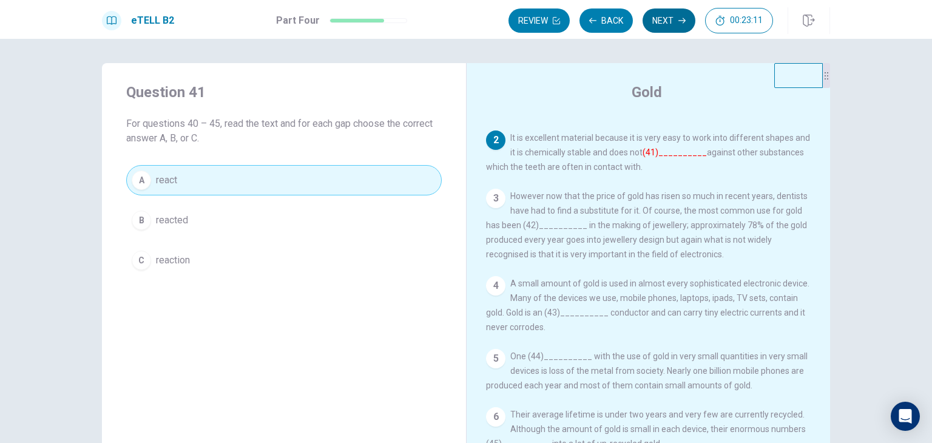
click at [665, 13] on button "Next" at bounding box center [669, 20] width 53 height 24
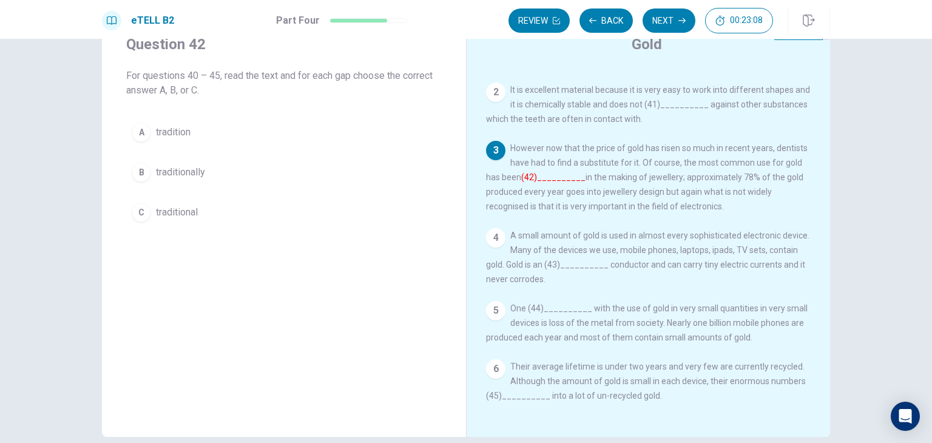
scroll to position [61, 0]
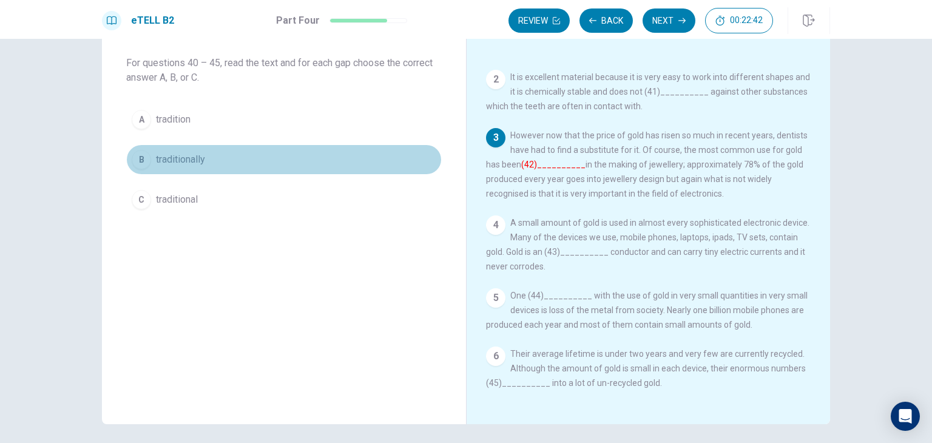
click at [202, 154] on span "traditionally" at bounding box center [180, 159] width 49 height 15
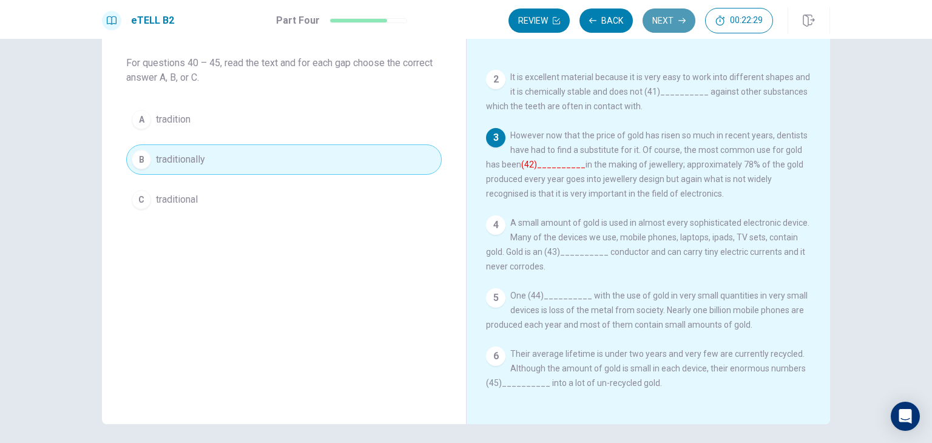
click at [668, 19] on button "Next" at bounding box center [669, 20] width 53 height 24
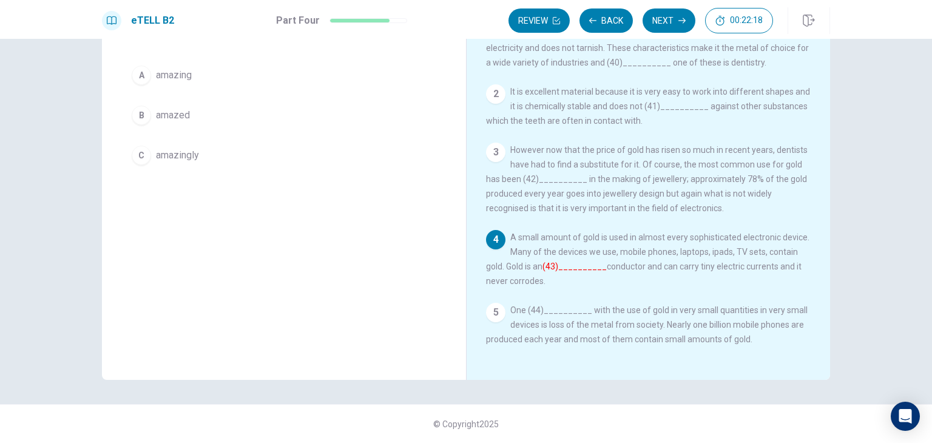
scroll to position [0, 0]
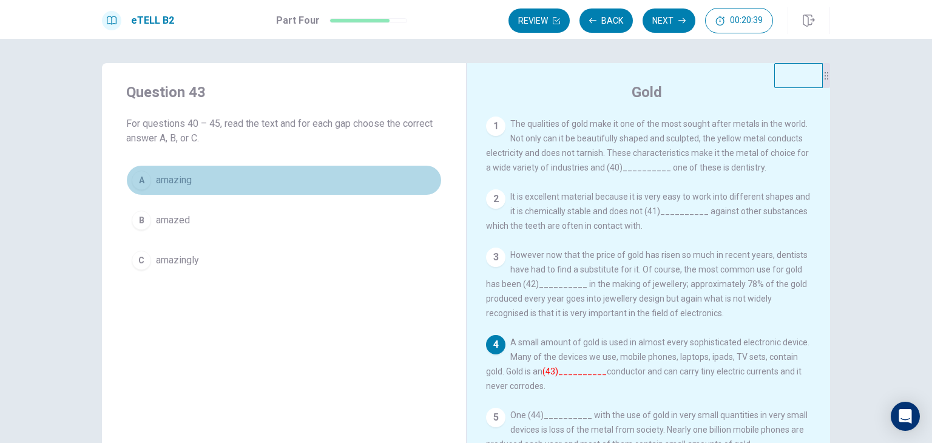
click at [172, 179] on span "amazing" at bounding box center [174, 180] width 36 height 15
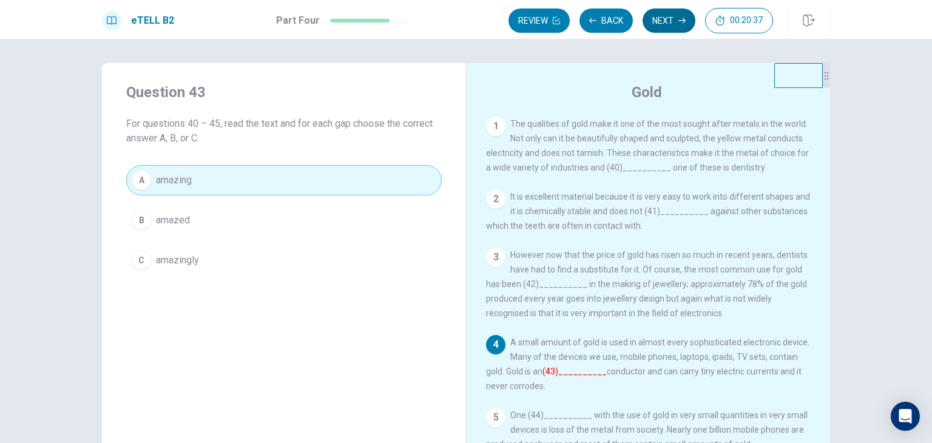
click at [674, 22] on button "Next" at bounding box center [669, 20] width 53 height 24
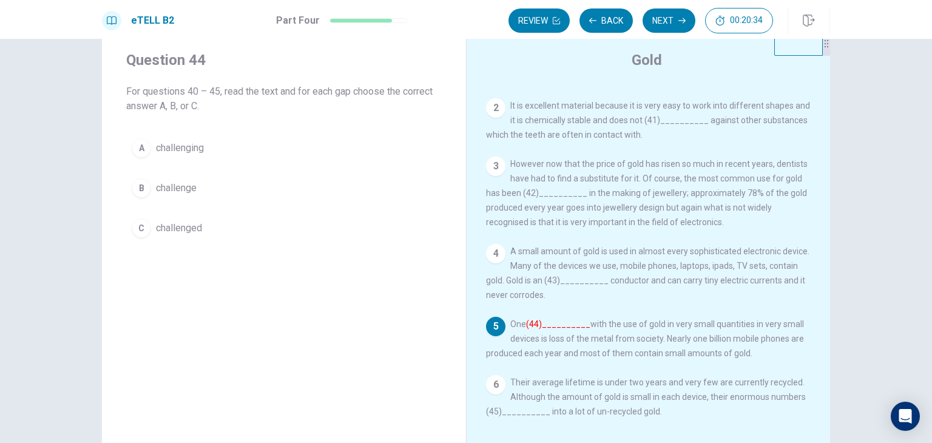
scroll to position [61, 0]
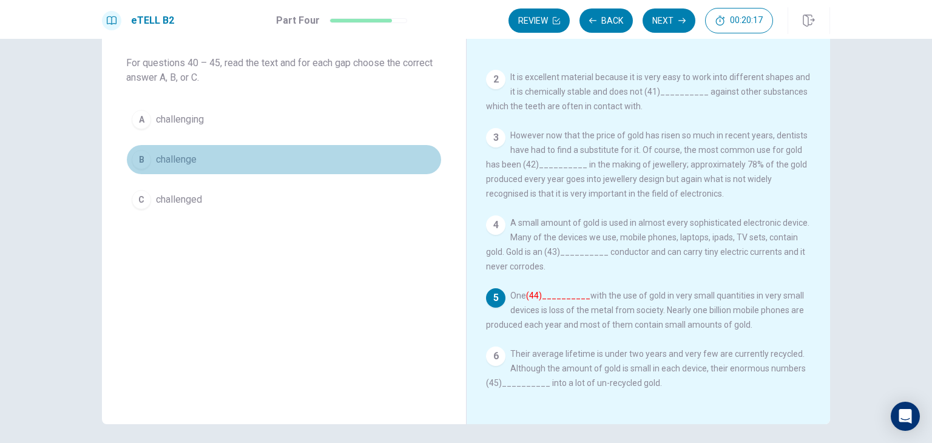
click at [170, 157] on span "challenge" at bounding box center [176, 159] width 41 height 15
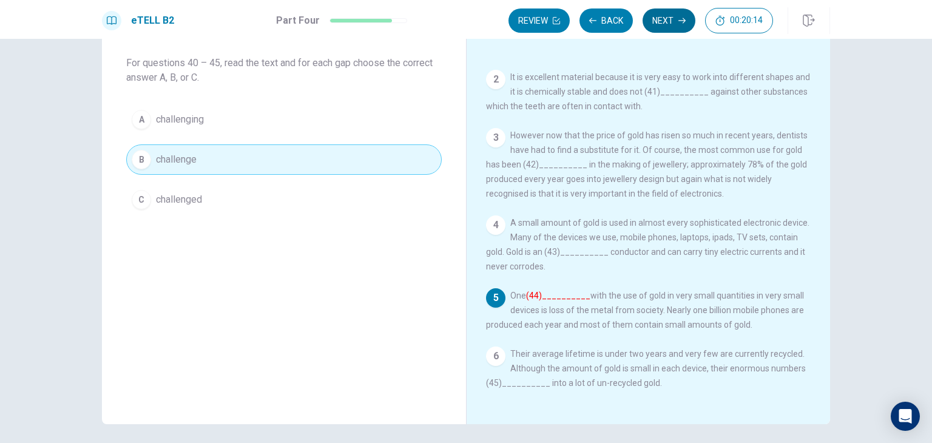
click at [673, 18] on button "Next" at bounding box center [669, 20] width 53 height 24
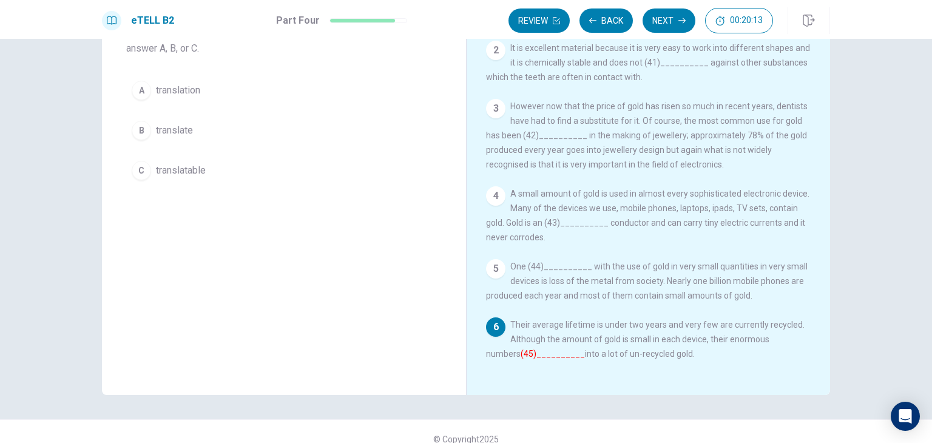
scroll to position [105, 0]
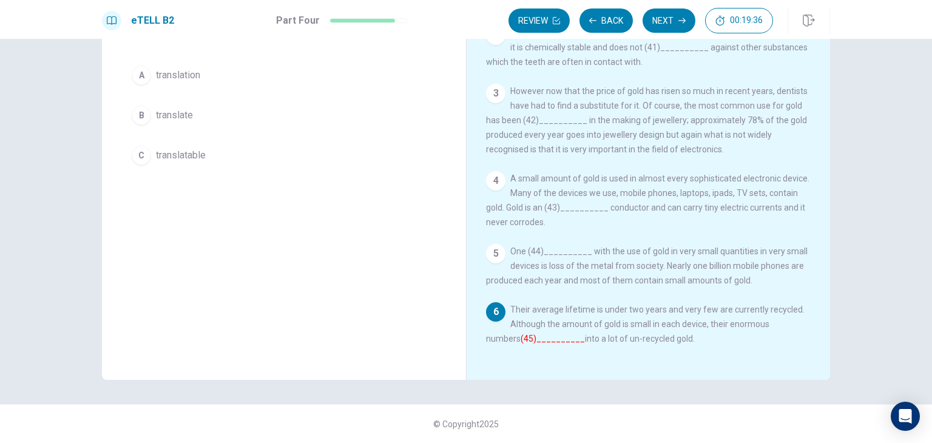
click at [250, 111] on button "B translate" at bounding box center [284, 115] width 316 height 30
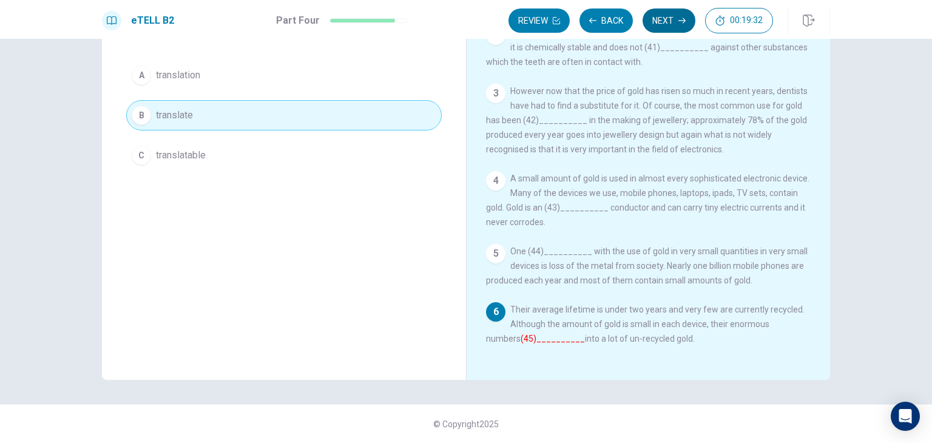
click at [680, 20] on icon "button" at bounding box center [681, 20] width 7 height 7
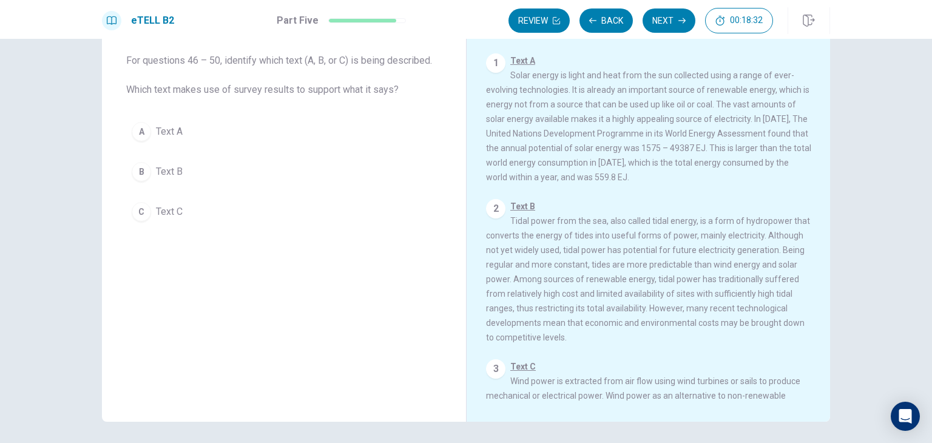
scroll to position [0, 0]
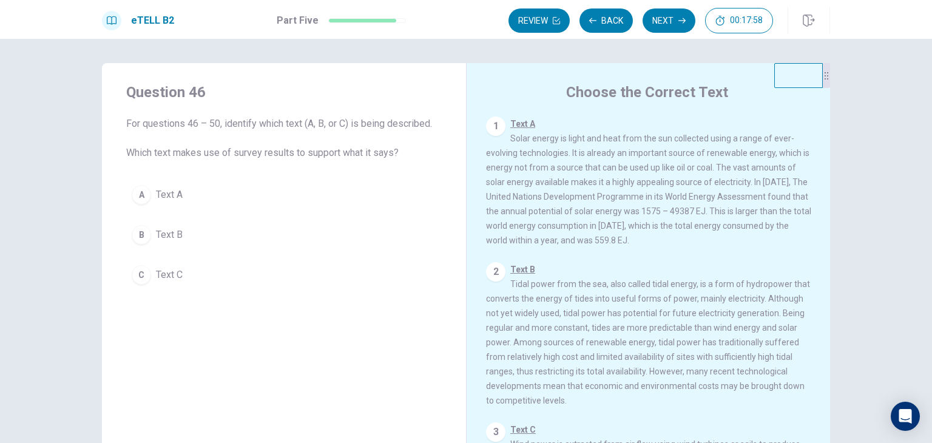
click at [168, 195] on span "Text A" at bounding box center [169, 195] width 27 height 15
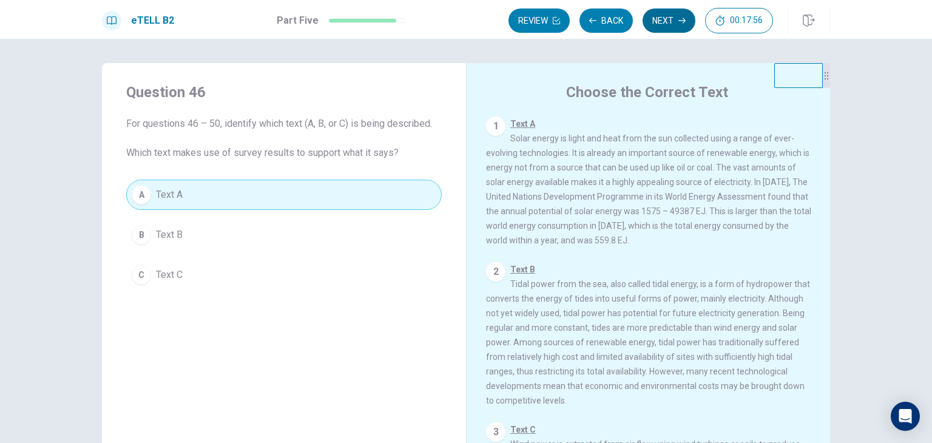
click at [684, 19] on icon "button" at bounding box center [681, 20] width 7 height 5
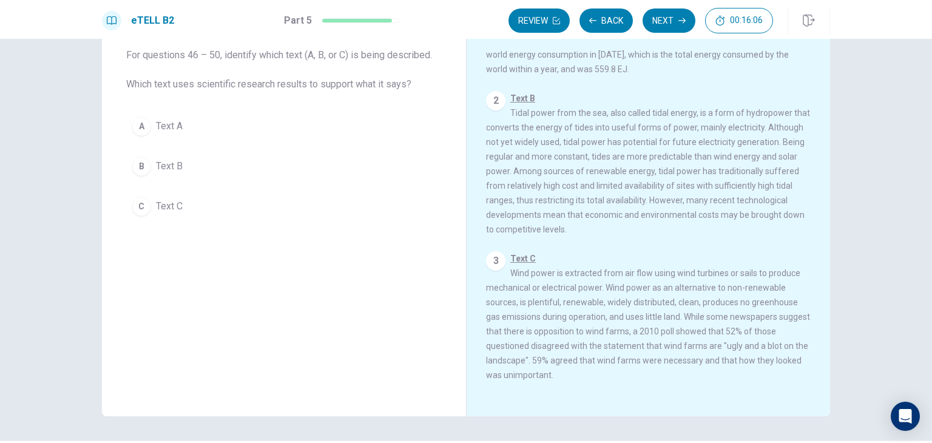
scroll to position [105, 0]
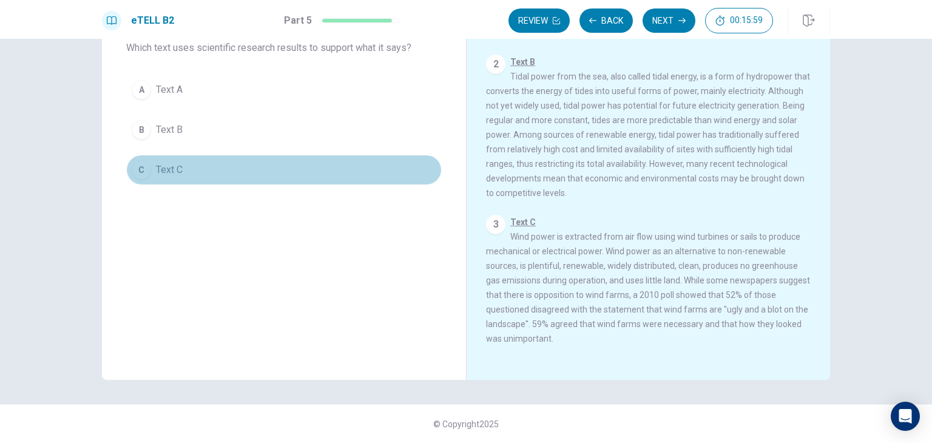
click at [163, 168] on span "Text C" at bounding box center [169, 170] width 27 height 15
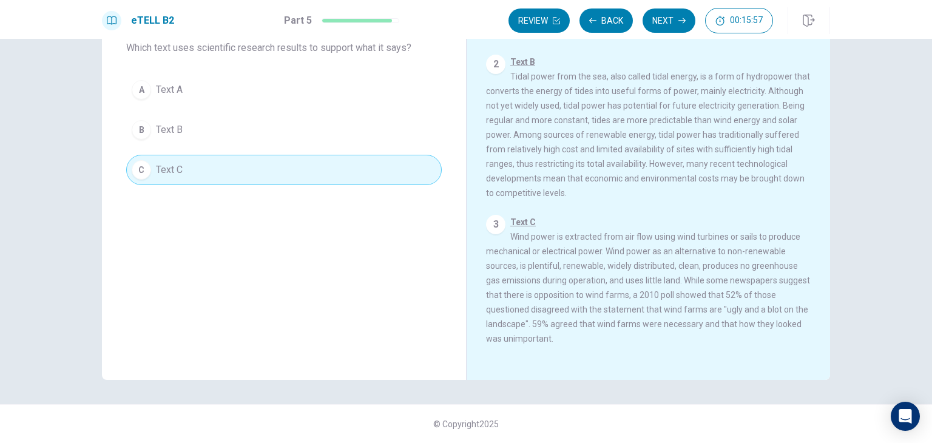
click at [672, 22] on button "Next" at bounding box center [669, 20] width 53 height 24
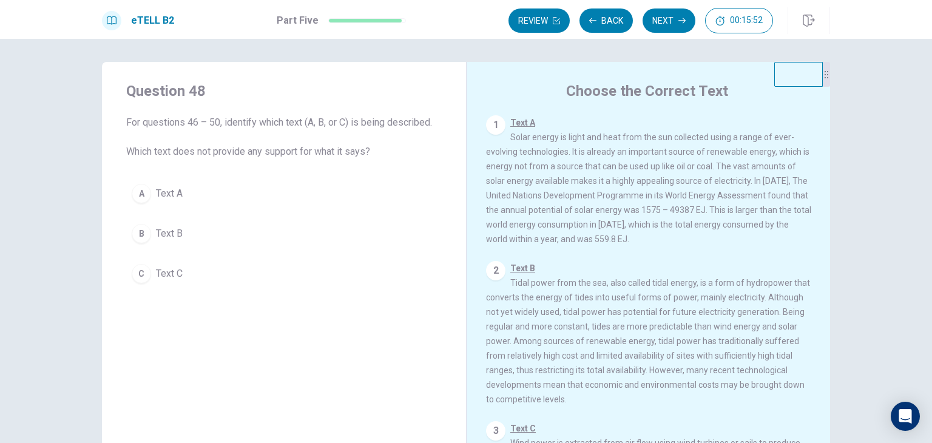
scroll to position [0, 0]
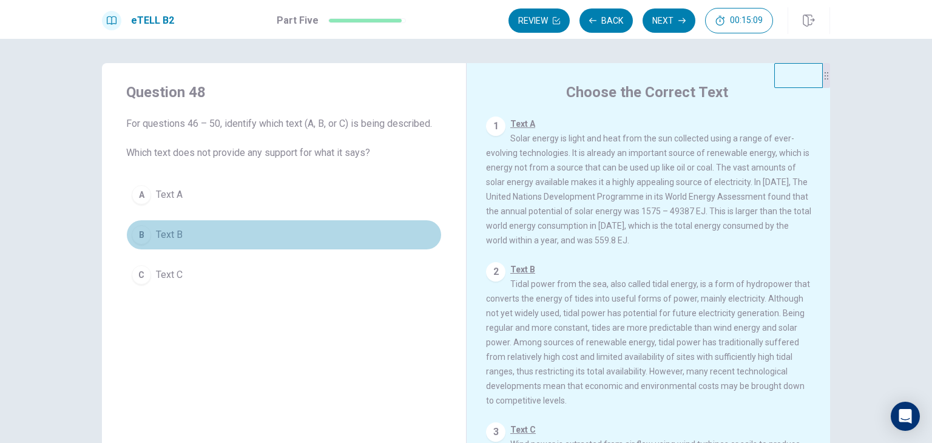
click at [170, 232] on span "Text B" at bounding box center [169, 235] width 27 height 15
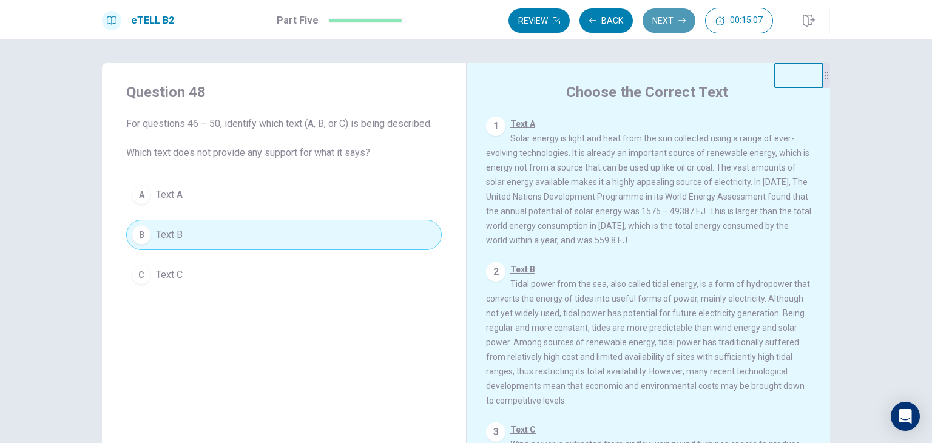
click at [668, 20] on button "Next" at bounding box center [669, 20] width 53 height 24
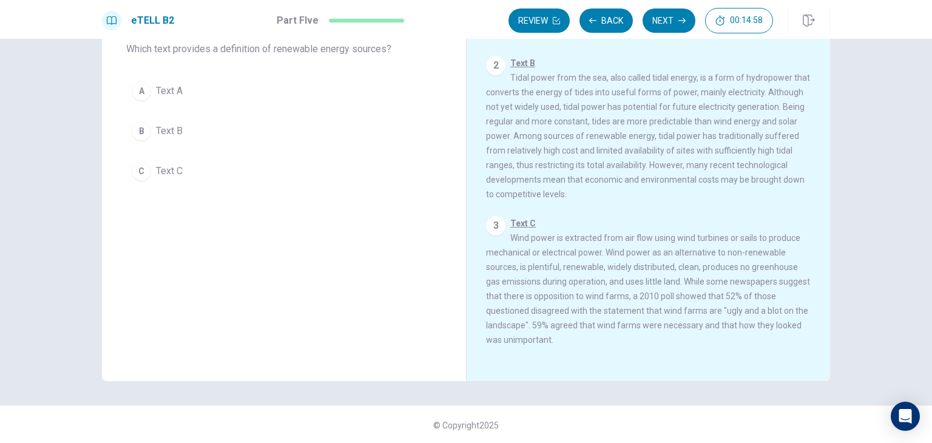
scroll to position [105, 0]
click at [177, 131] on span "Text B" at bounding box center [169, 130] width 27 height 15
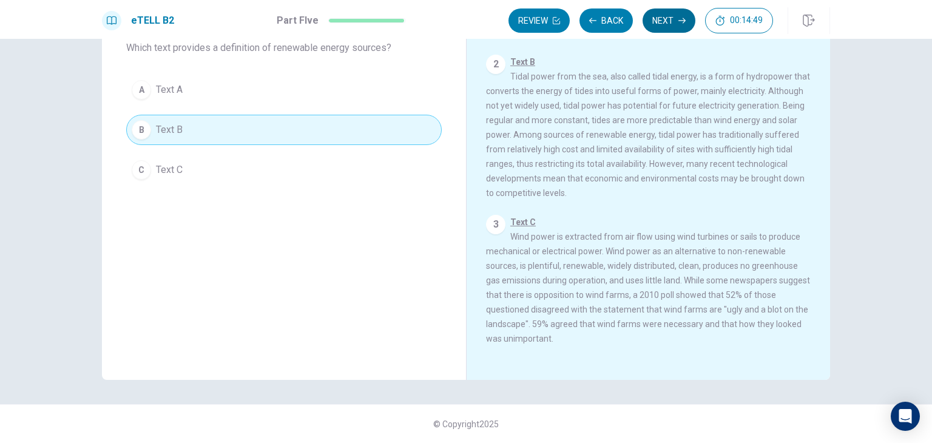
click at [668, 20] on button "Next" at bounding box center [669, 20] width 53 height 24
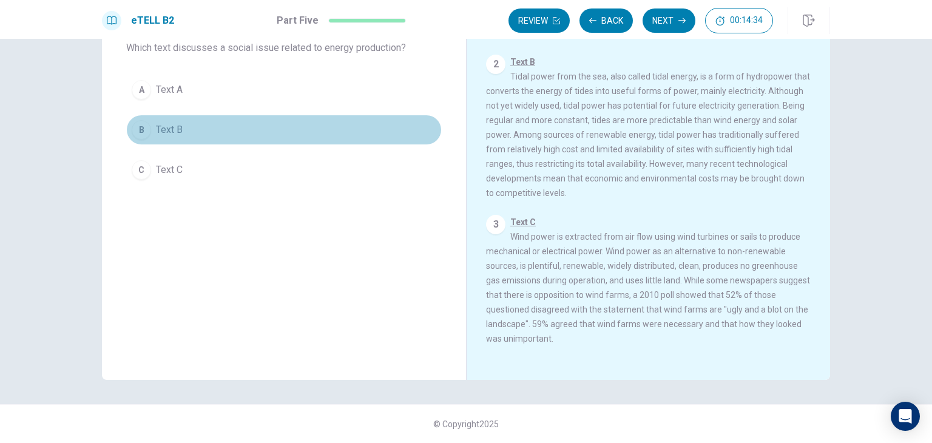
click at [175, 128] on span "Text B" at bounding box center [169, 130] width 27 height 15
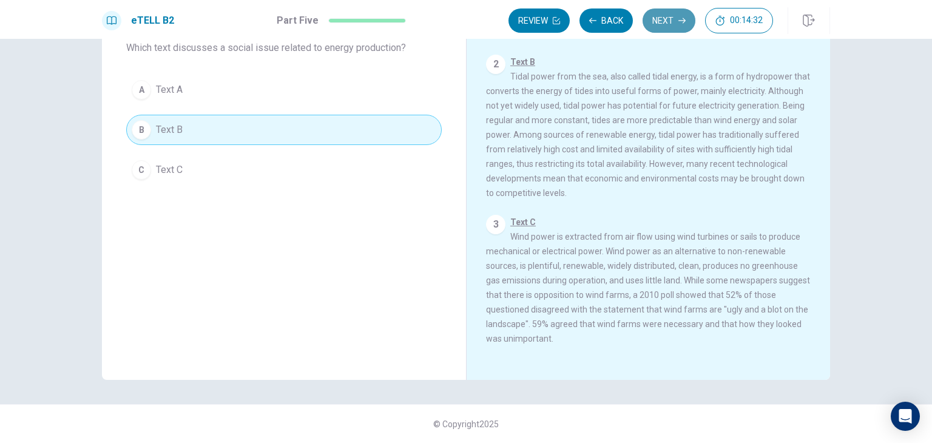
click at [683, 18] on icon "button" at bounding box center [681, 20] width 7 height 5
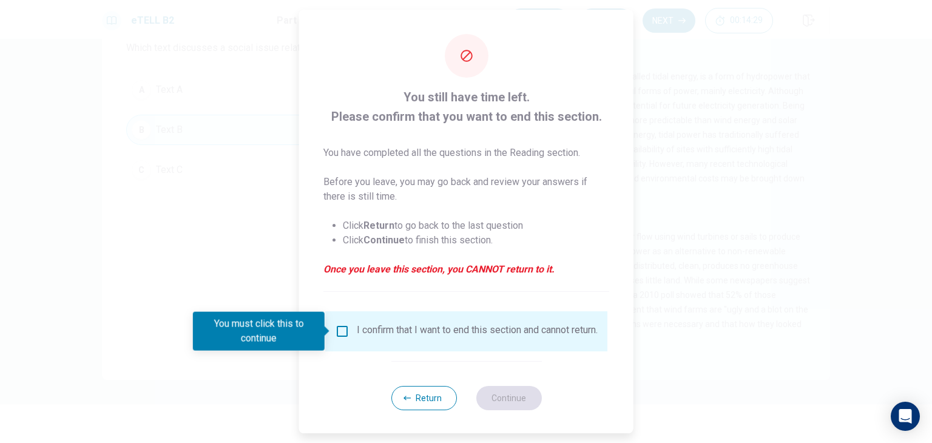
scroll to position [10, 0]
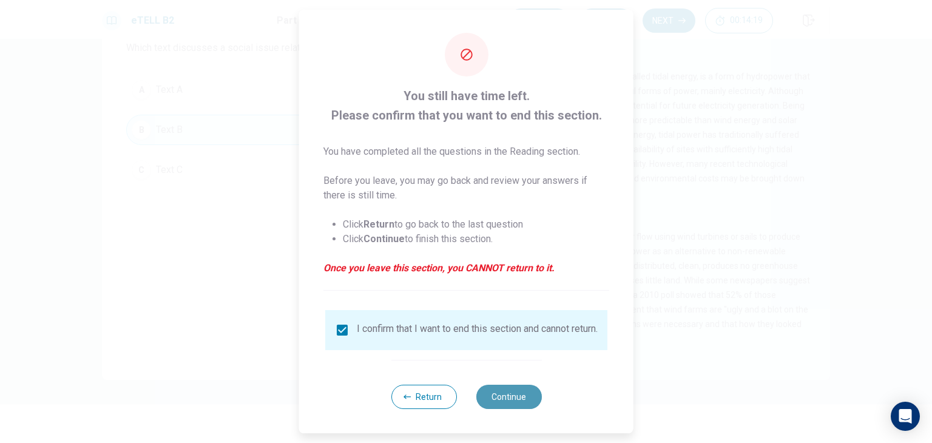
click at [513, 391] on button "Continue" at bounding box center [509, 397] width 66 height 24
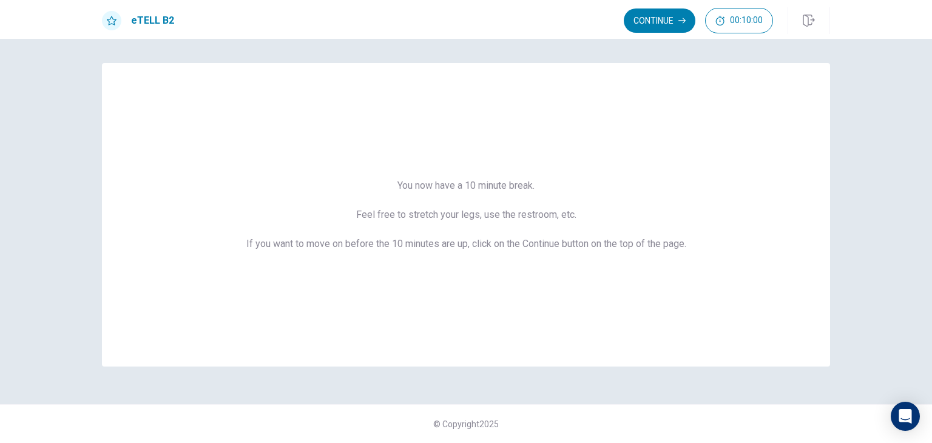
scroll to position [0, 0]
click at [652, 6] on div "eTELL B2 Continue 00:04:52" at bounding box center [466, 19] width 932 height 39
click at [651, 17] on button "Continue" at bounding box center [660, 20] width 72 height 24
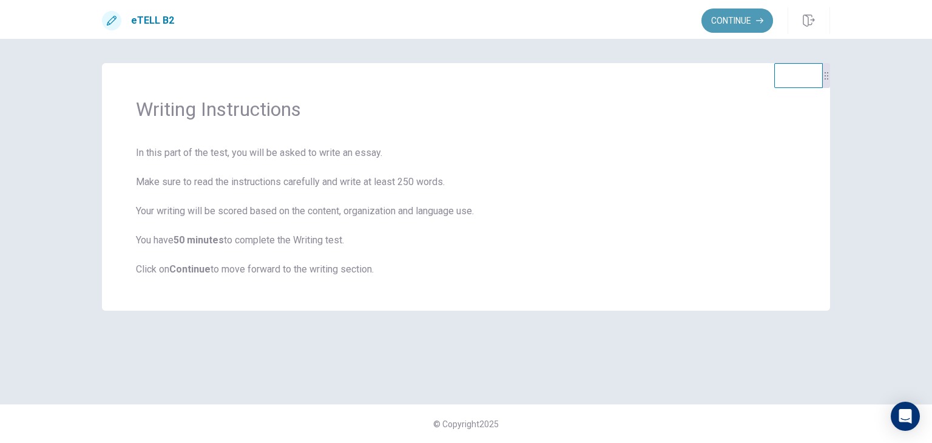
click at [724, 22] on button "Continue" at bounding box center [738, 20] width 72 height 24
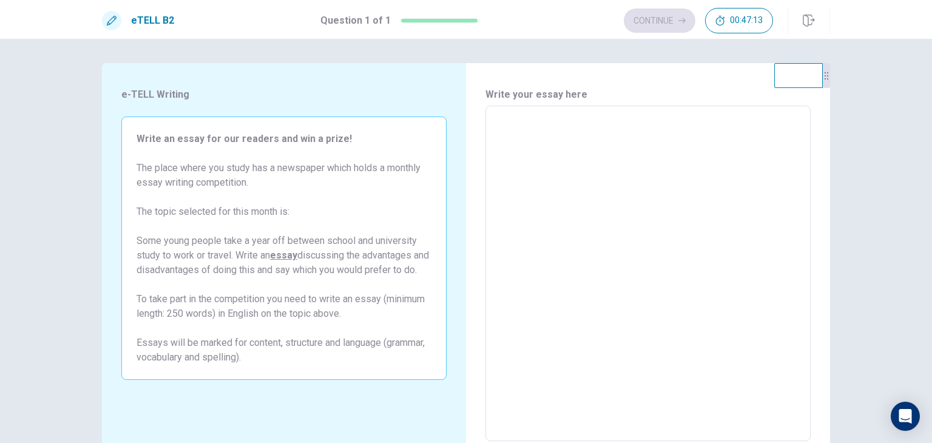
click at [522, 171] on textarea at bounding box center [648, 274] width 308 height 316
type textarea "*"
type textarea "**"
type textarea "*"
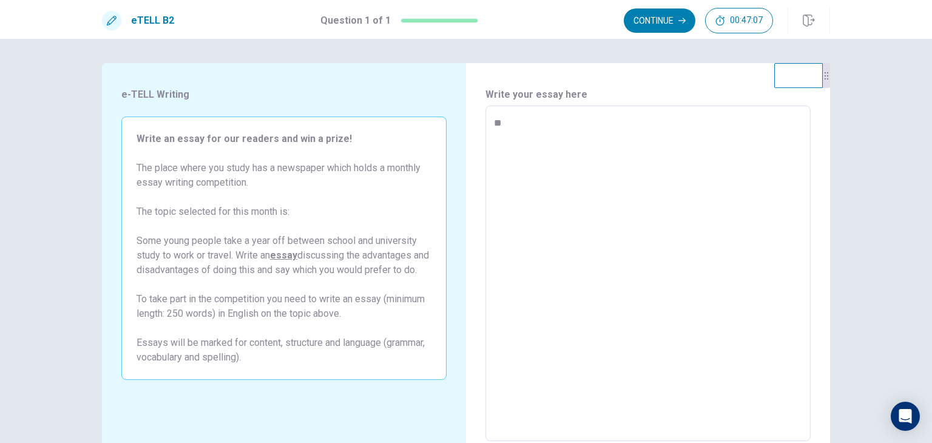
type textarea "***"
type textarea "*"
type textarea "****"
type textarea "*"
type textarea "****"
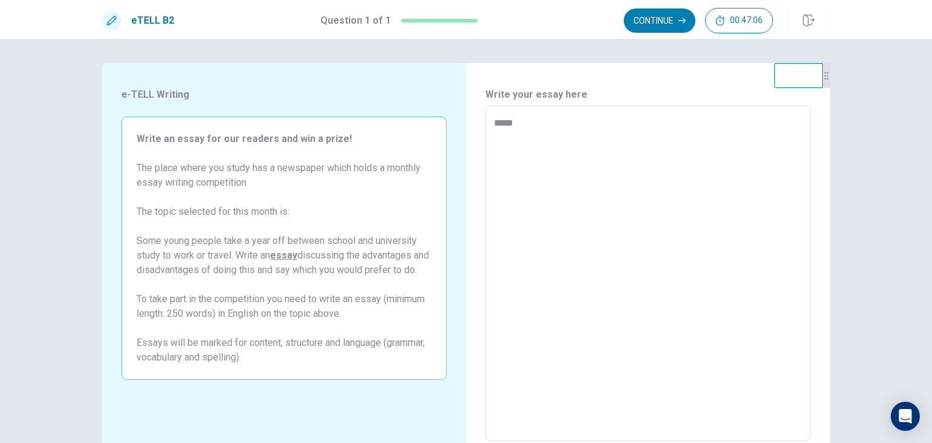
type textarea "*"
type textarea "******"
type textarea "*"
type textarea "*******"
type textarea "*"
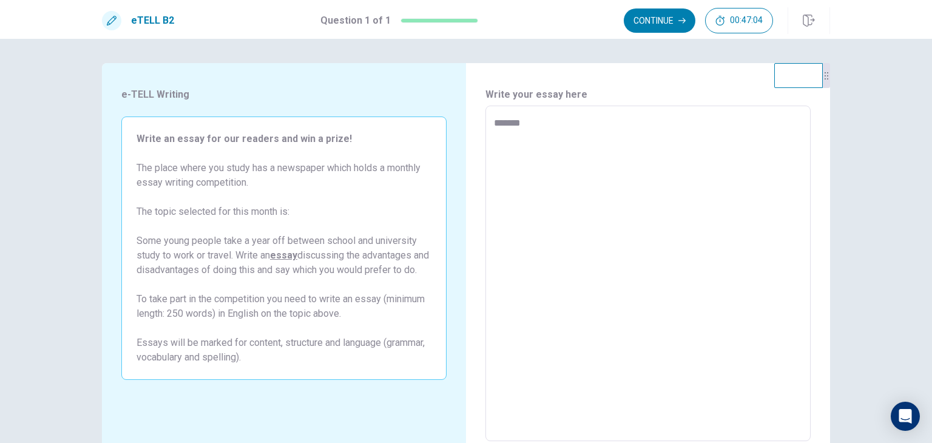
type textarea "********"
type textarea "*"
type textarea "*********"
type textarea "*"
type textarea "**********"
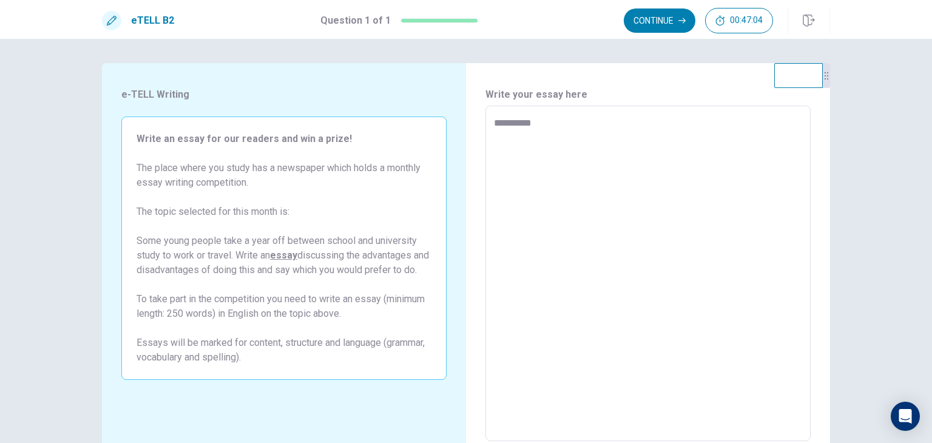
type textarea "*"
type textarea "**********"
type textarea "*"
type textarea "**********"
type textarea "*"
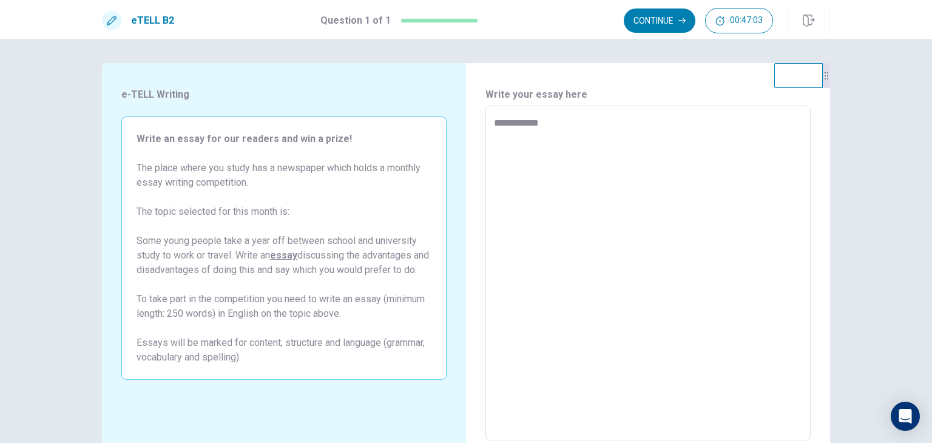
type textarea "**********"
type textarea "*"
type textarea "**********"
type textarea "*"
type textarea "**********"
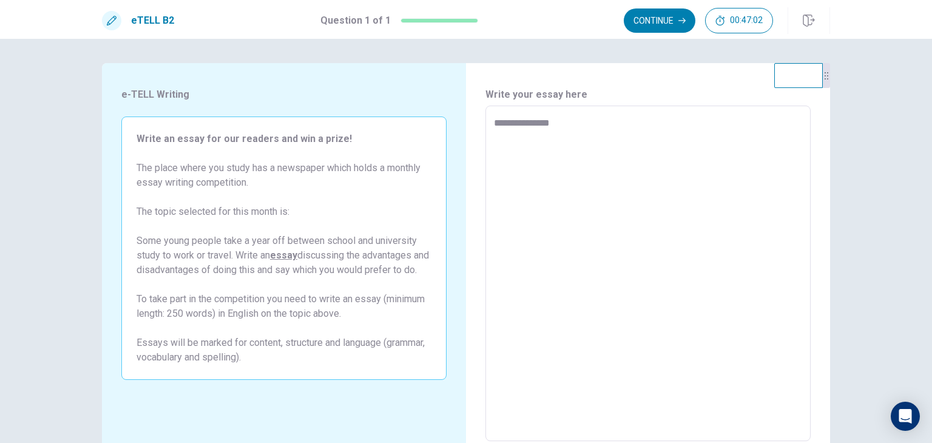
type textarea "*"
type textarea "**********"
type textarea "*"
type textarea "**********"
type textarea "*"
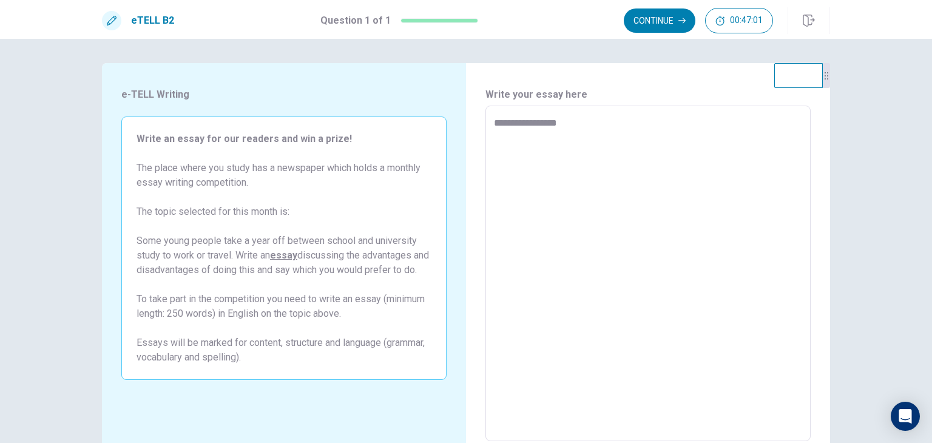
type textarea "**********"
type textarea "*"
type textarea "**********"
type textarea "*"
type textarea "**********"
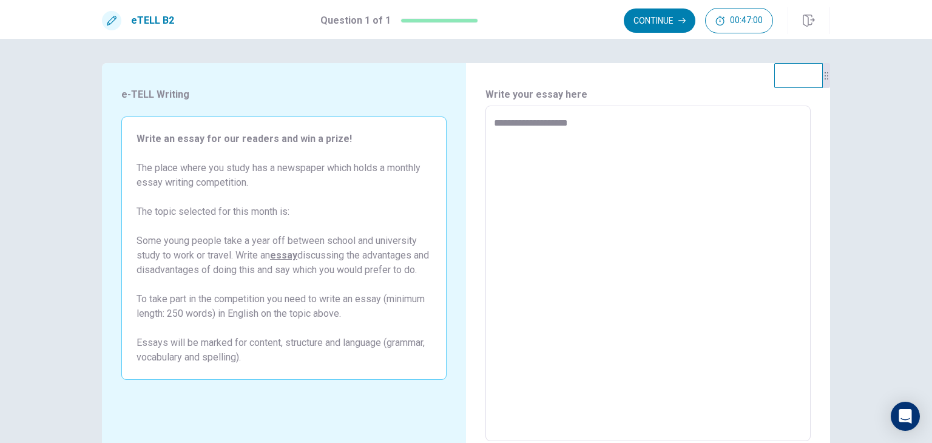
type textarea "*"
type textarea "**********"
type textarea "*"
type textarea "**********"
type textarea "*"
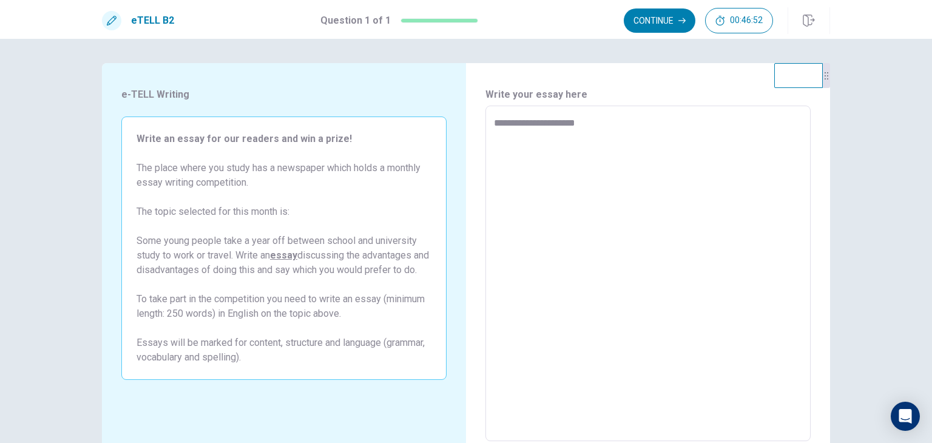
type textarea "**********"
type textarea "*"
type textarea "**********"
type textarea "*"
type textarea "**********"
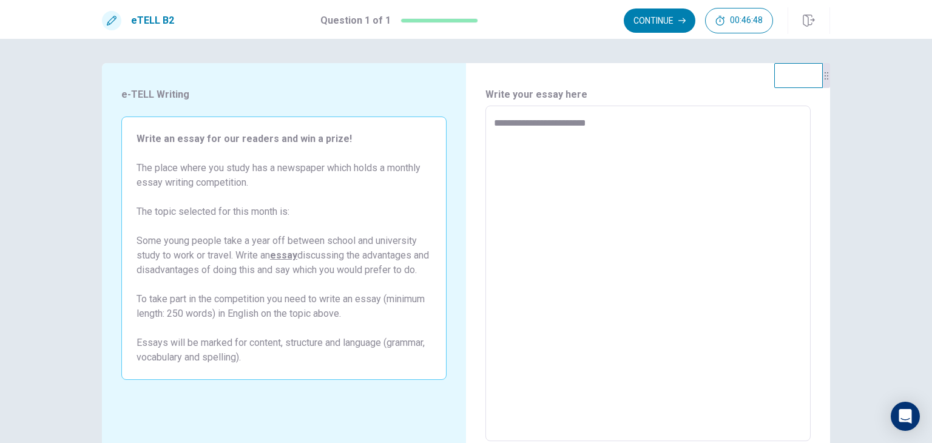
type textarea "*"
type textarea "**********"
type textarea "*"
type textarea "**********"
type textarea "*"
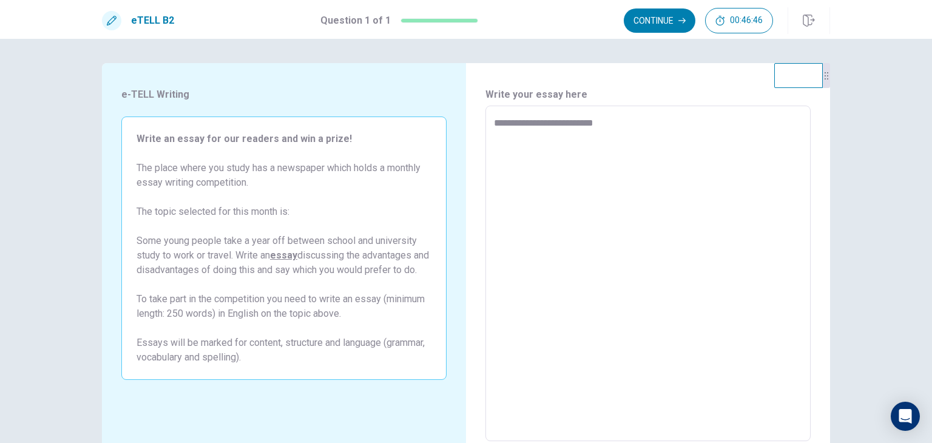
type textarea "**********"
type textarea "*"
type textarea "**********"
type textarea "*"
type textarea "**********"
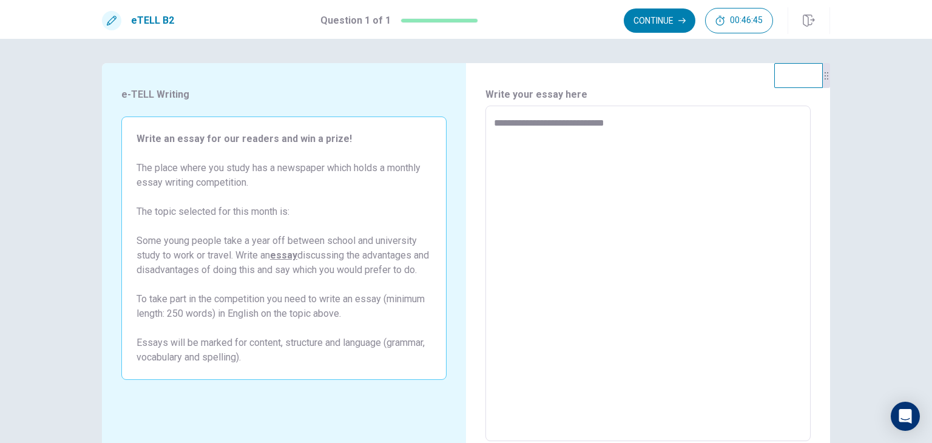
type textarea "*"
type textarea "**********"
type textarea "*"
type textarea "**********"
type textarea "*"
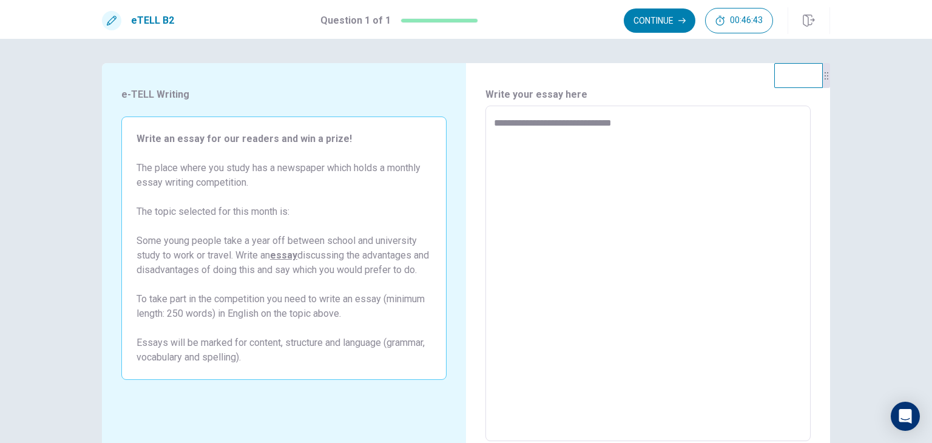
type textarea "**********"
type textarea "*"
type textarea "**********"
type textarea "*"
type textarea "**********"
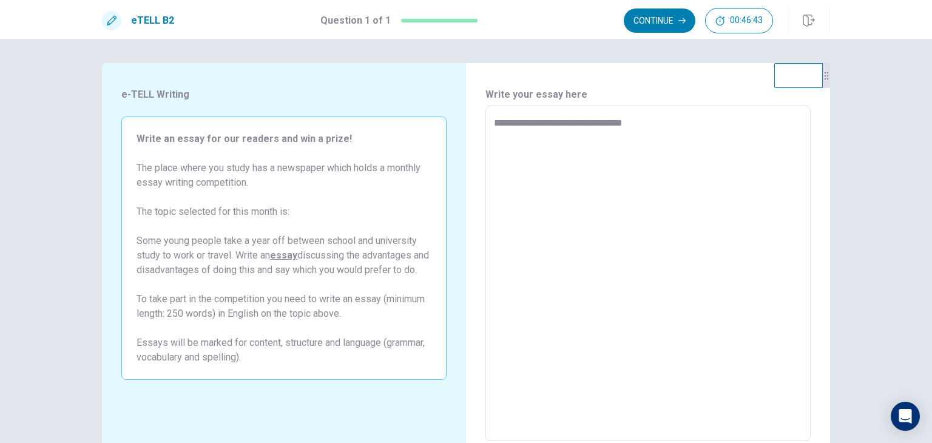
type textarea "*"
type textarea "**********"
type textarea "*"
type textarea "**********"
type textarea "*"
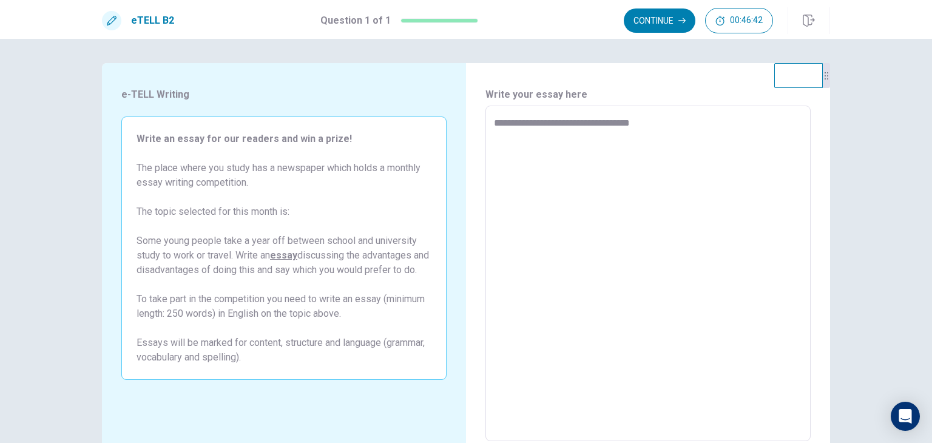
type textarea "**********"
type textarea "*"
type textarea "**********"
type textarea "*"
type textarea "**********"
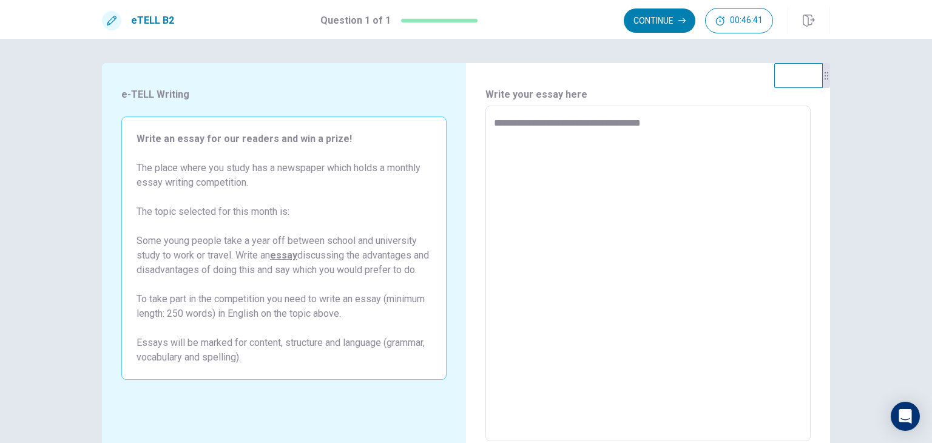
type textarea "*"
type textarea "**********"
type textarea "*"
type textarea "**********"
type textarea "*"
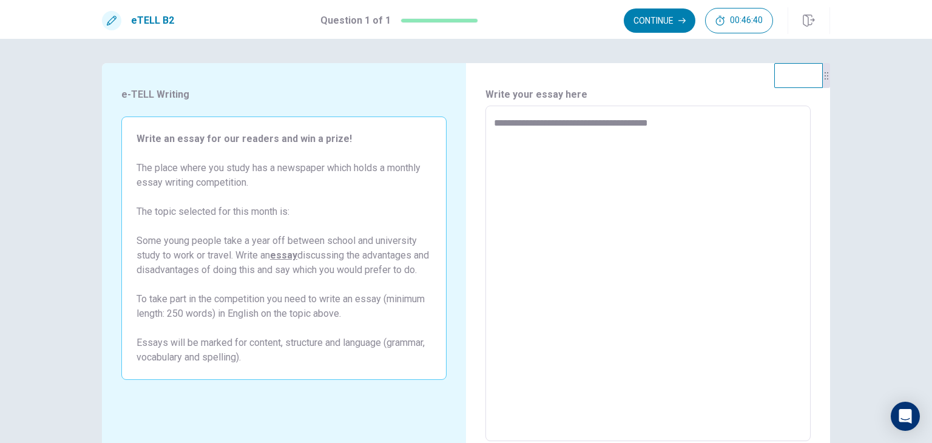
type textarea "**********"
type textarea "*"
type textarea "**********"
type textarea "*"
type textarea "**********"
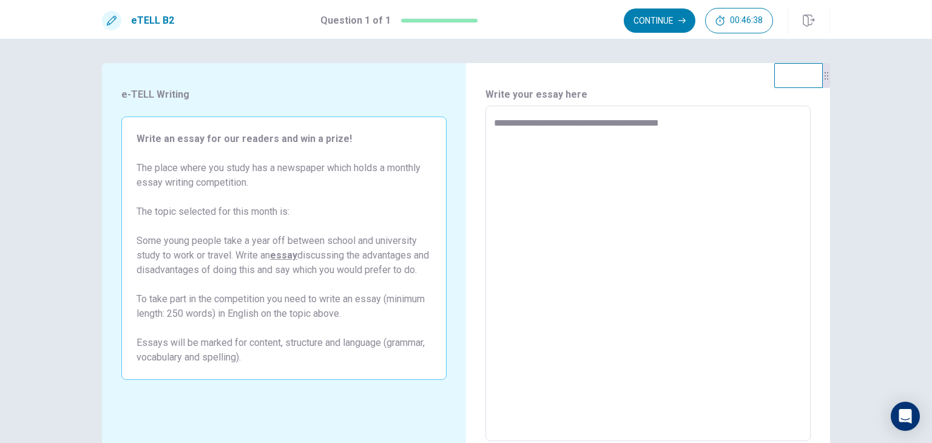
type textarea "*"
type textarea "**********"
type textarea "*"
type textarea "**********"
type textarea "*"
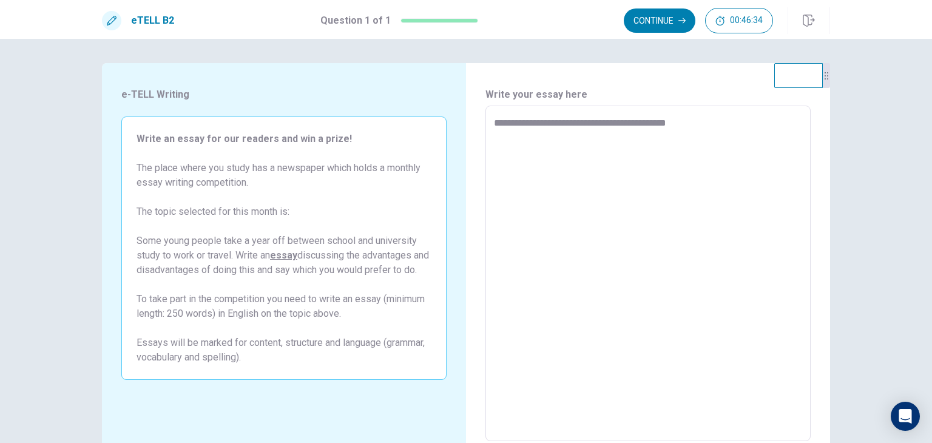
type textarea "**********"
type textarea "*"
type textarea "**********"
type textarea "*"
type textarea "**********"
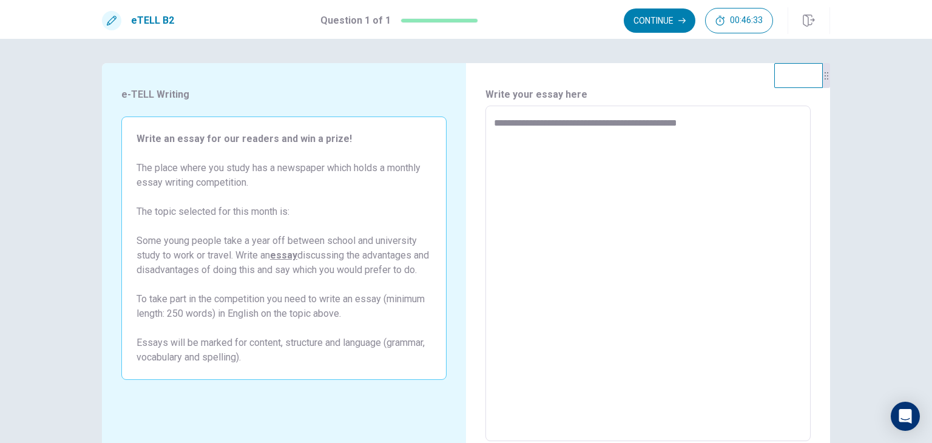
type textarea "*"
type textarea "**********"
type textarea "*"
type textarea "**********"
type textarea "*"
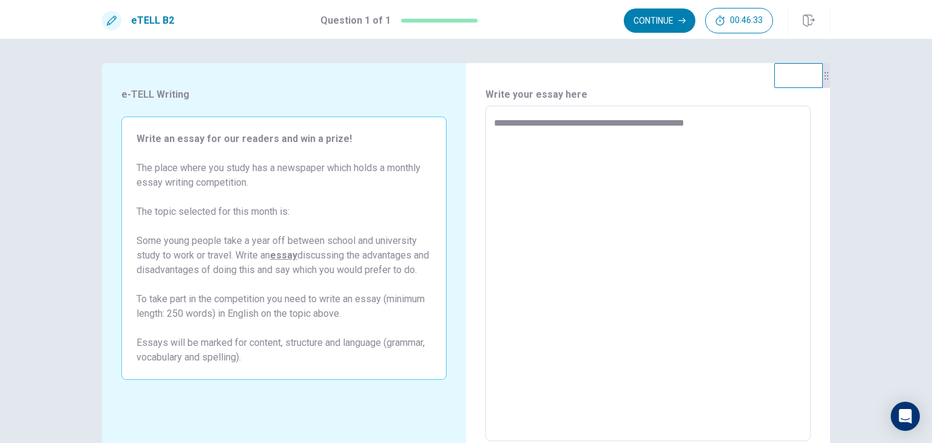
type textarea "**********"
type textarea "*"
type textarea "**********"
type textarea "*"
type textarea "**********"
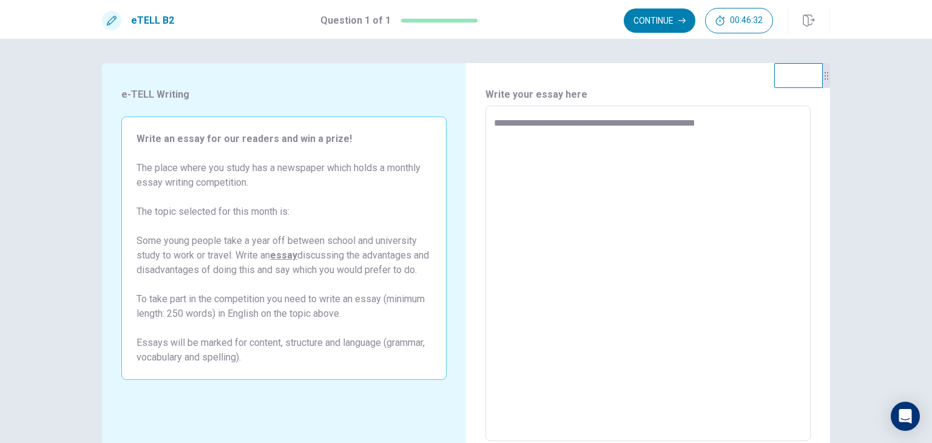
type textarea "*"
type textarea "**********"
type textarea "*"
type textarea "**********"
type textarea "*"
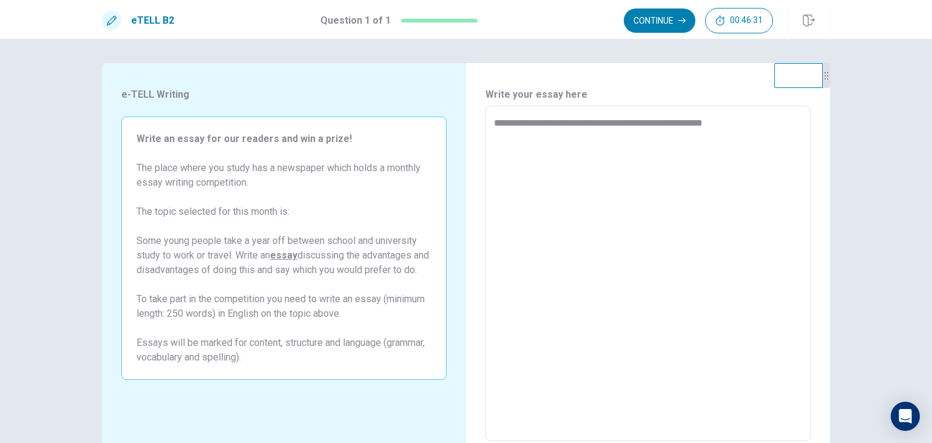
type textarea "**********"
type textarea "*"
type textarea "**********"
type textarea "*"
type textarea "**********"
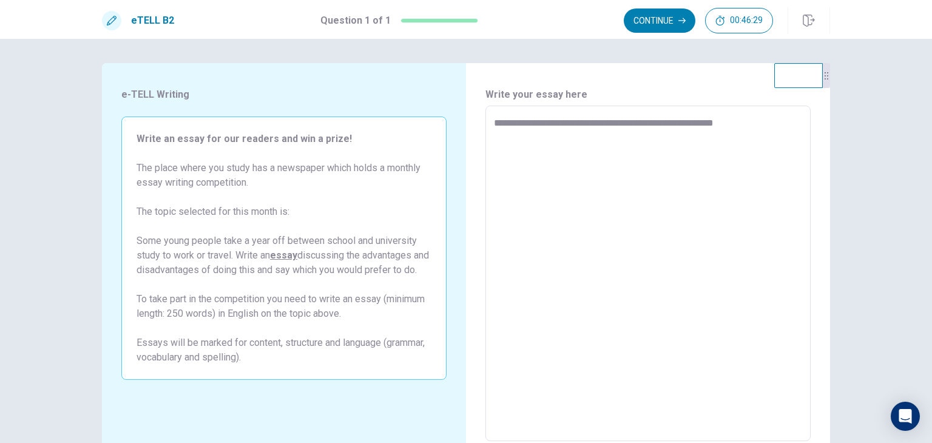
type textarea "*"
type textarea "**********"
type textarea "*"
type textarea "**********"
type textarea "*"
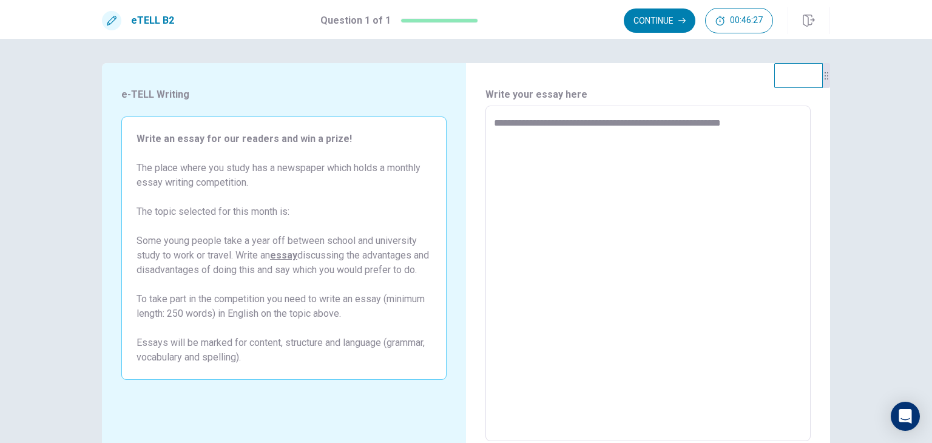
type textarea "**********"
type textarea "*"
type textarea "**********"
type textarea "*"
type textarea "**********"
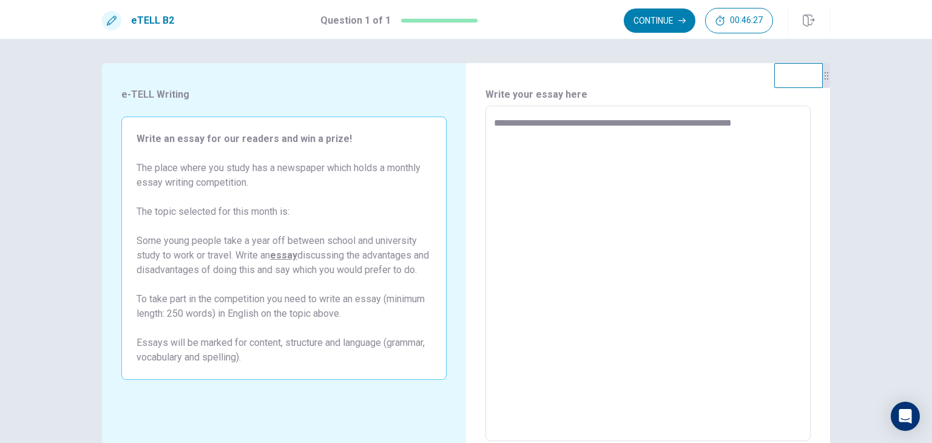
type textarea "*"
type textarea "**********"
type textarea "*"
type textarea "**********"
type textarea "*"
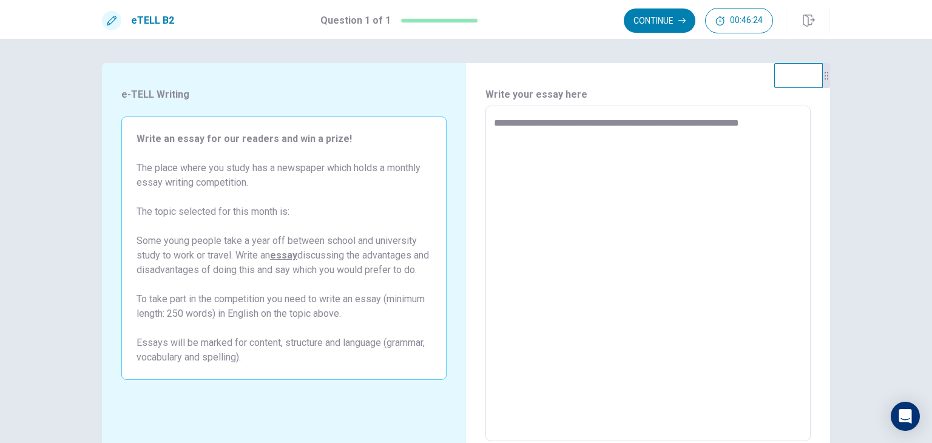
type textarea "**********"
type textarea "*"
type textarea "**********"
type textarea "*"
type textarea "**********"
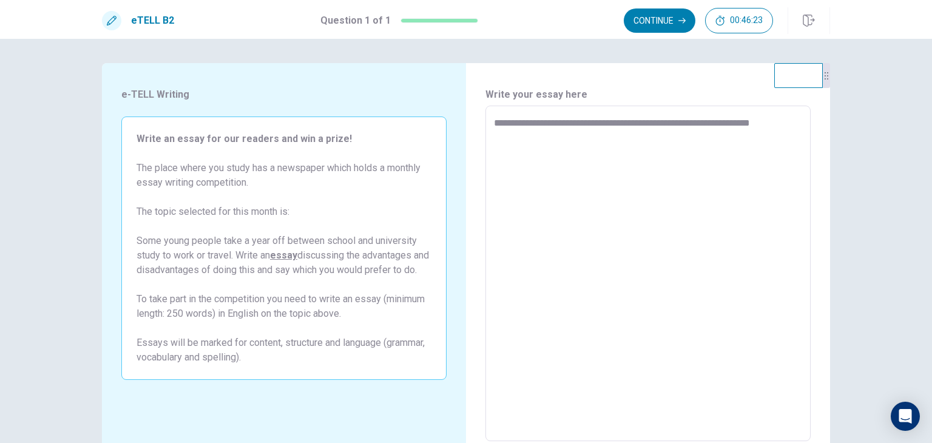
type textarea "*"
type textarea "**********"
type textarea "*"
type textarea "**********"
type textarea "*"
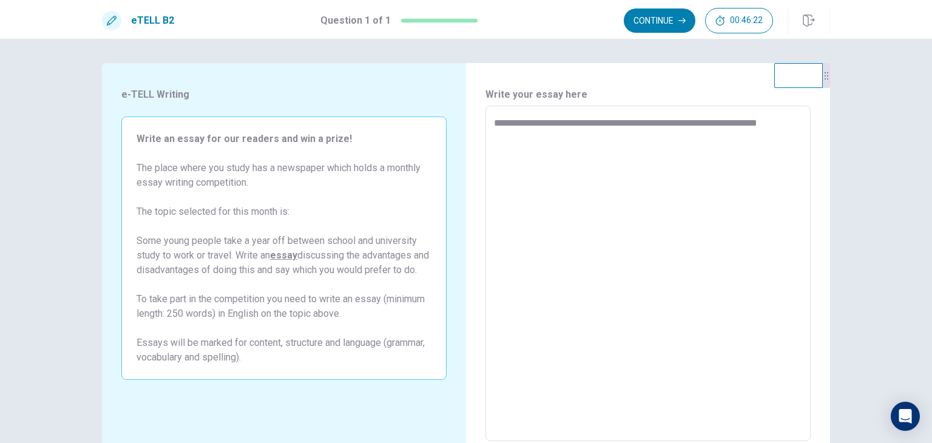
type textarea "**********"
type textarea "*"
type textarea "**********"
type textarea "*"
type textarea "**********"
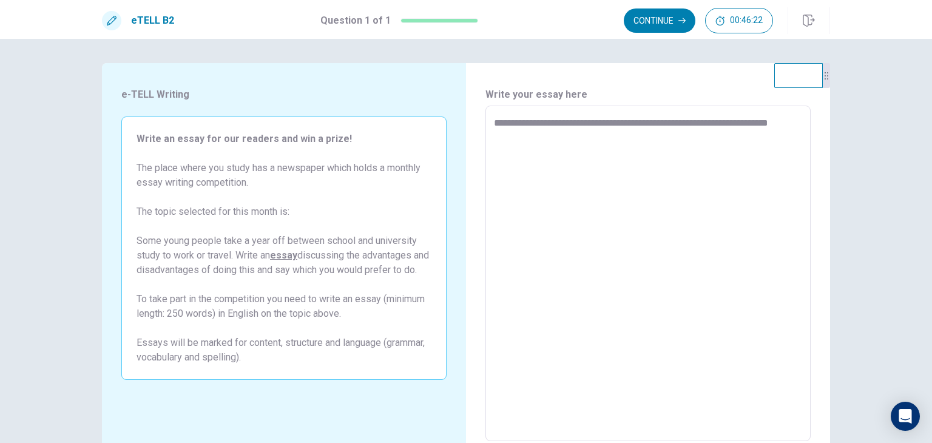
type textarea "*"
type textarea "**********"
type textarea "*"
type textarea "**********"
type textarea "*"
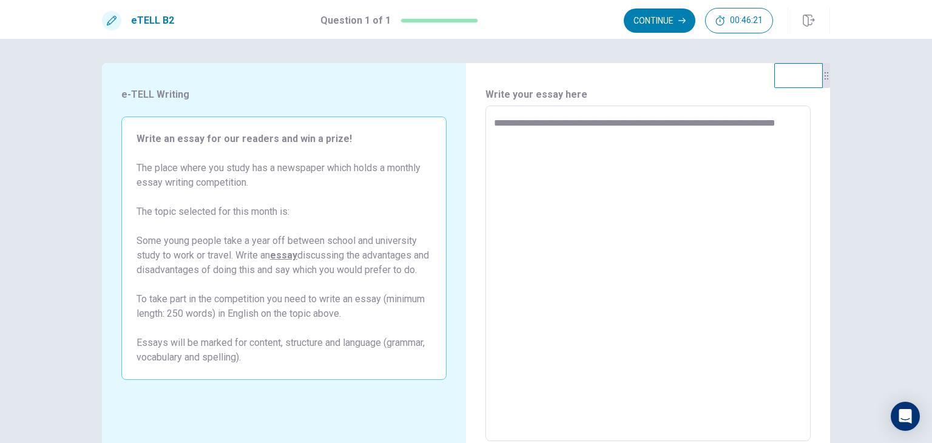
type textarea "**********"
type textarea "*"
type textarea "**********"
type textarea "*"
type textarea "**********"
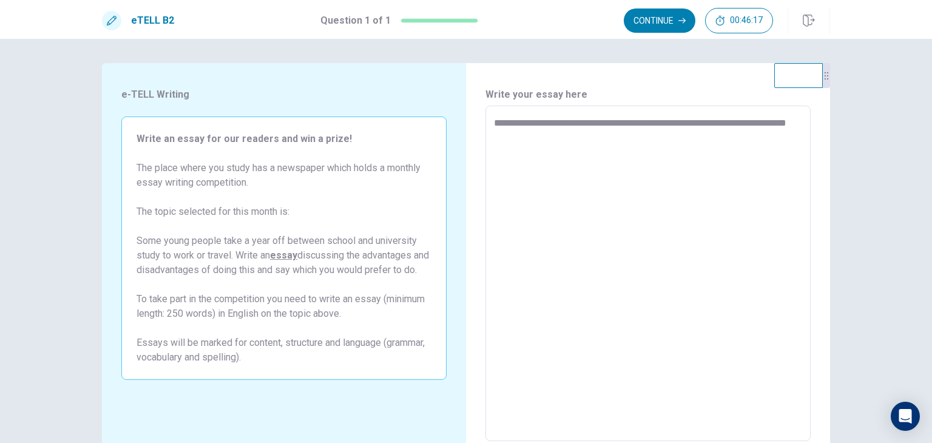
type textarea "*"
type textarea "**********"
type textarea "*"
type textarea "**********"
type textarea "*"
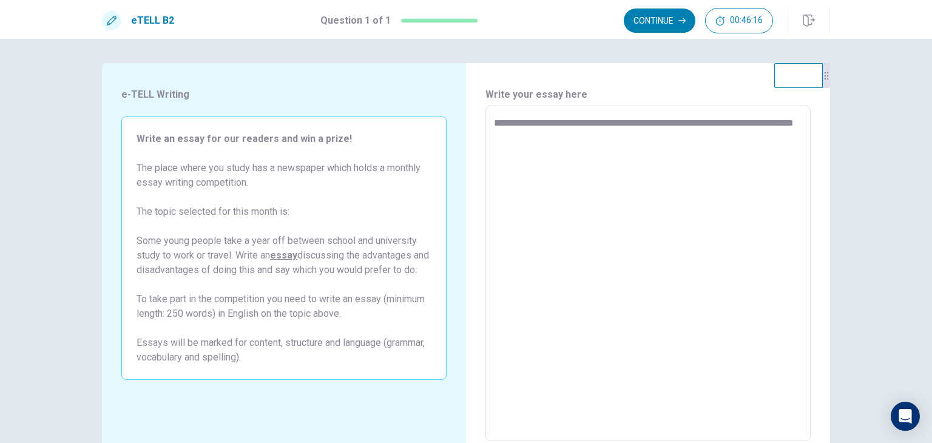
type textarea "**********"
type textarea "*"
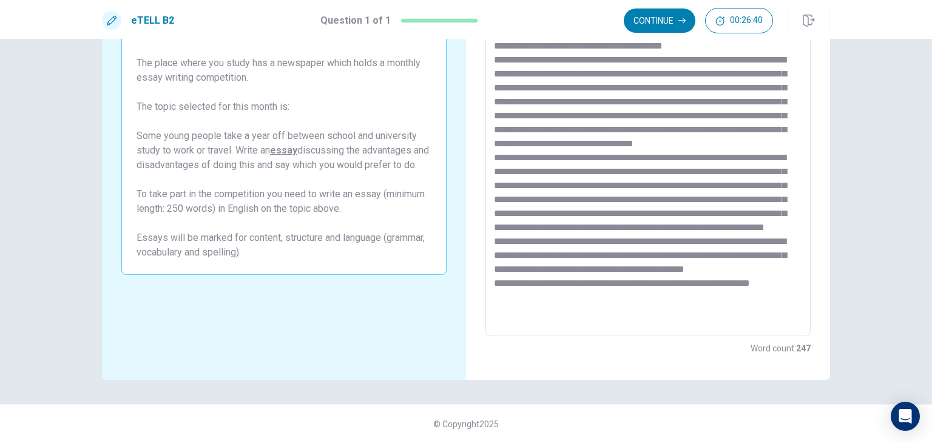
scroll to position [46, 0]
click at [556, 317] on textarea at bounding box center [648, 169] width 308 height 316
click at [618, 321] on textarea at bounding box center [648, 169] width 308 height 316
drag, startPoint x: 676, startPoint y: 304, endPoint x: 670, endPoint y: 341, distance: 37.5
click at [676, 304] on textarea at bounding box center [648, 169] width 308 height 316
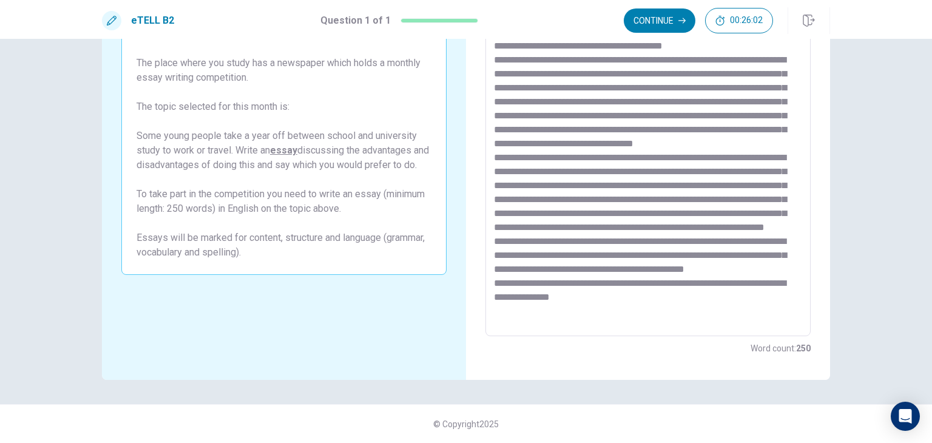
click at [614, 318] on textarea at bounding box center [648, 169] width 308 height 316
click at [782, 140] on textarea at bounding box center [648, 169] width 308 height 316
click at [663, 18] on button "Continue" at bounding box center [660, 20] width 72 height 24
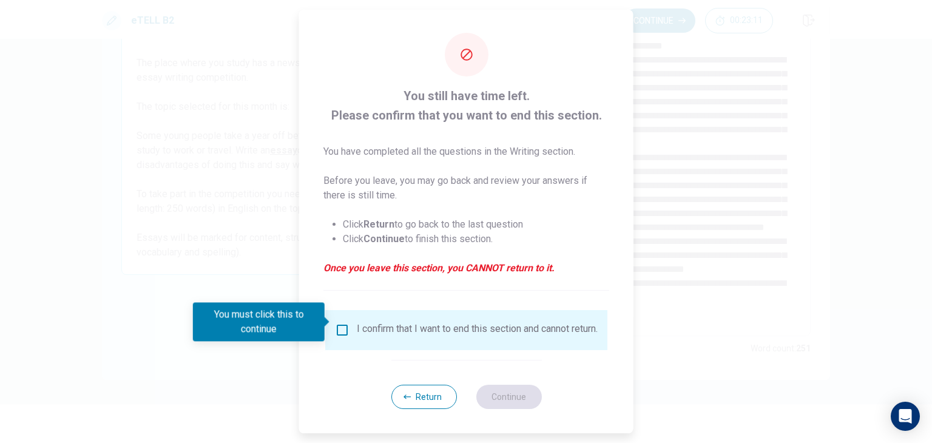
scroll to position [10, 0]
click at [427, 390] on button "Return" at bounding box center [424, 397] width 66 height 24
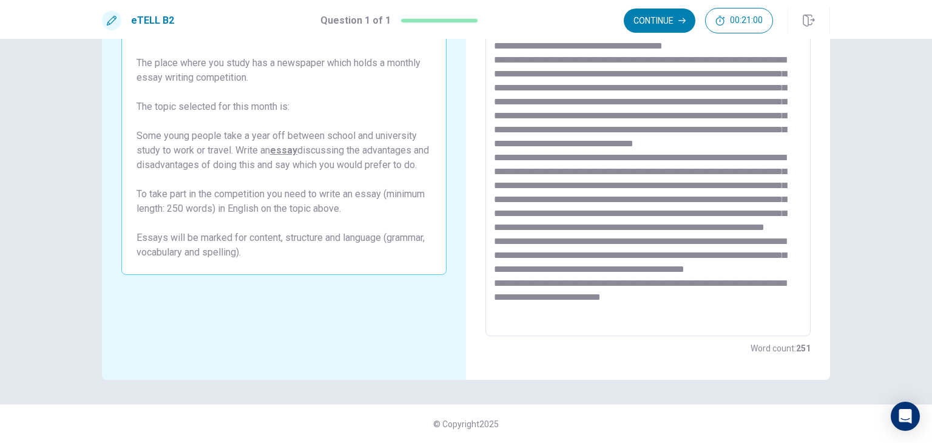
scroll to position [47, 0]
click at [548, 289] on textarea at bounding box center [648, 169] width 308 height 316
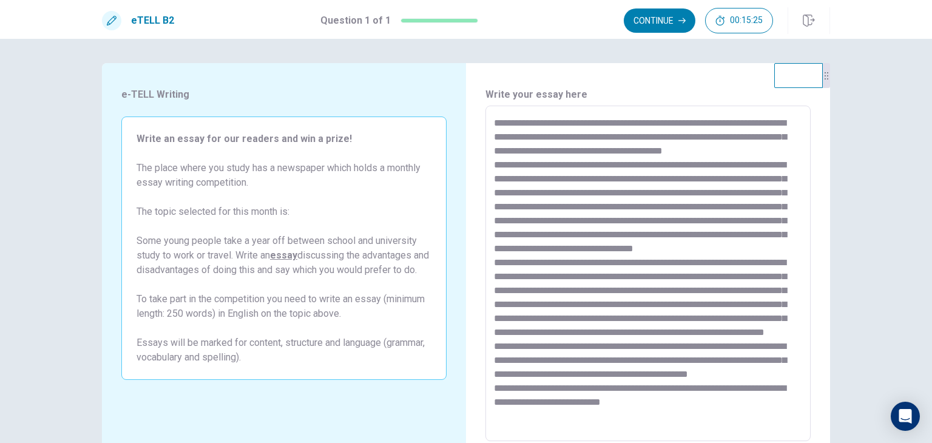
scroll to position [0, 0]
click at [663, 22] on button "Continue" at bounding box center [660, 20] width 72 height 24
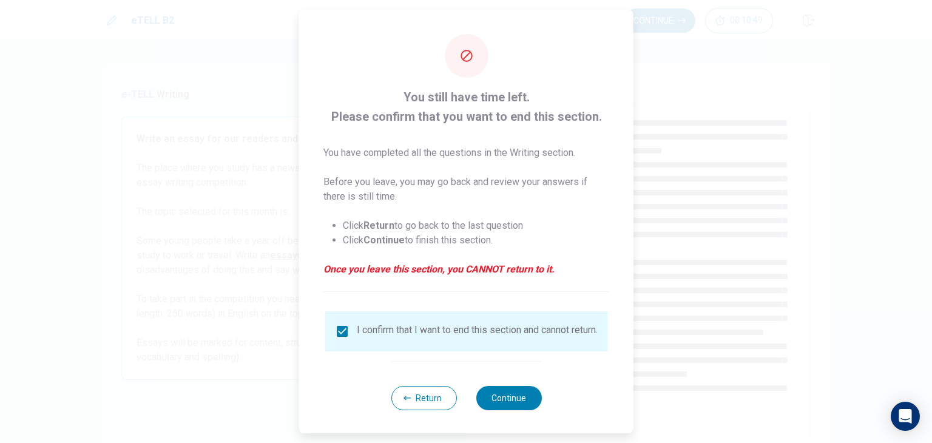
scroll to position [10, 0]
click at [498, 396] on button "Continue" at bounding box center [509, 397] width 66 height 24
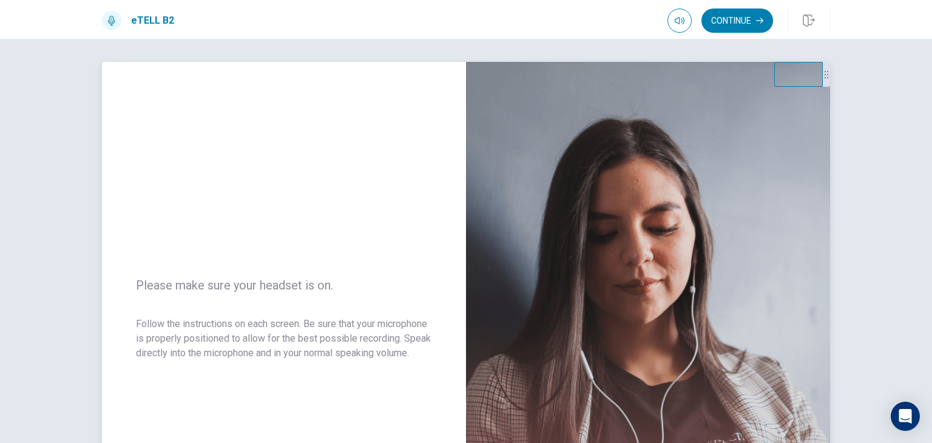
scroll to position [0, 0]
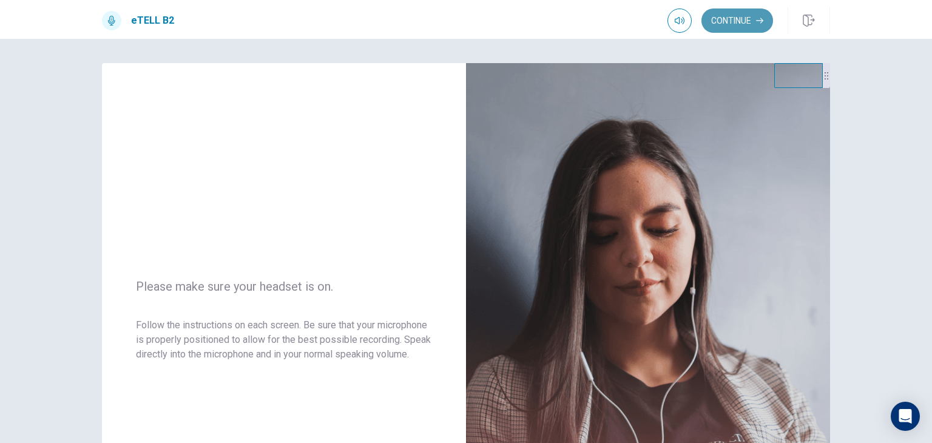
click at [738, 27] on button "Continue" at bounding box center [738, 20] width 72 height 24
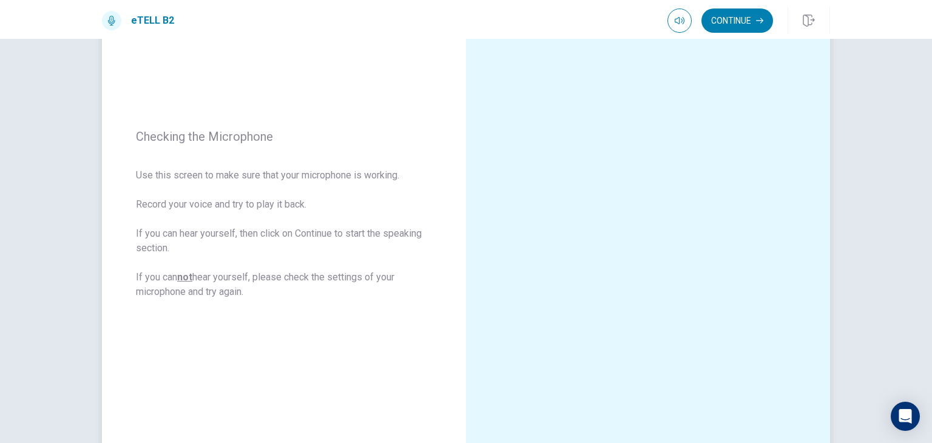
scroll to position [121, 0]
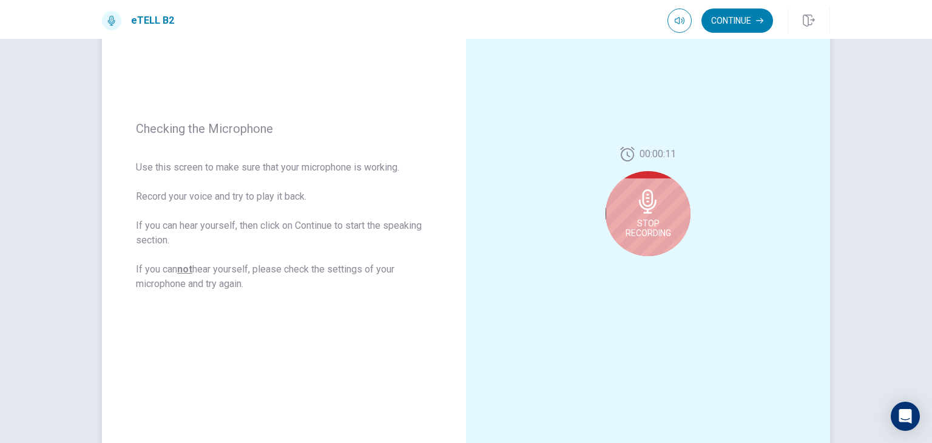
click at [663, 197] on div "Stop Recording" at bounding box center [648, 213] width 85 height 85
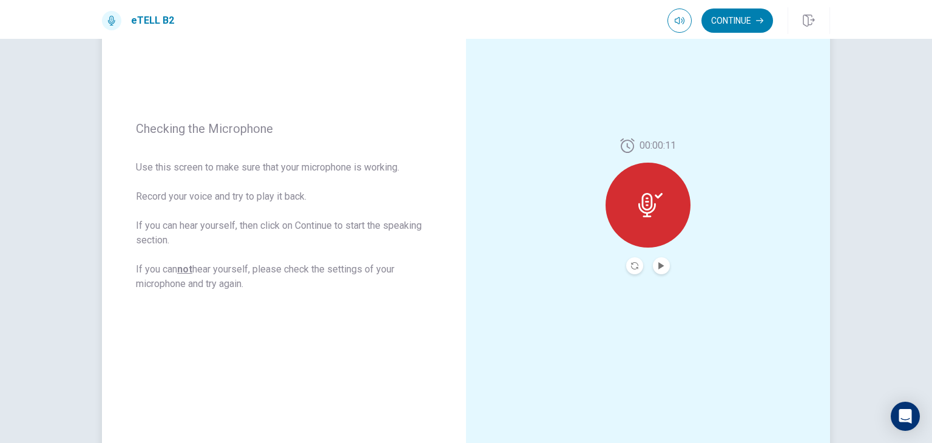
click at [658, 200] on icon at bounding box center [650, 205] width 24 height 24
click at [634, 269] on icon "Record Again" at bounding box center [634, 265] width 7 height 7
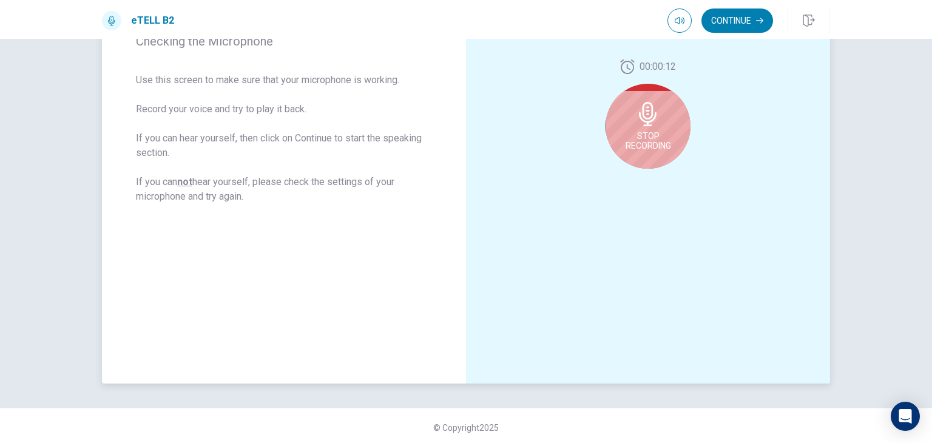
scroll to position [212, 0]
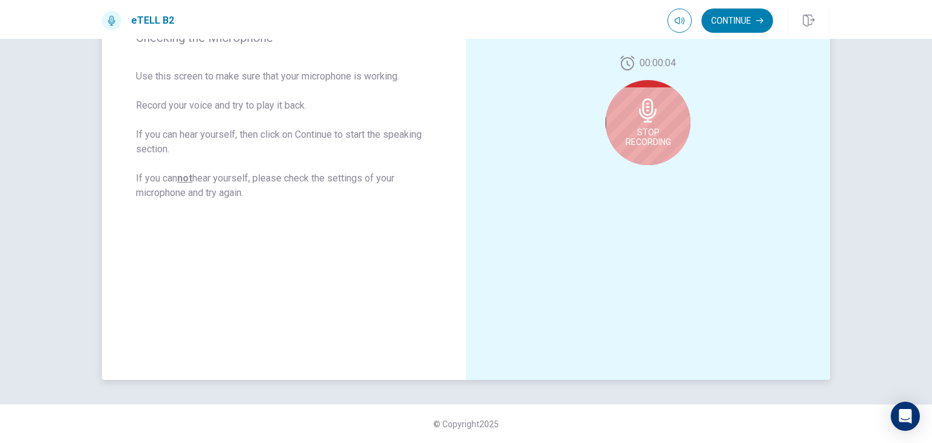
click at [665, 110] on div "Stop Recording" at bounding box center [648, 122] width 85 height 85
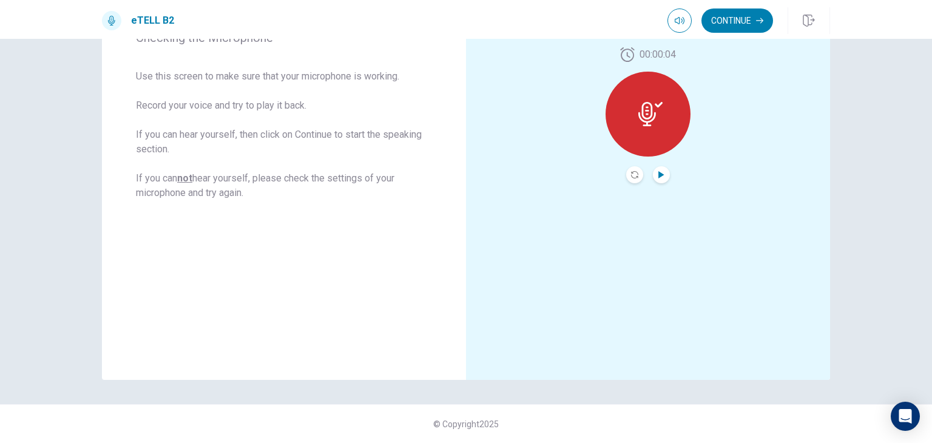
click at [658, 175] on icon "Play Audio" at bounding box center [661, 174] width 7 height 7
click at [749, 18] on button "Continue" at bounding box center [738, 20] width 72 height 24
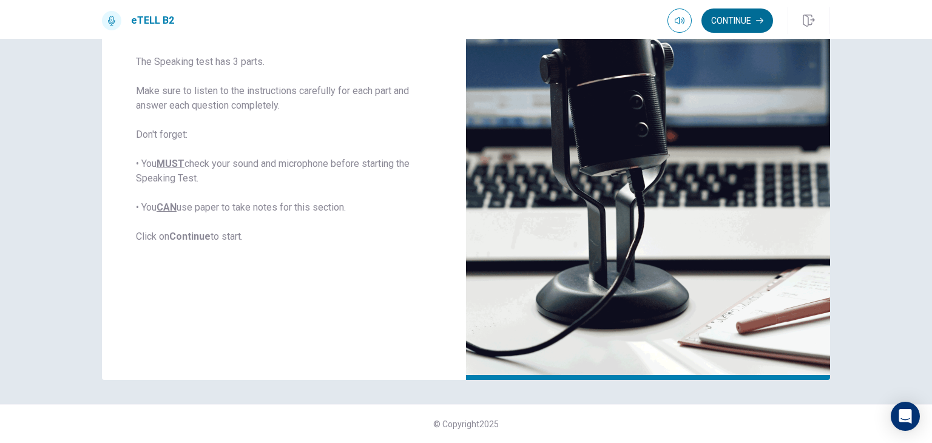
click at [746, 20] on button "Continue" at bounding box center [738, 20] width 72 height 24
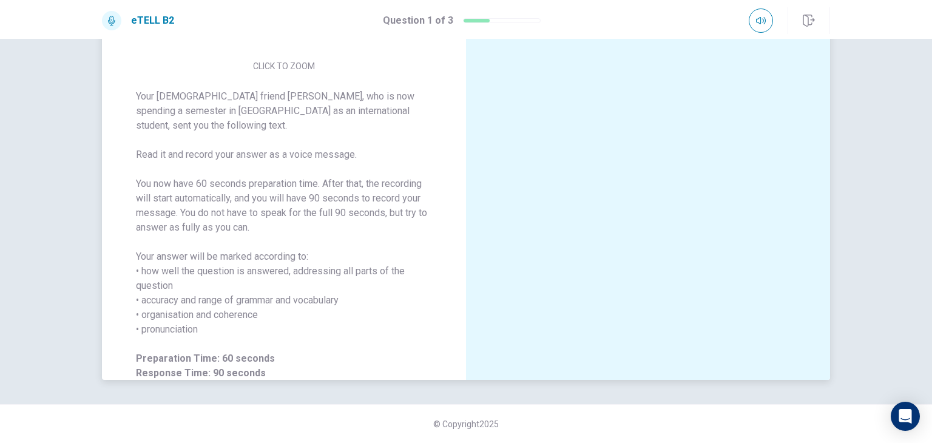
scroll to position [21, 0]
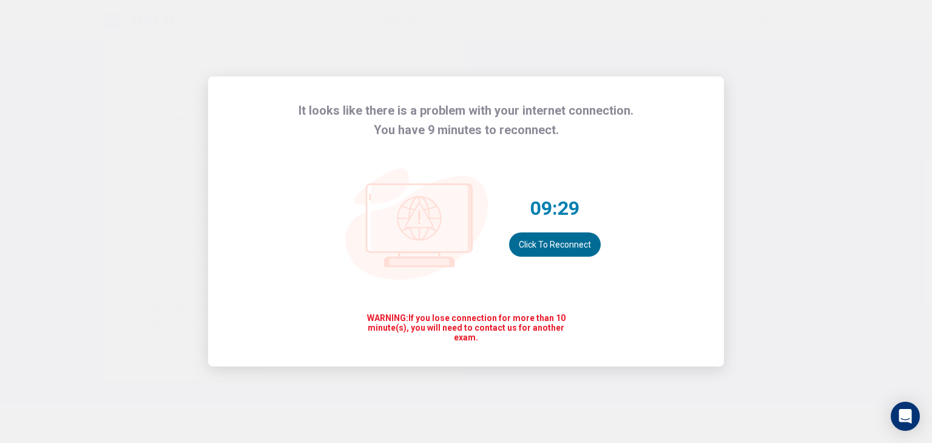
click at [551, 238] on button "Click to reconnect" at bounding box center [555, 244] width 92 height 24
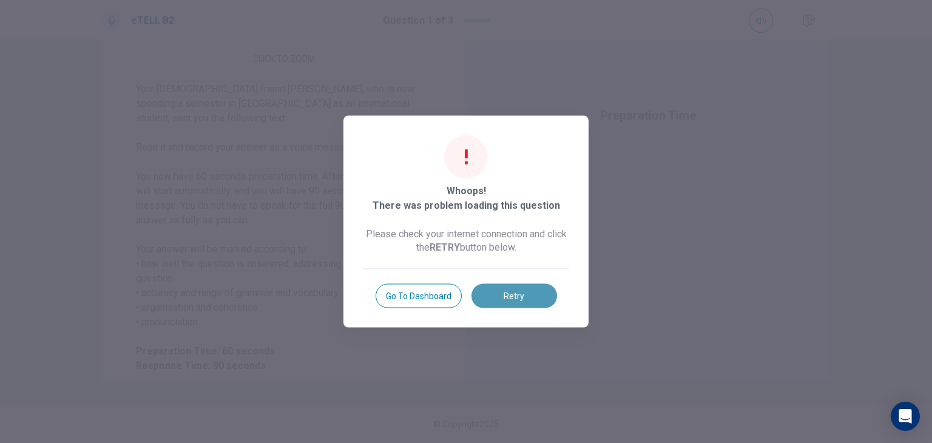
click at [535, 294] on button "Retry" at bounding box center [515, 296] width 86 height 24
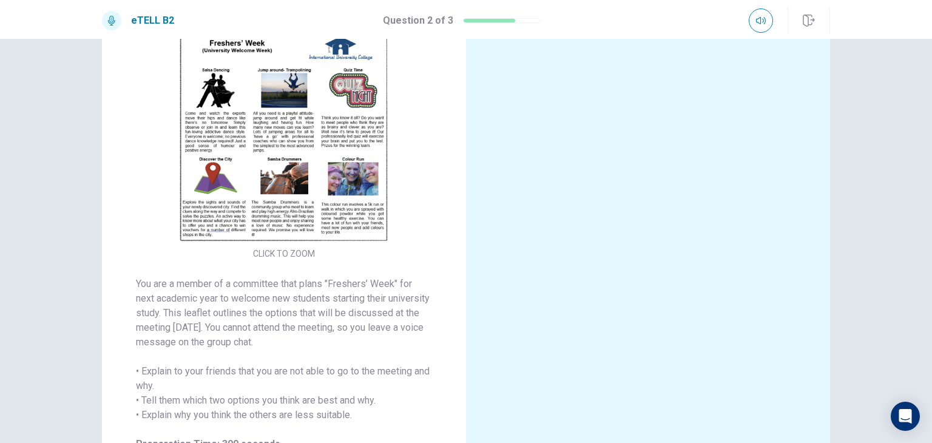
scroll to position [212, 0]
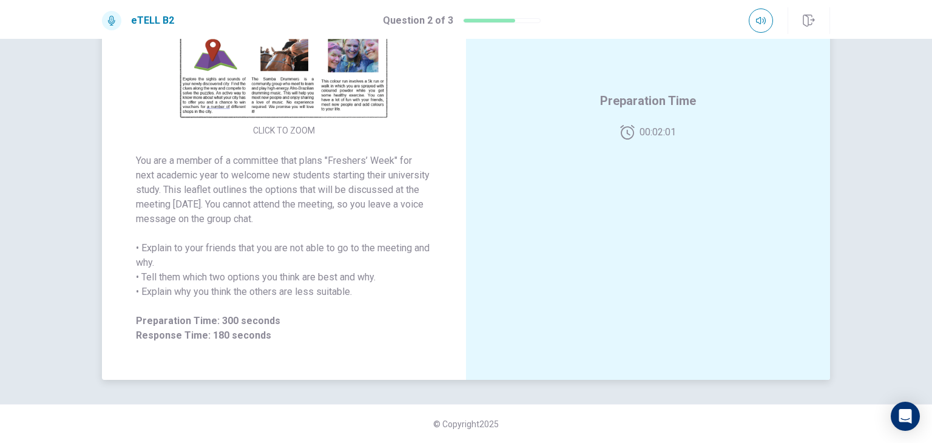
click at [236, 71] on img at bounding box center [283, 14] width 233 height 212
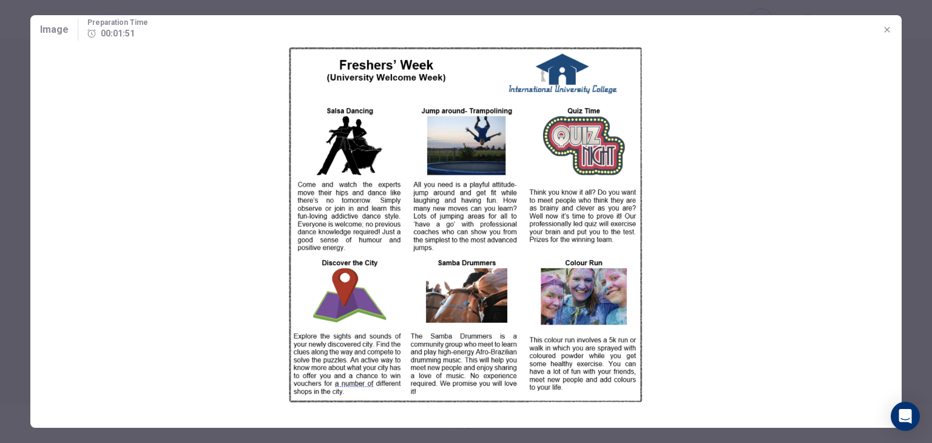
click at [313, 248] on img at bounding box center [465, 224] width 871 height 361
click at [379, 150] on img at bounding box center [465, 224] width 871 height 361
click at [786, 104] on img at bounding box center [465, 224] width 871 height 361
click at [639, 268] on img at bounding box center [465, 224] width 871 height 361
click at [879, 27] on button "button" at bounding box center [887, 29] width 19 height 19
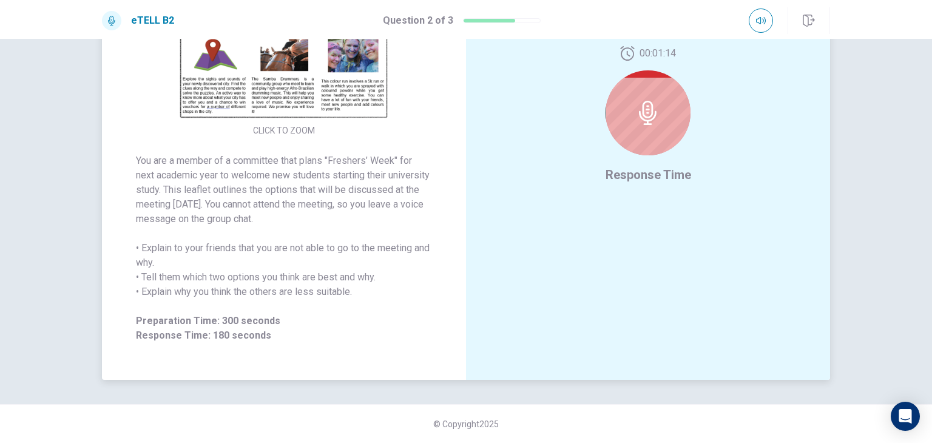
click at [637, 129] on div at bounding box center [648, 112] width 85 height 85
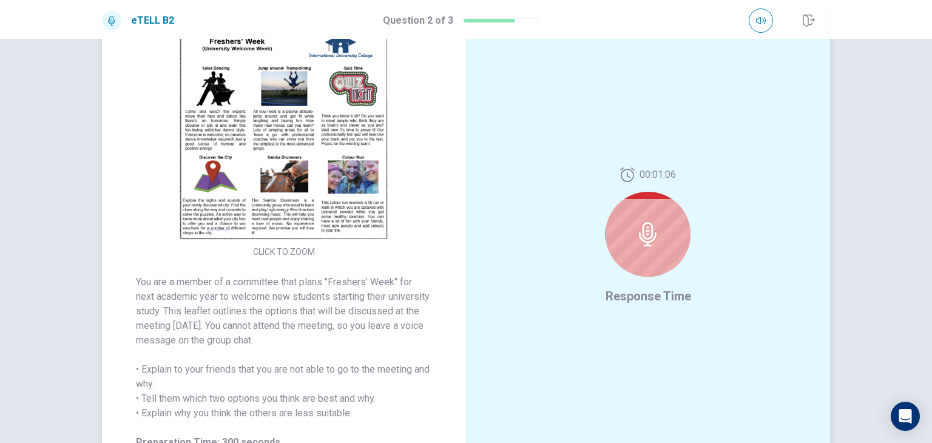
click at [645, 234] on icon at bounding box center [648, 234] width 18 height 24
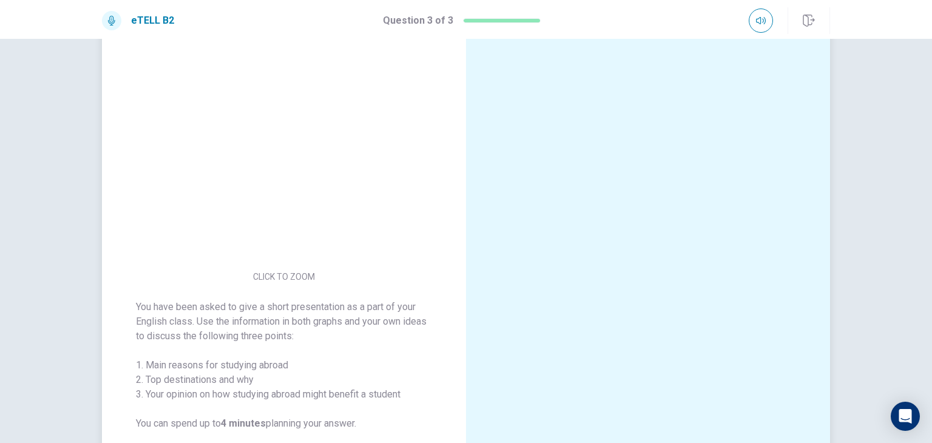
scroll to position [30, 0]
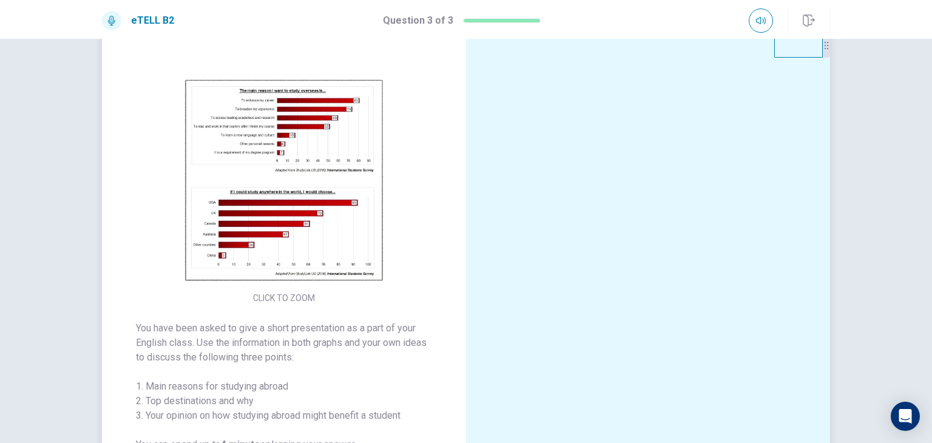
click at [311, 205] on img at bounding box center [283, 181] width 233 height 212
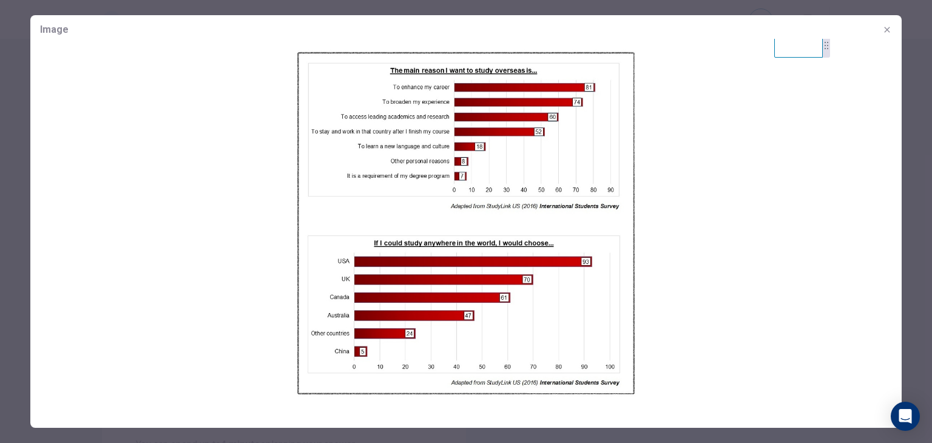
click at [893, 29] on button "button" at bounding box center [887, 29] width 19 height 19
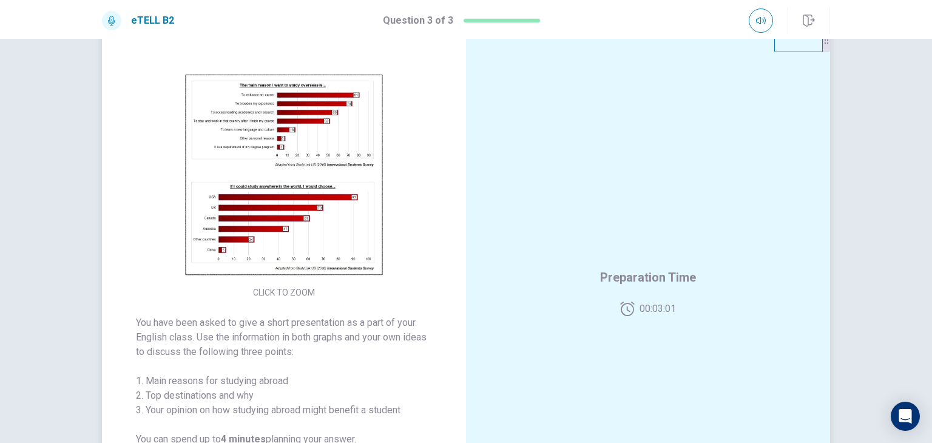
scroll to position [0, 0]
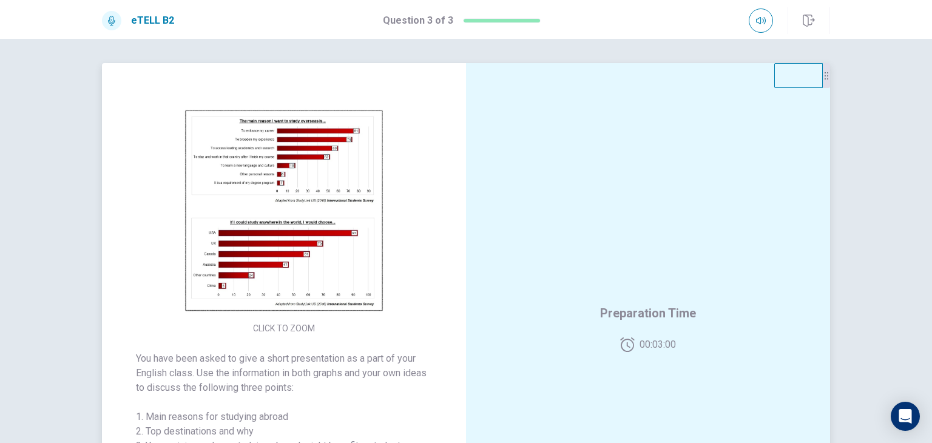
click at [331, 225] on img at bounding box center [283, 212] width 233 height 212
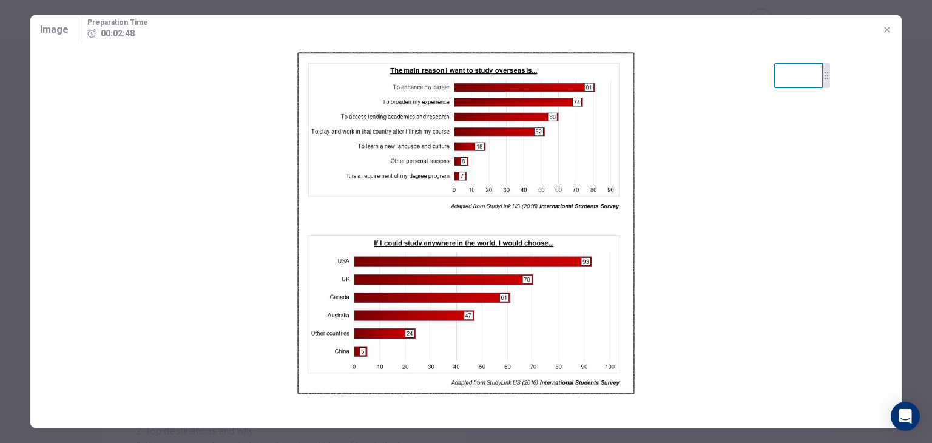
click at [660, 251] on img at bounding box center [465, 224] width 871 height 361
click at [888, 27] on icon "button" at bounding box center [887, 30] width 10 height 10
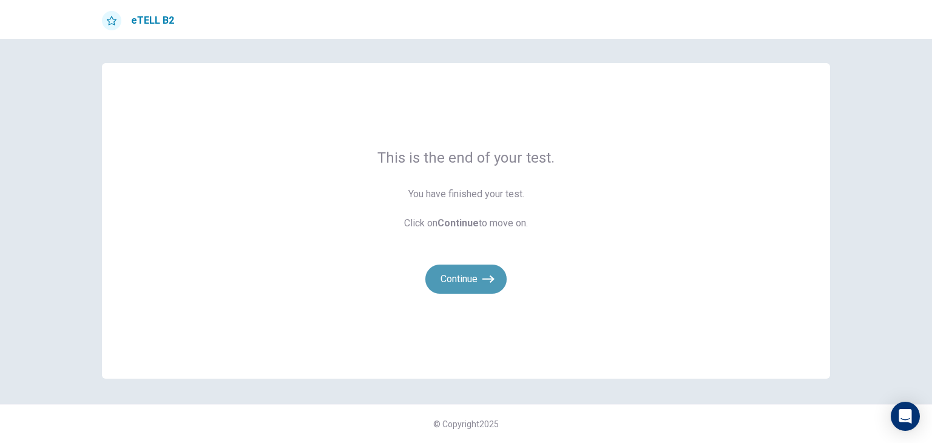
click at [482, 277] on icon "button" at bounding box center [488, 279] width 12 height 12
